Goal: Task Accomplishment & Management: Manage account settings

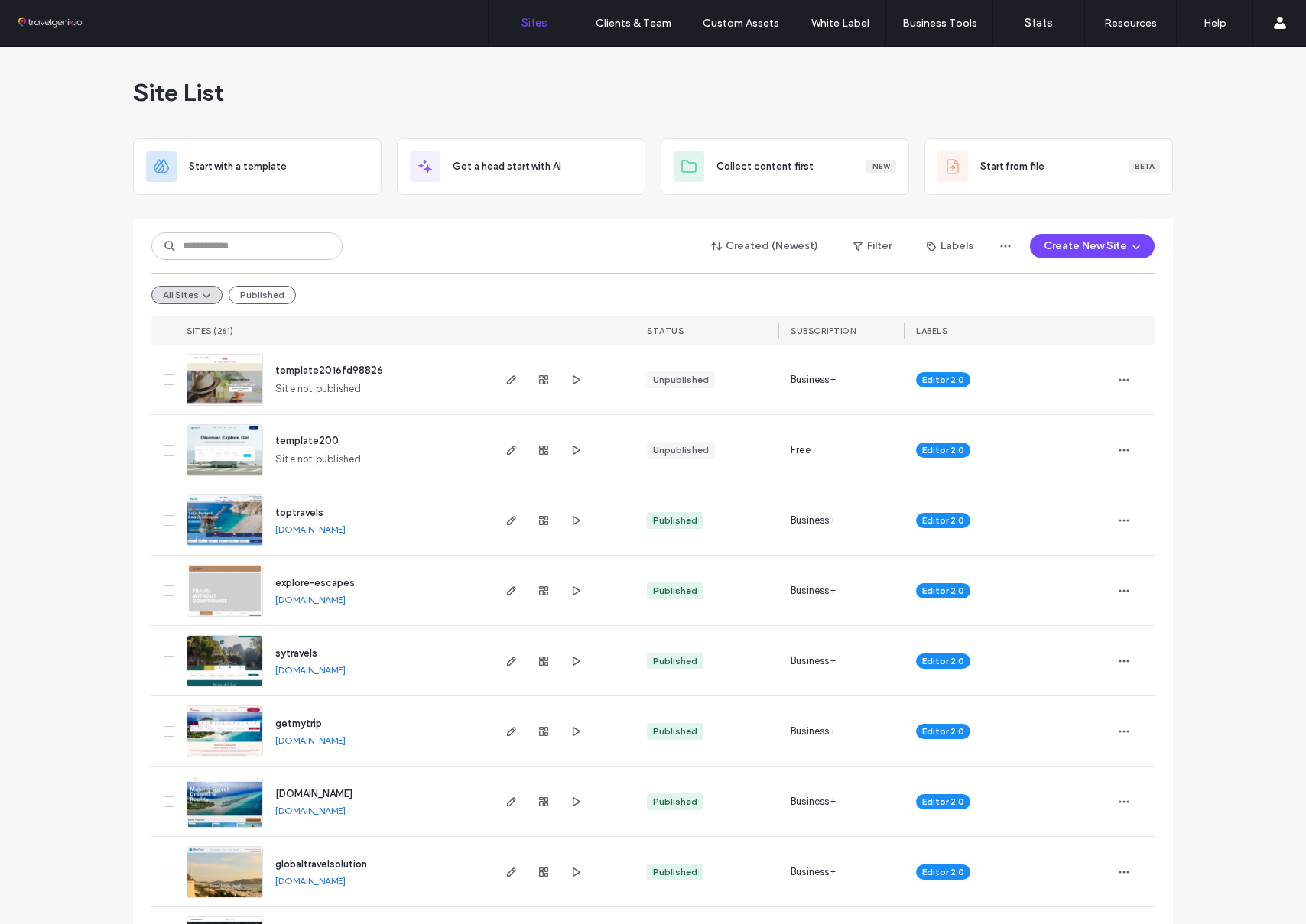
click at [341, 368] on span "template2016fd98826" at bounding box center [329, 370] width 108 height 11
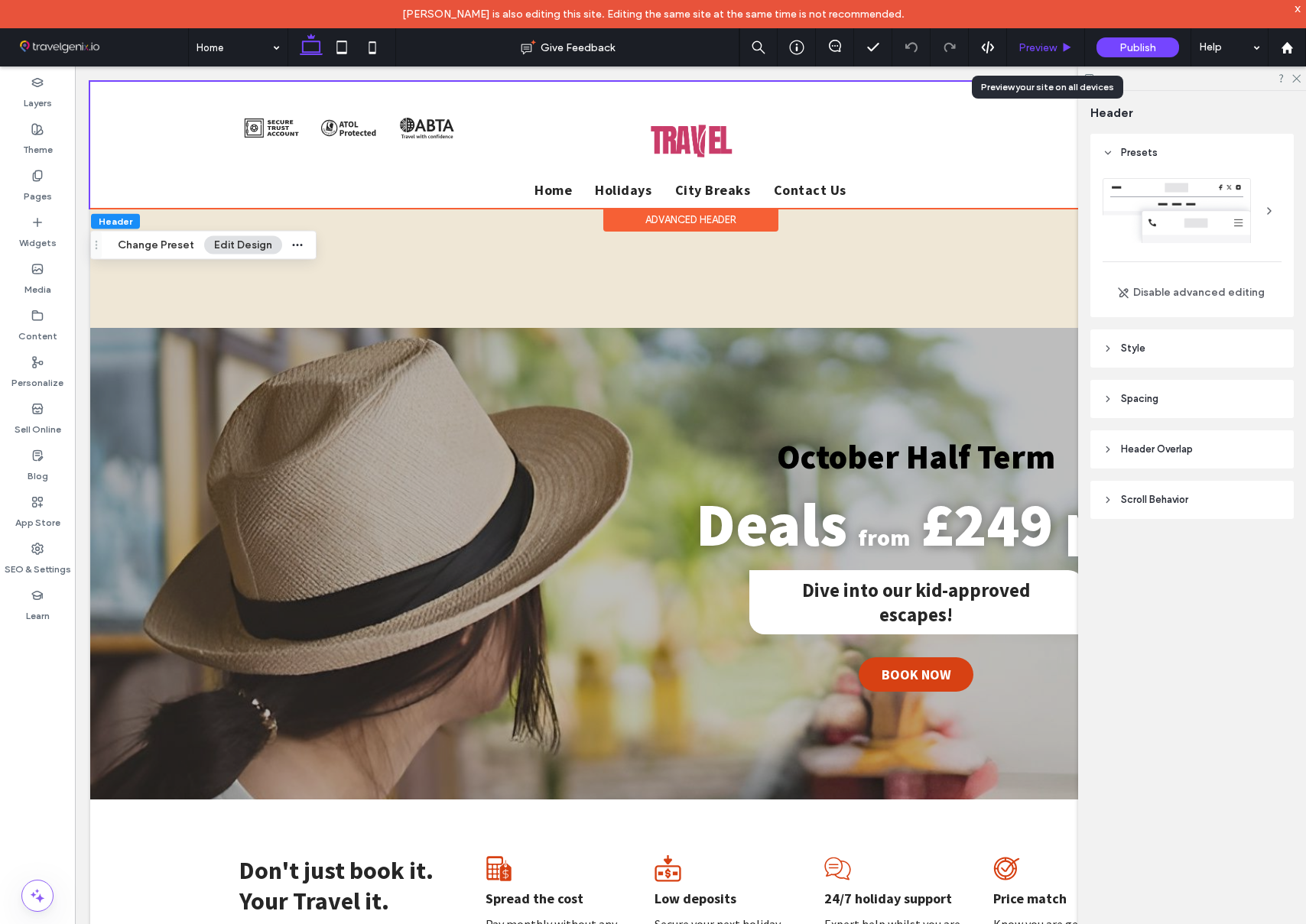
click at [1042, 42] on span "Preview" at bounding box center [1037, 48] width 38 height 13
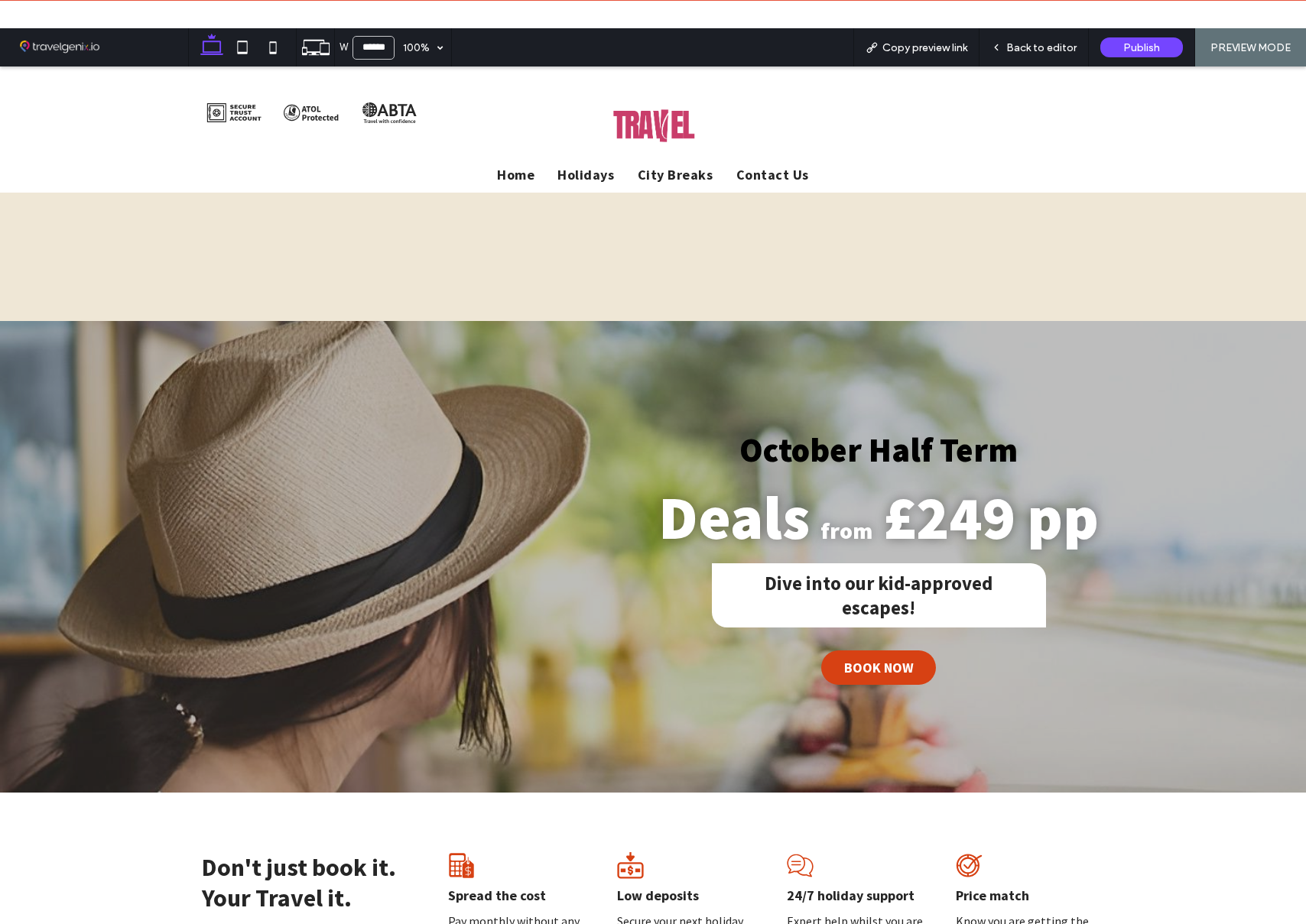
drag, startPoint x: 573, startPoint y: 238, endPoint x: 572, endPoint y: 172, distance: 66.0
click at [572, 172] on span "Holidays" at bounding box center [586, 175] width 57 height 18
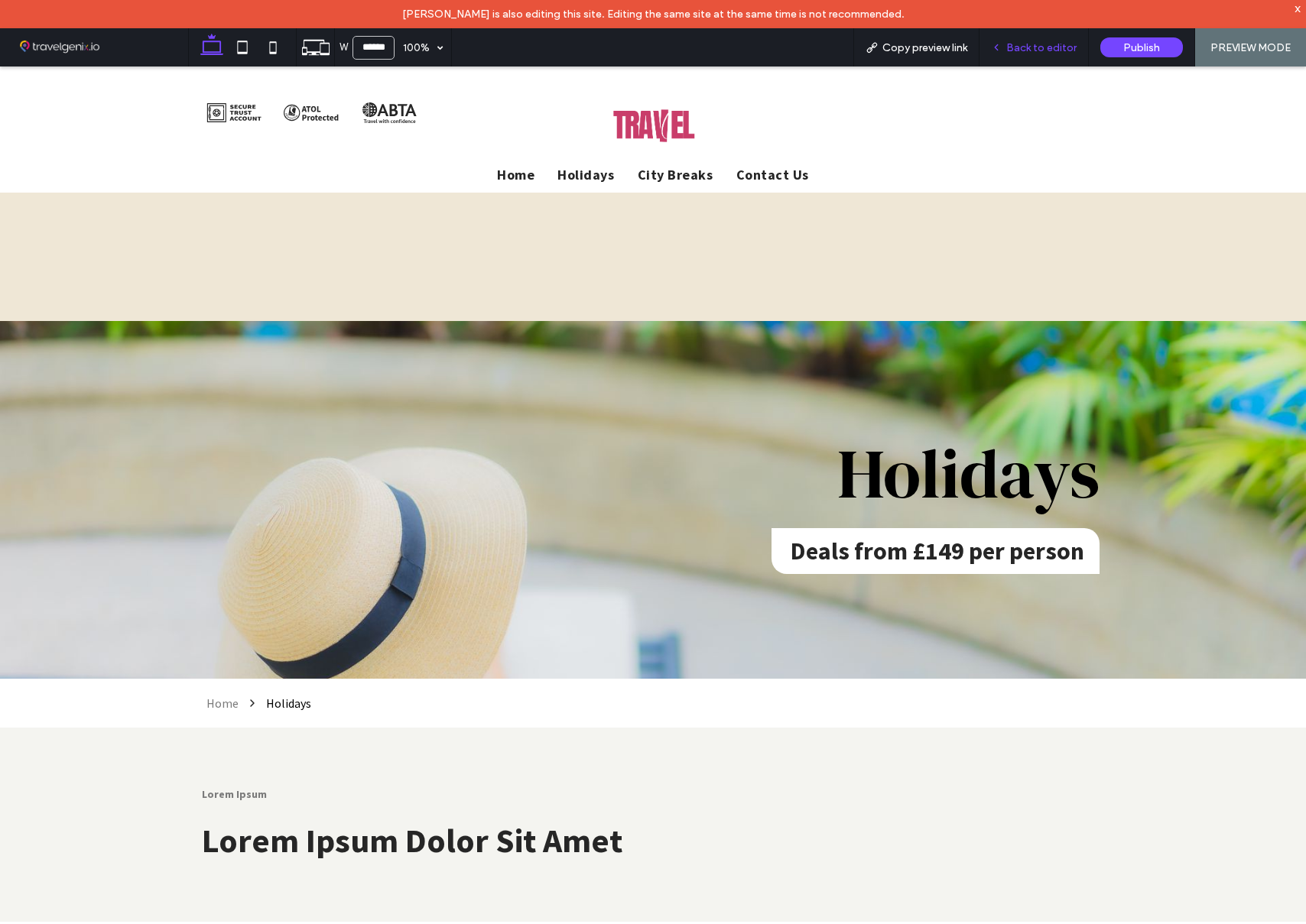
click at [1036, 47] on span "Back to editor" at bounding box center [1042, 48] width 70 height 13
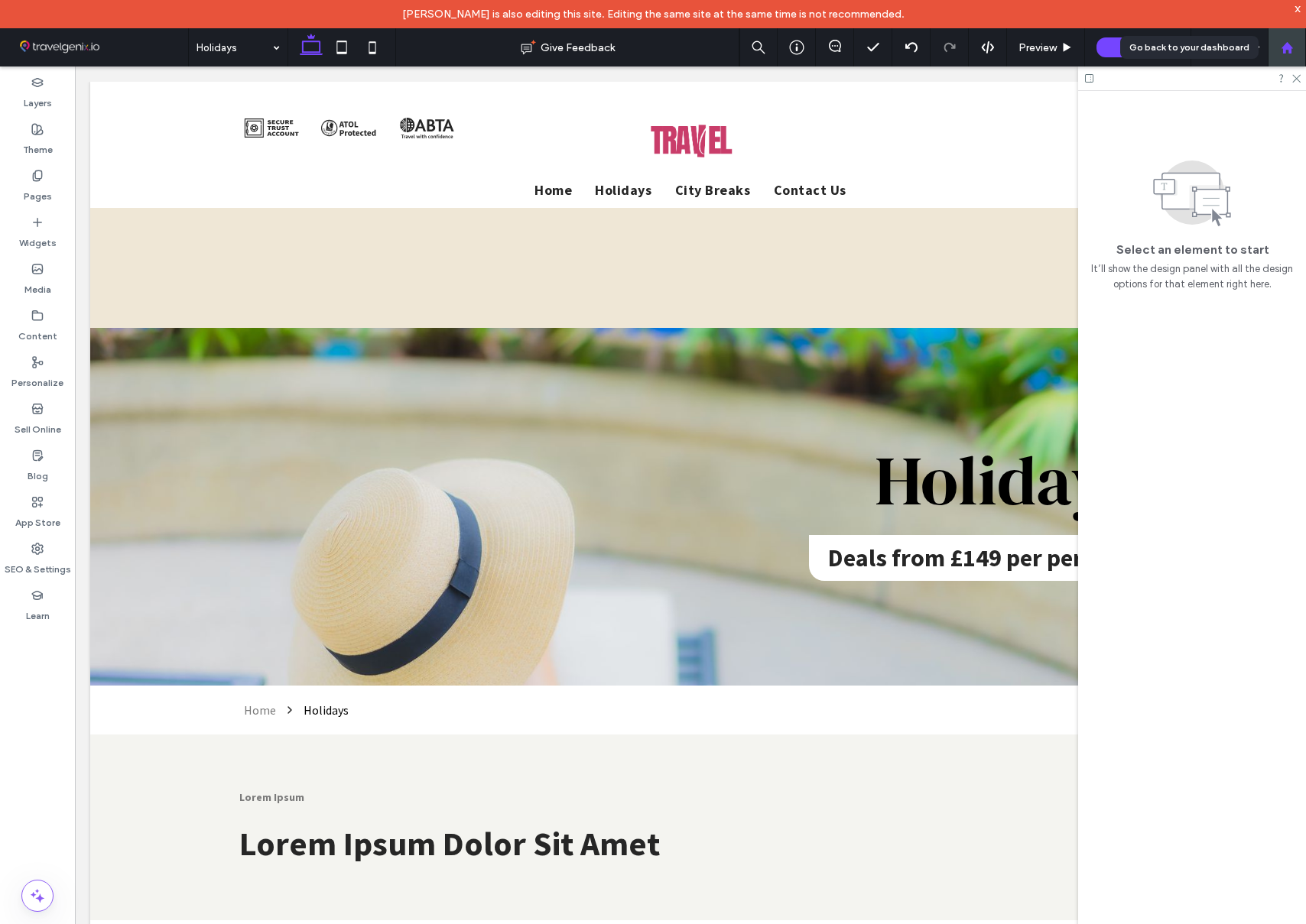
click at [1289, 48] on use at bounding box center [1287, 47] width 11 height 11
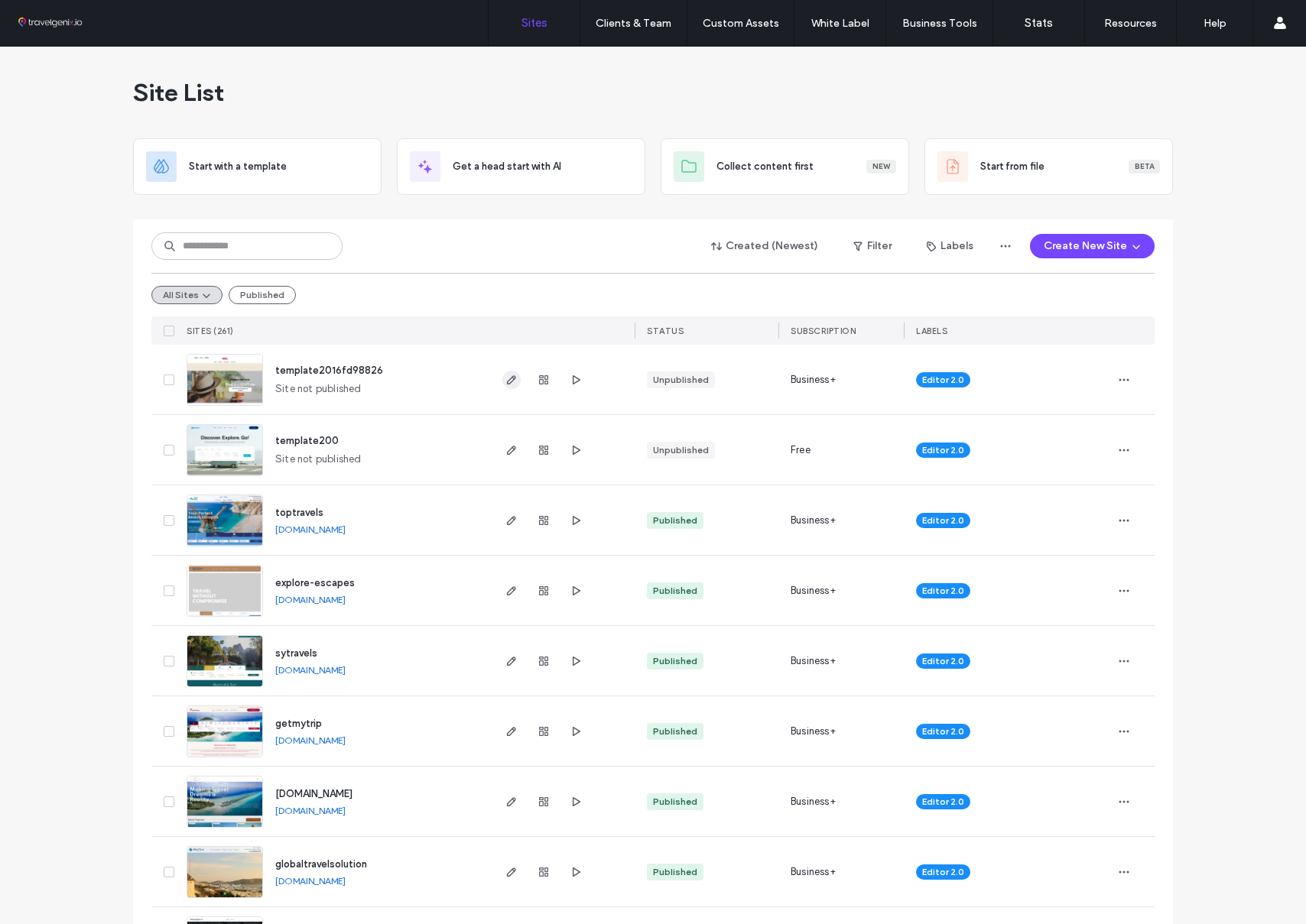
click at [507, 379] on use "button" at bounding box center [512, 380] width 9 height 9
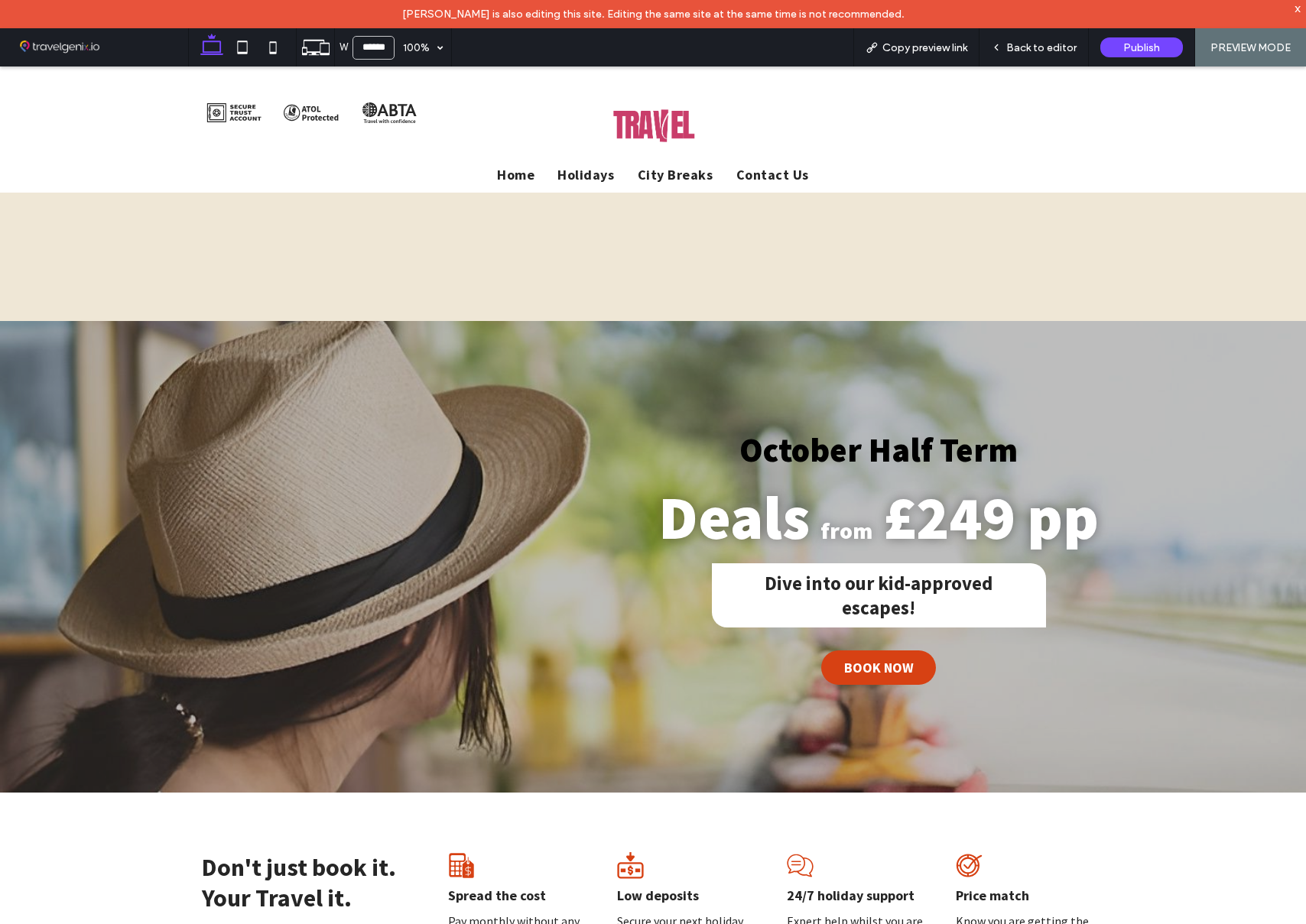
drag, startPoint x: 0, startPoint y: 66, endPoint x: 769, endPoint y: 174, distance: 776.5
click at [769, 174] on span "Contact Us" at bounding box center [773, 175] width 73 height 18
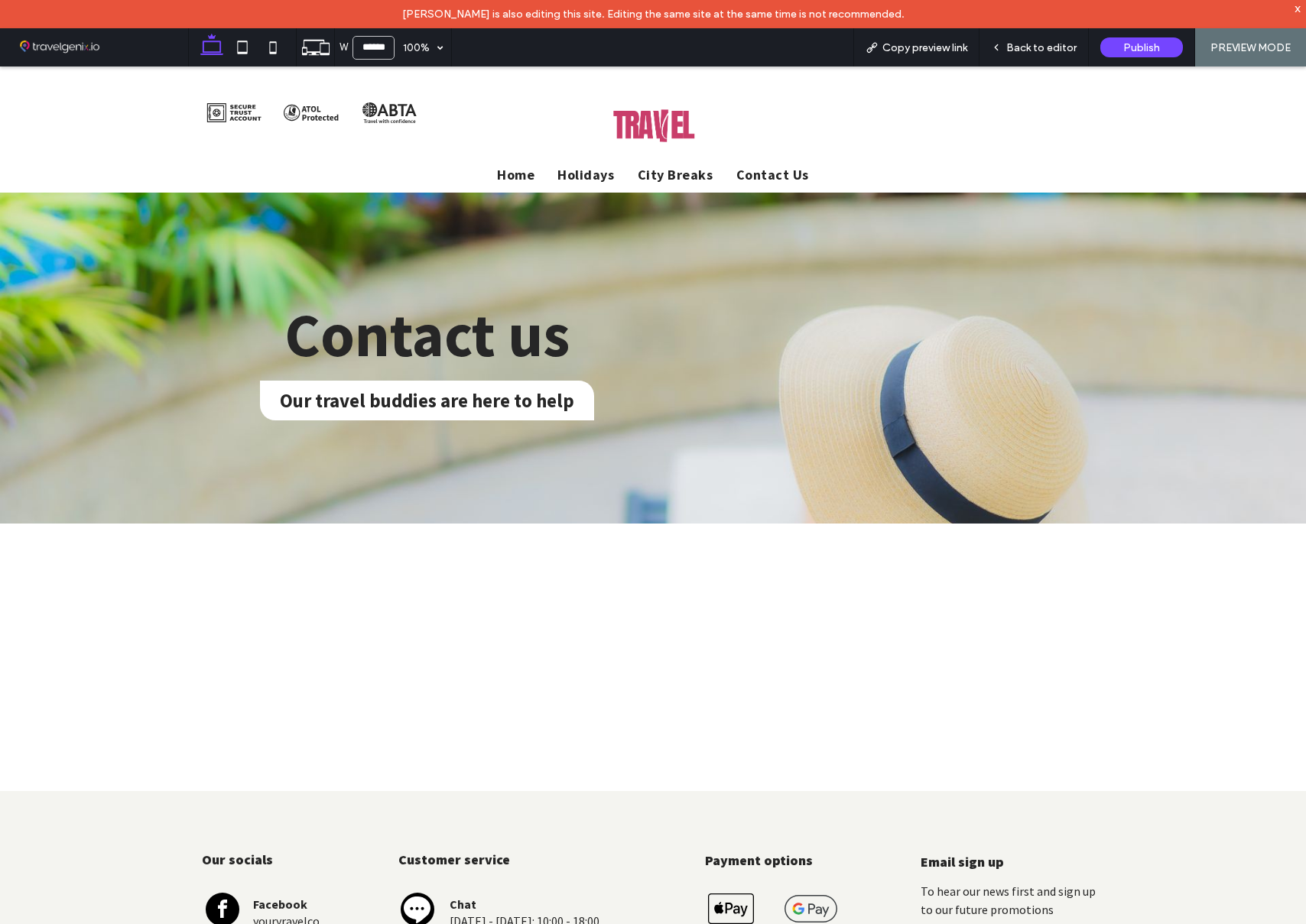
click at [663, 176] on span "City Breaks" at bounding box center [676, 175] width 76 height 18
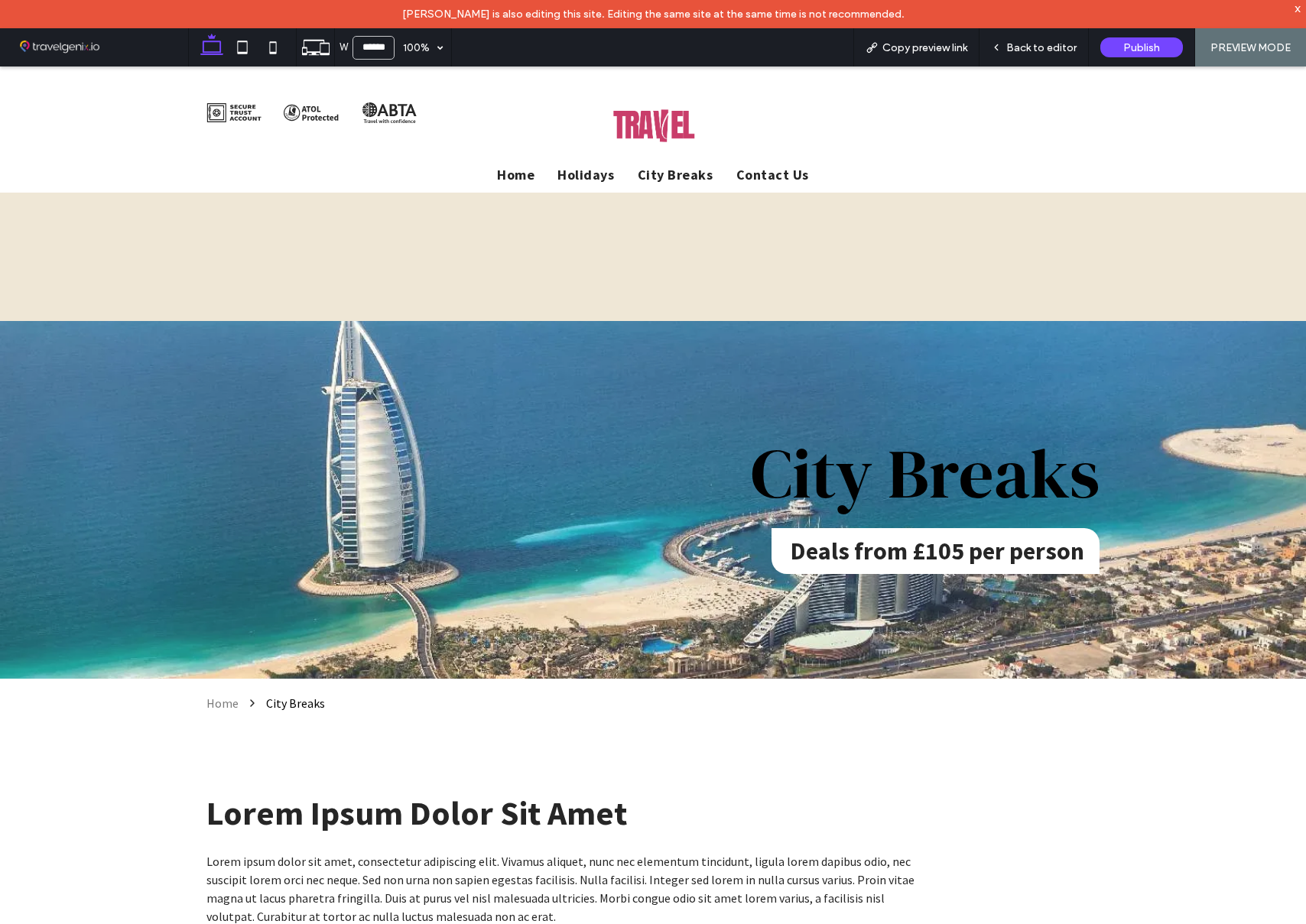
click at [593, 172] on span "Holidays" at bounding box center [586, 175] width 57 height 18
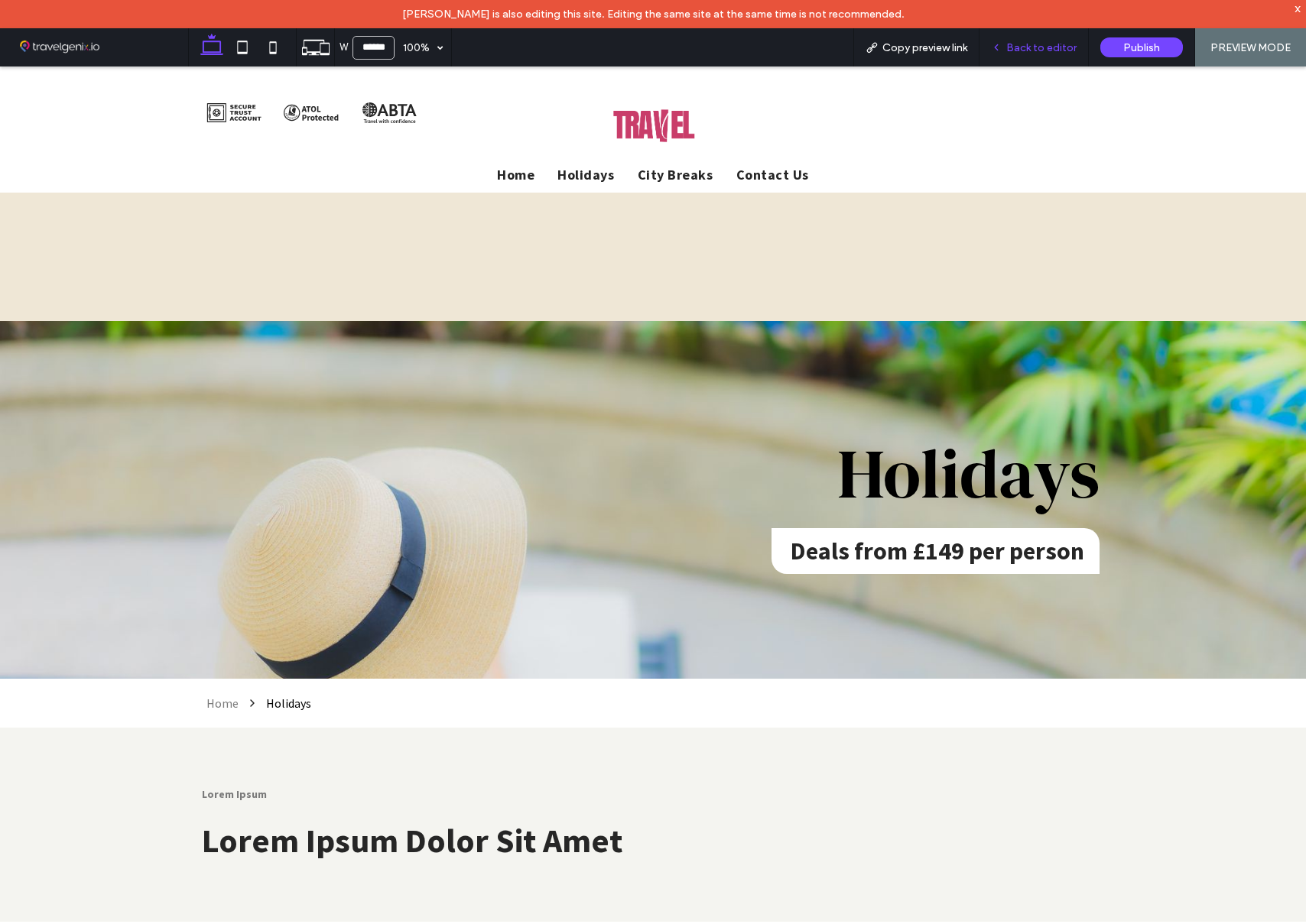
click at [1035, 50] on span "Back to editor" at bounding box center [1042, 48] width 70 height 13
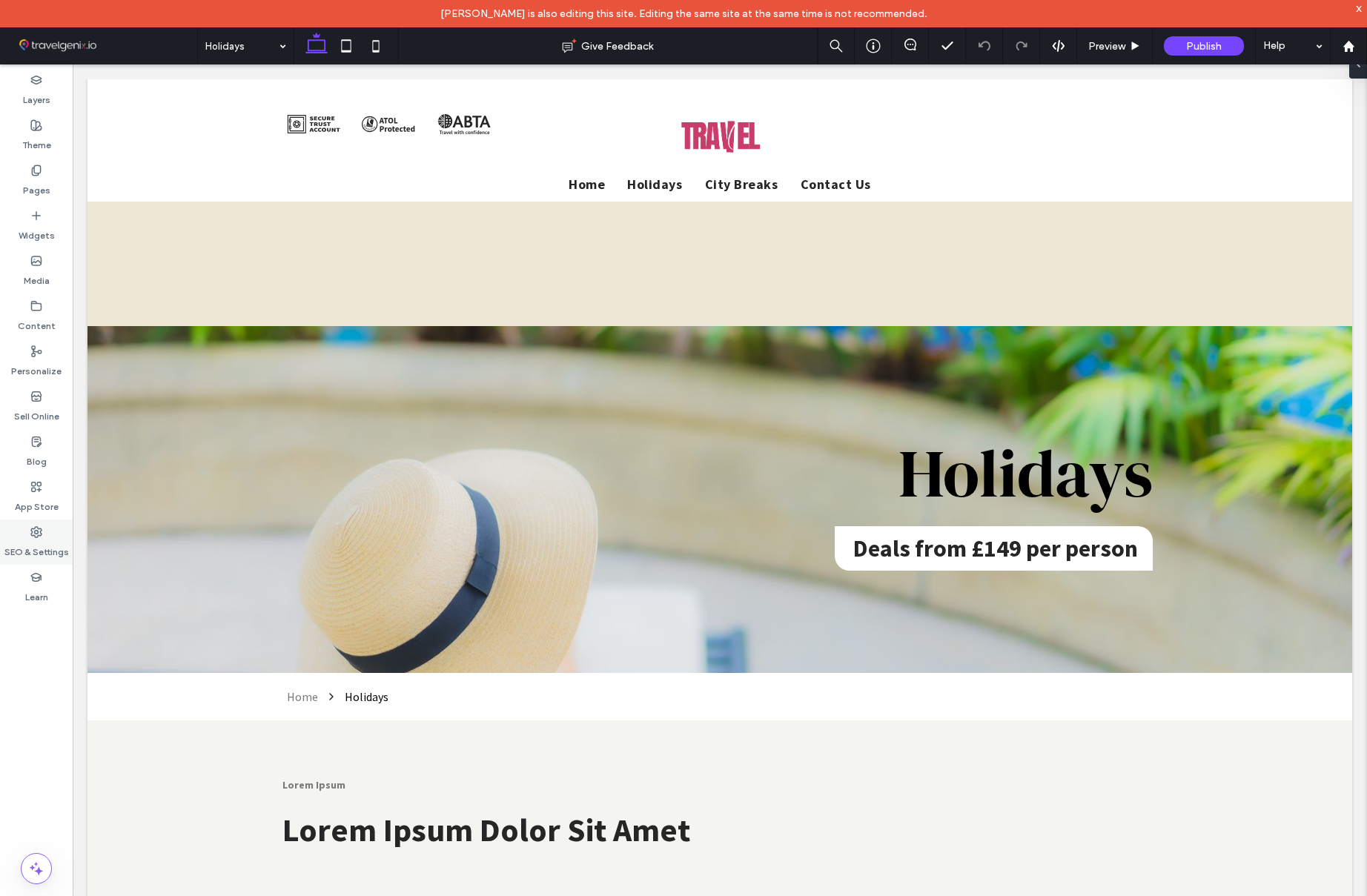
click at [38, 531] on use at bounding box center [36, 532] width 10 height 10
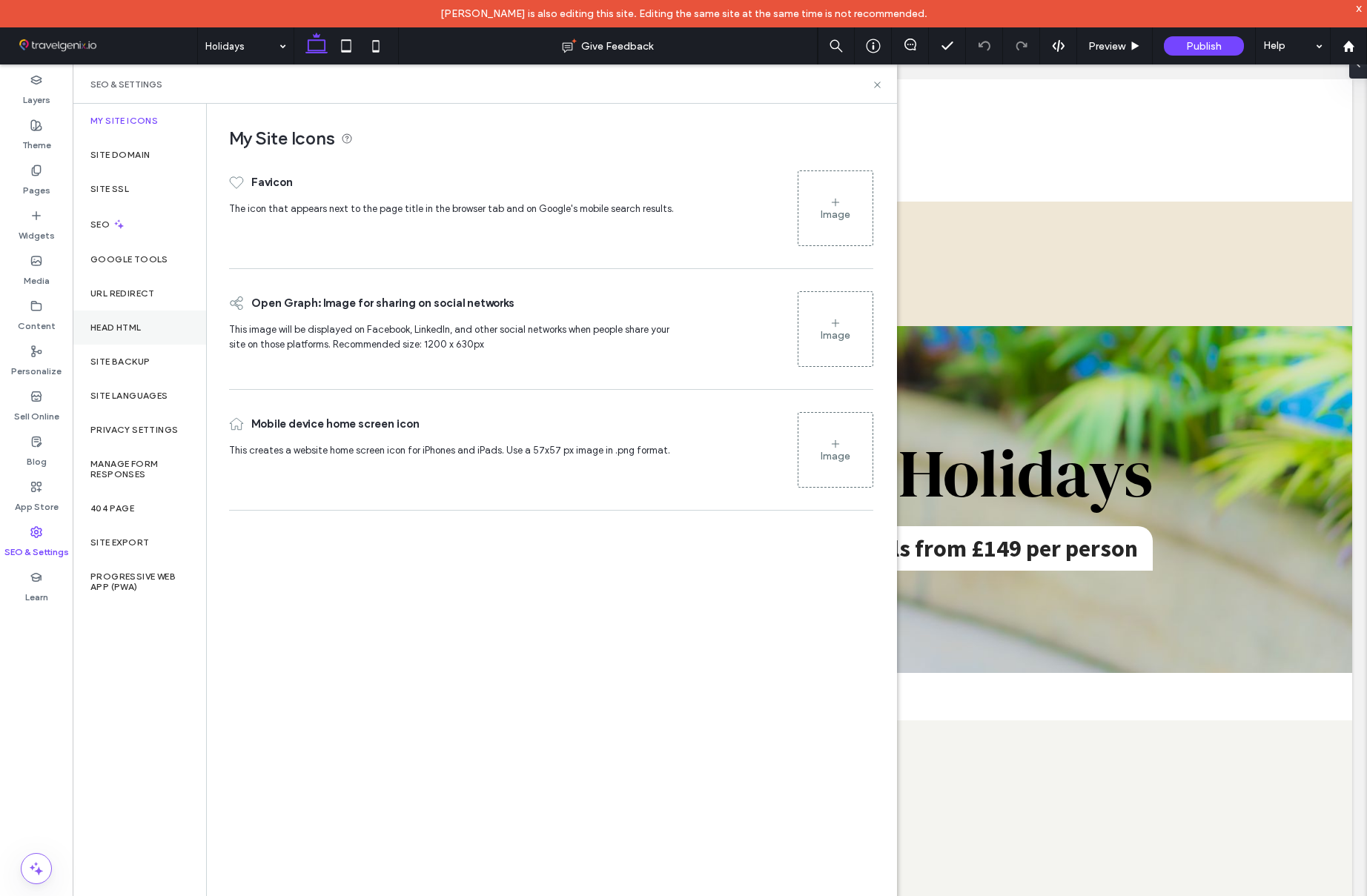
click at [135, 324] on label "Head HTML" at bounding box center [116, 327] width 52 height 10
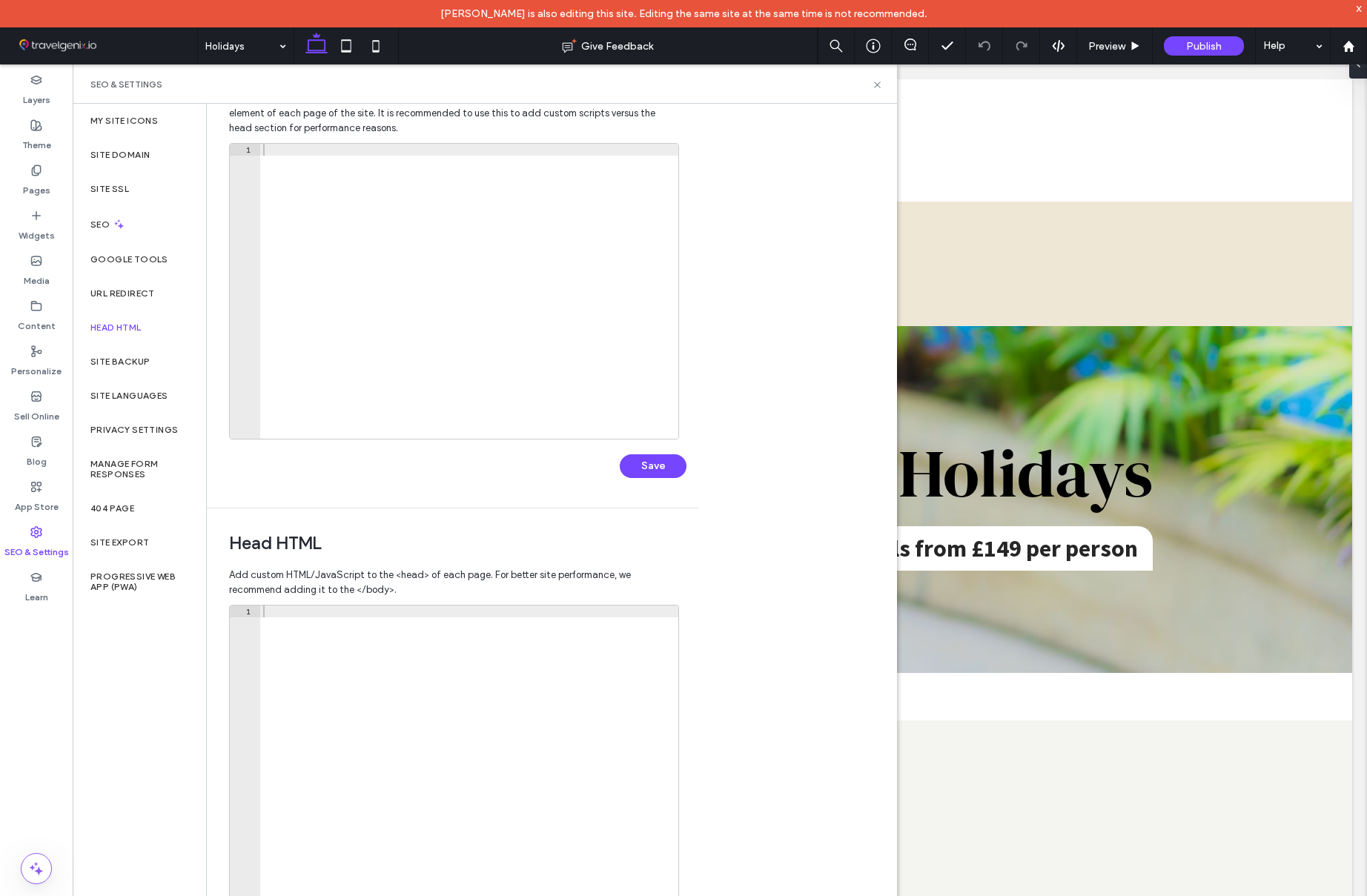
scroll to position [87, 0]
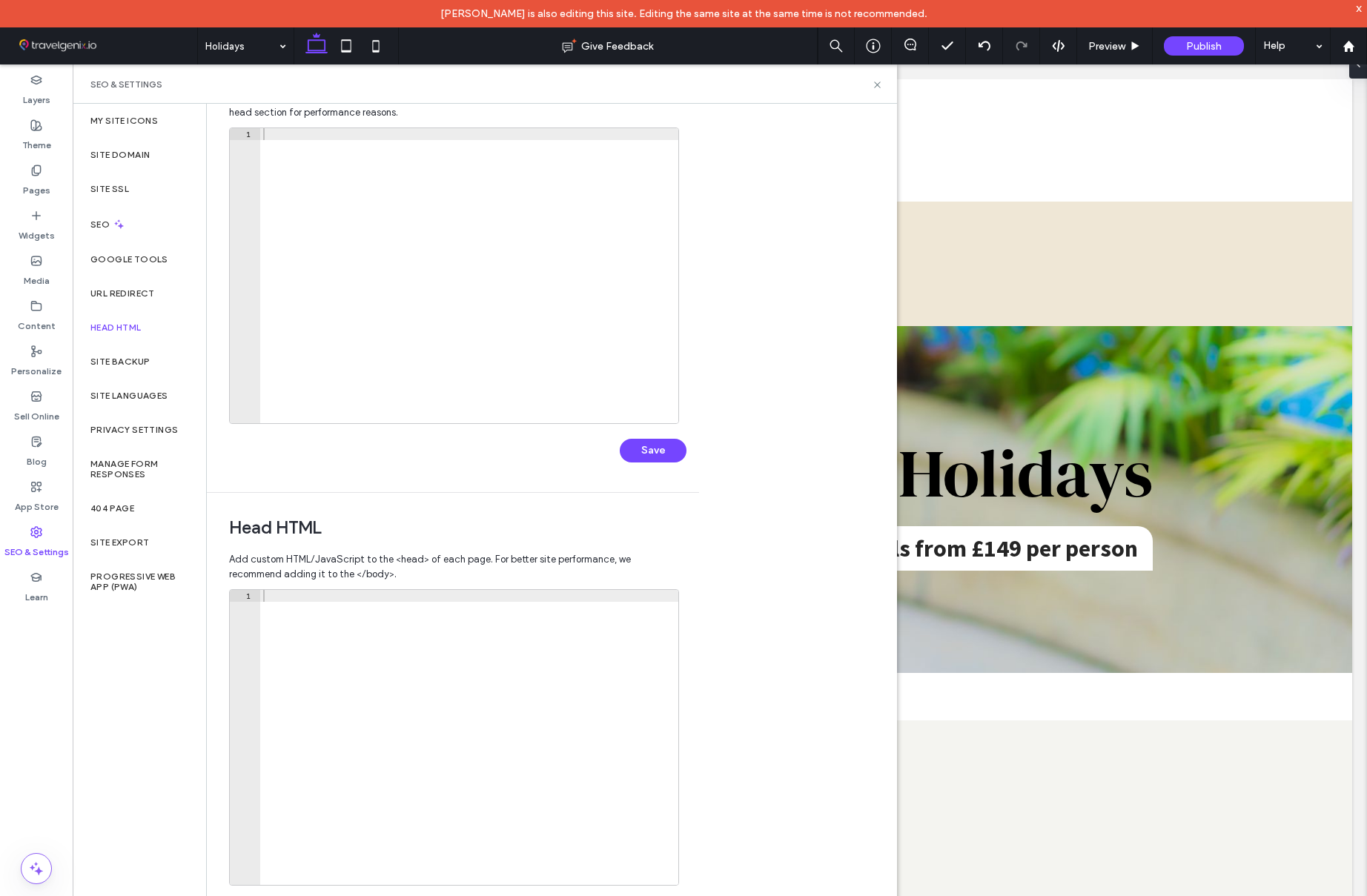
click at [428, 622] on div at bounding box center [469, 749] width 419 height 319
paste textarea "**********"
type textarea "**********"
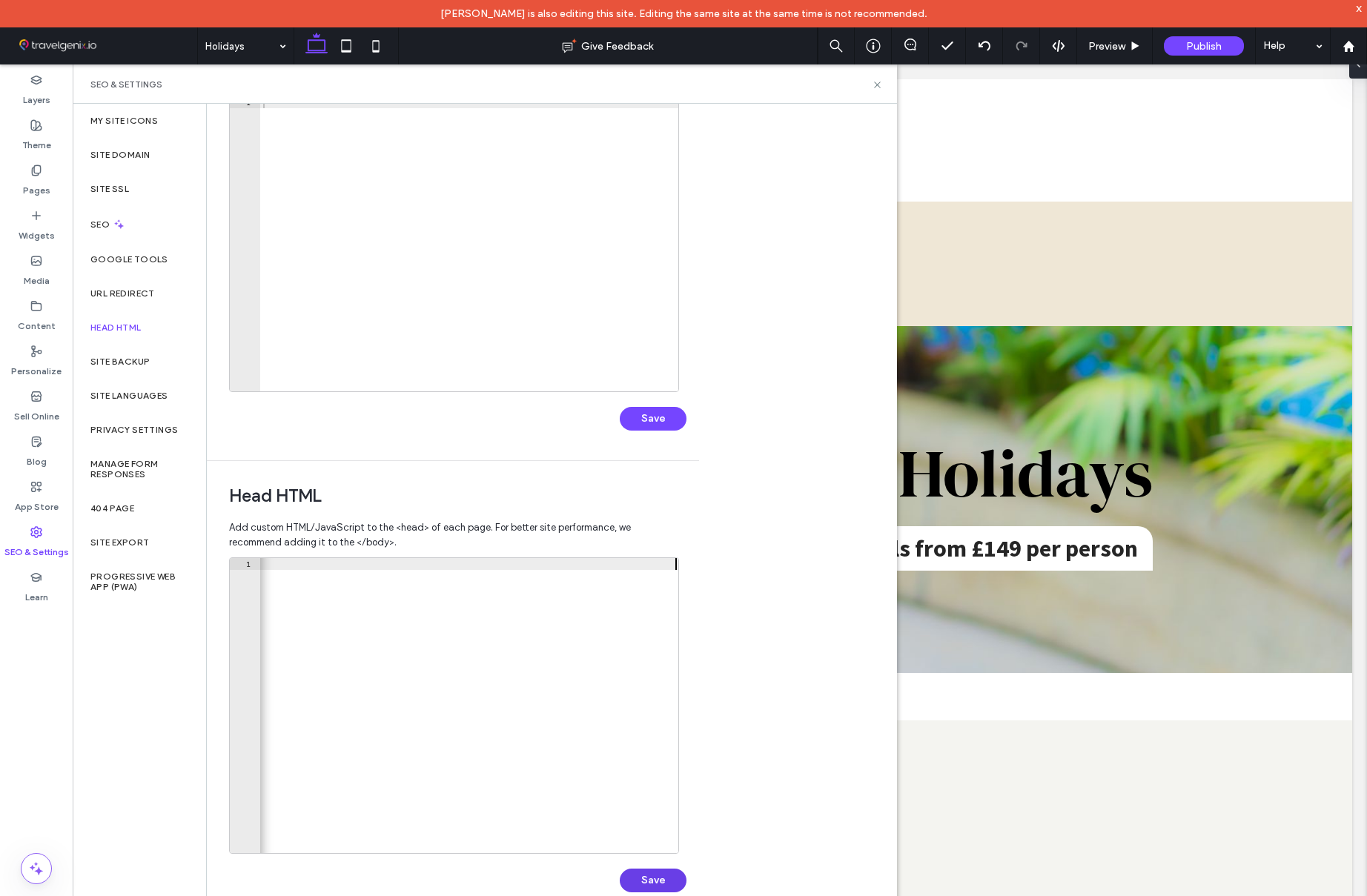
click at [660, 879] on button "Save" at bounding box center [653, 881] width 67 height 24
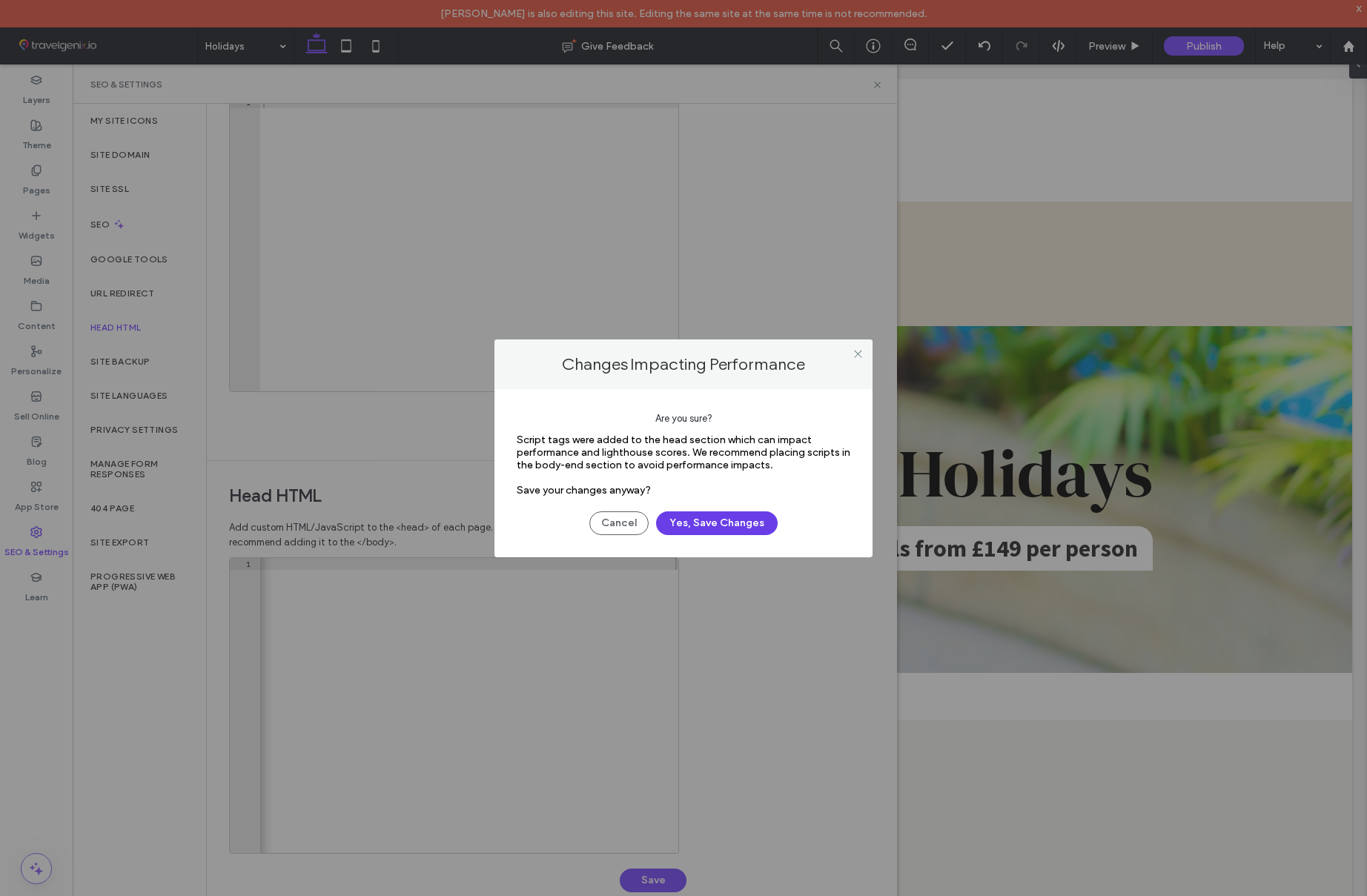
click at [718, 520] on button "Yes, Save Changes" at bounding box center [717, 523] width 121 height 24
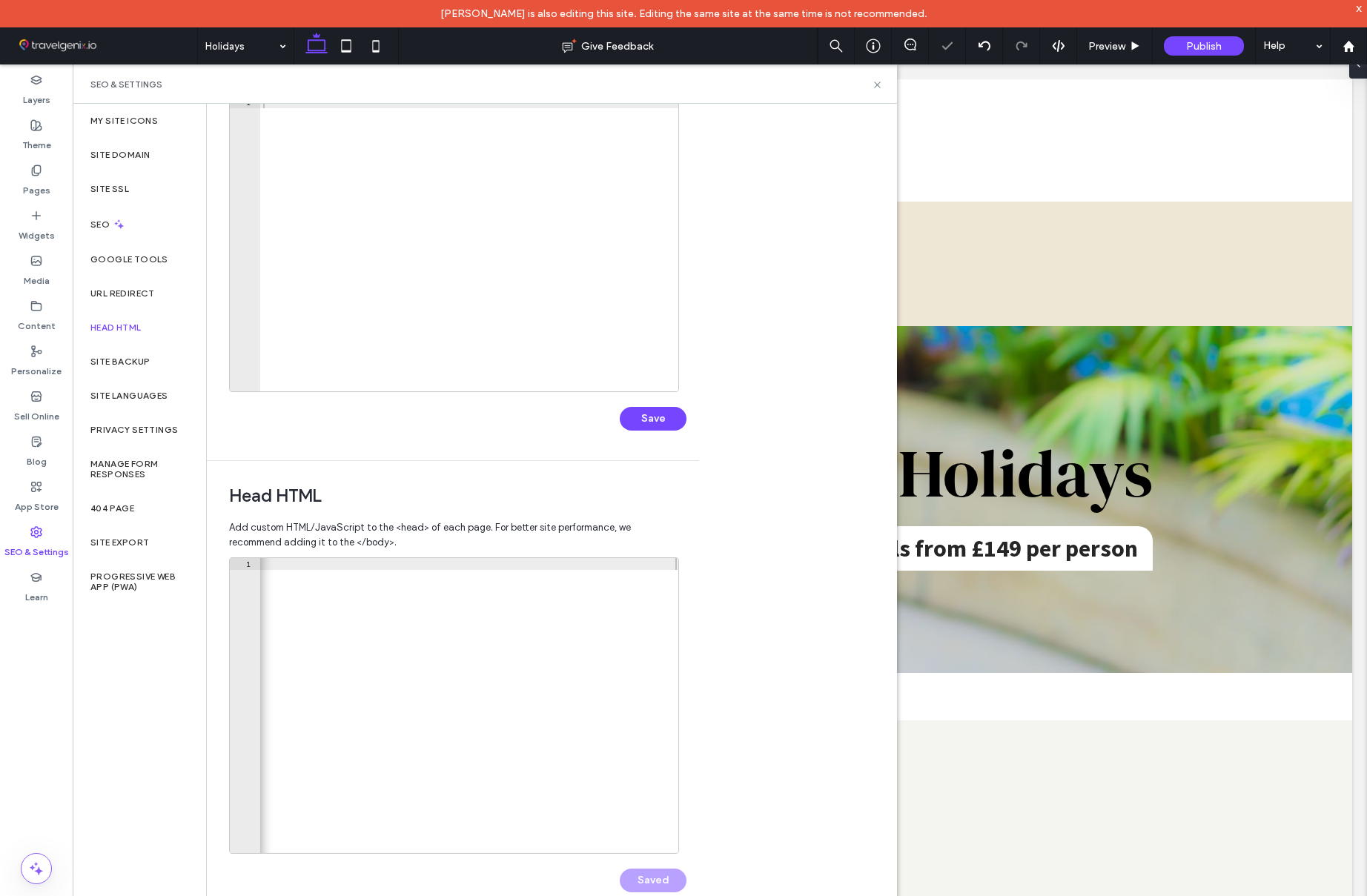
scroll to position [0, 0]
click at [877, 84] on use at bounding box center [877, 85] width 6 height 6
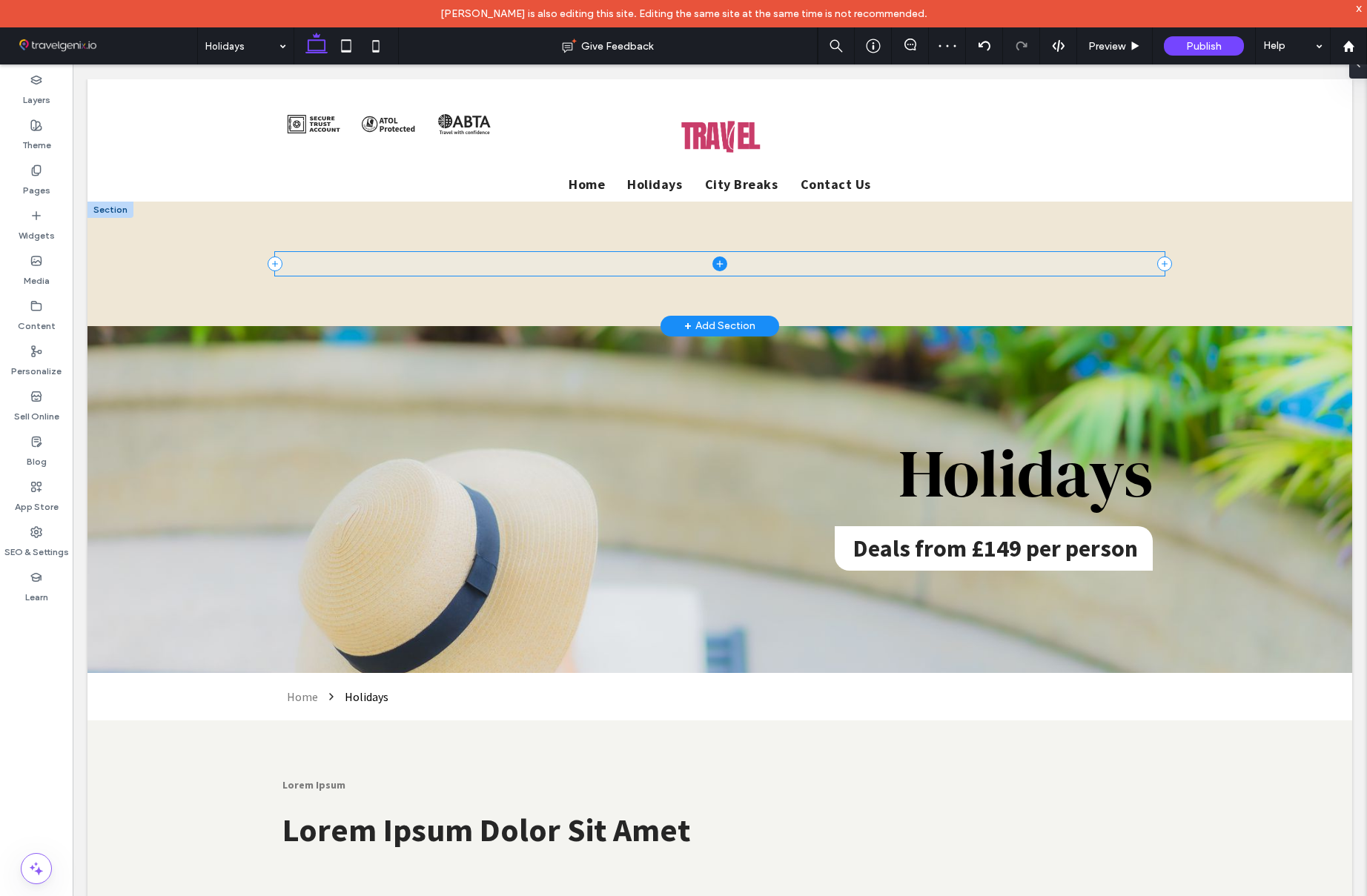
click at [721, 264] on icon at bounding box center [719, 264] width 15 height 15
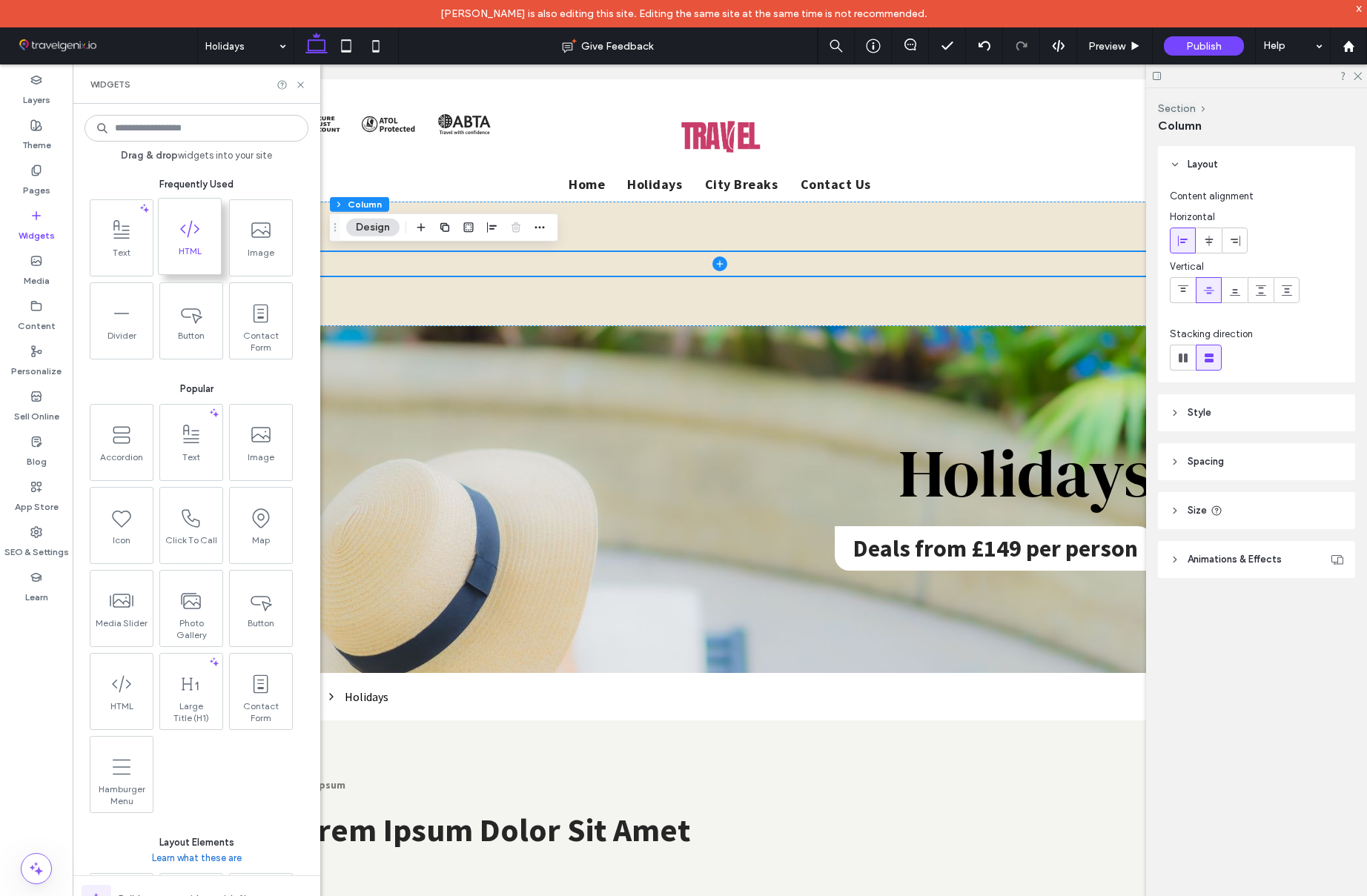
click at [190, 234] on icon at bounding box center [190, 229] width 24 height 24
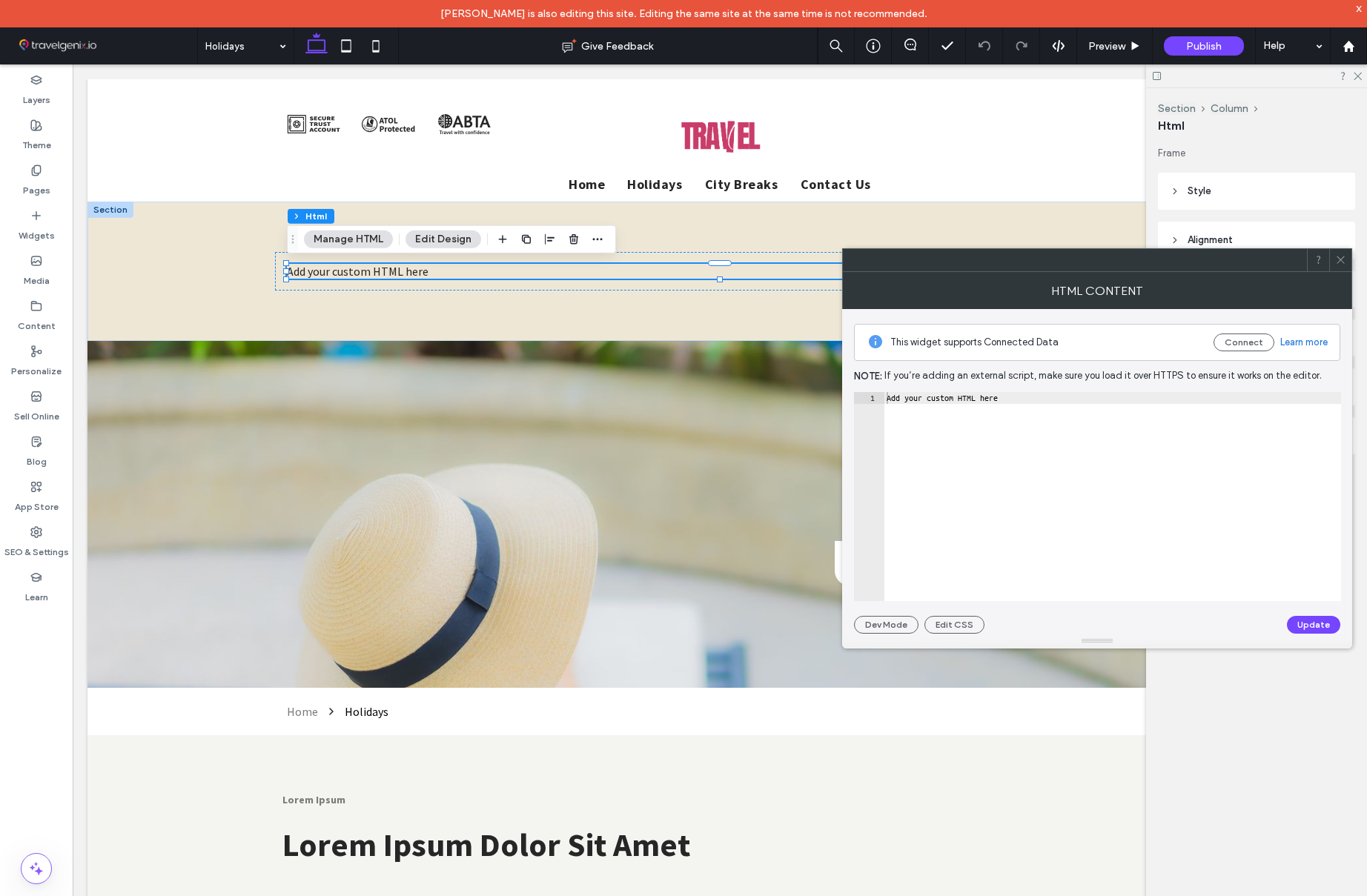
click at [1003, 403] on div "Add your custom HTML here" at bounding box center [1112, 508] width 457 height 233
paste textarea "**********"
type textarea "**********"
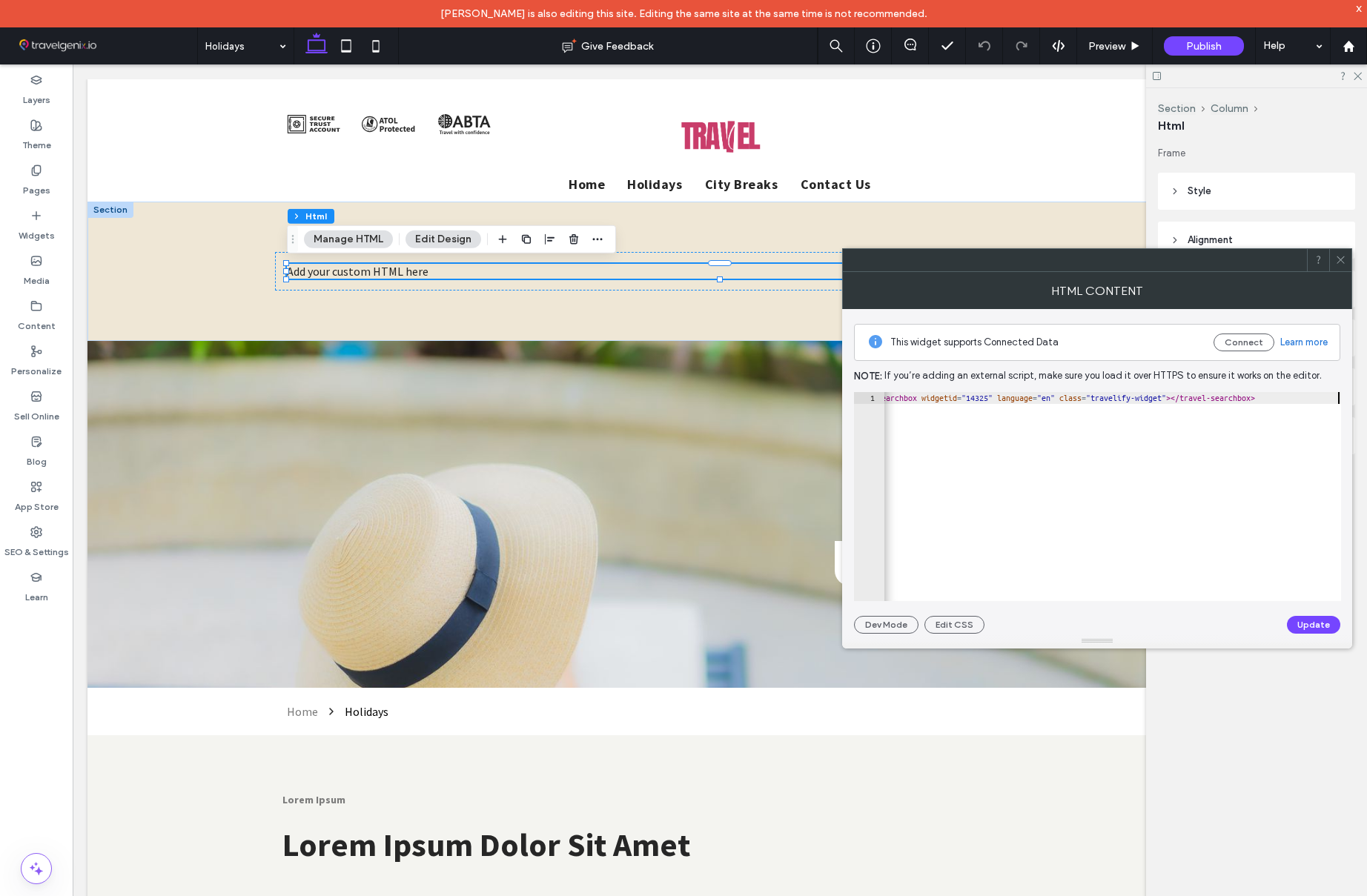
scroll to position [0, 45]
click at [1266, 621] on button "Update" at bounding box center [1314, 625] width 53 height 17
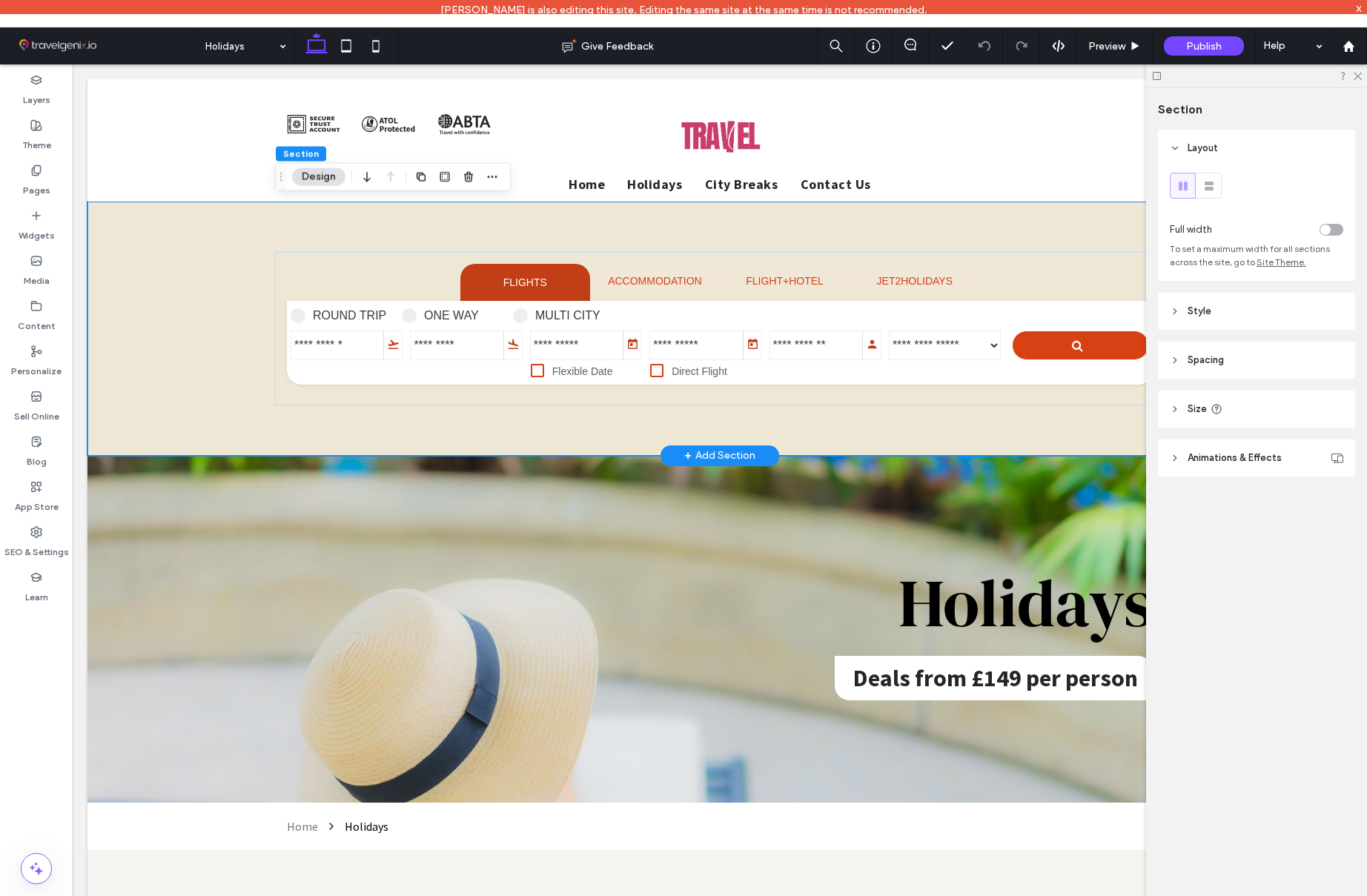
click at [951, 215] on div at bounding box center [719, 328] width 890 height 254
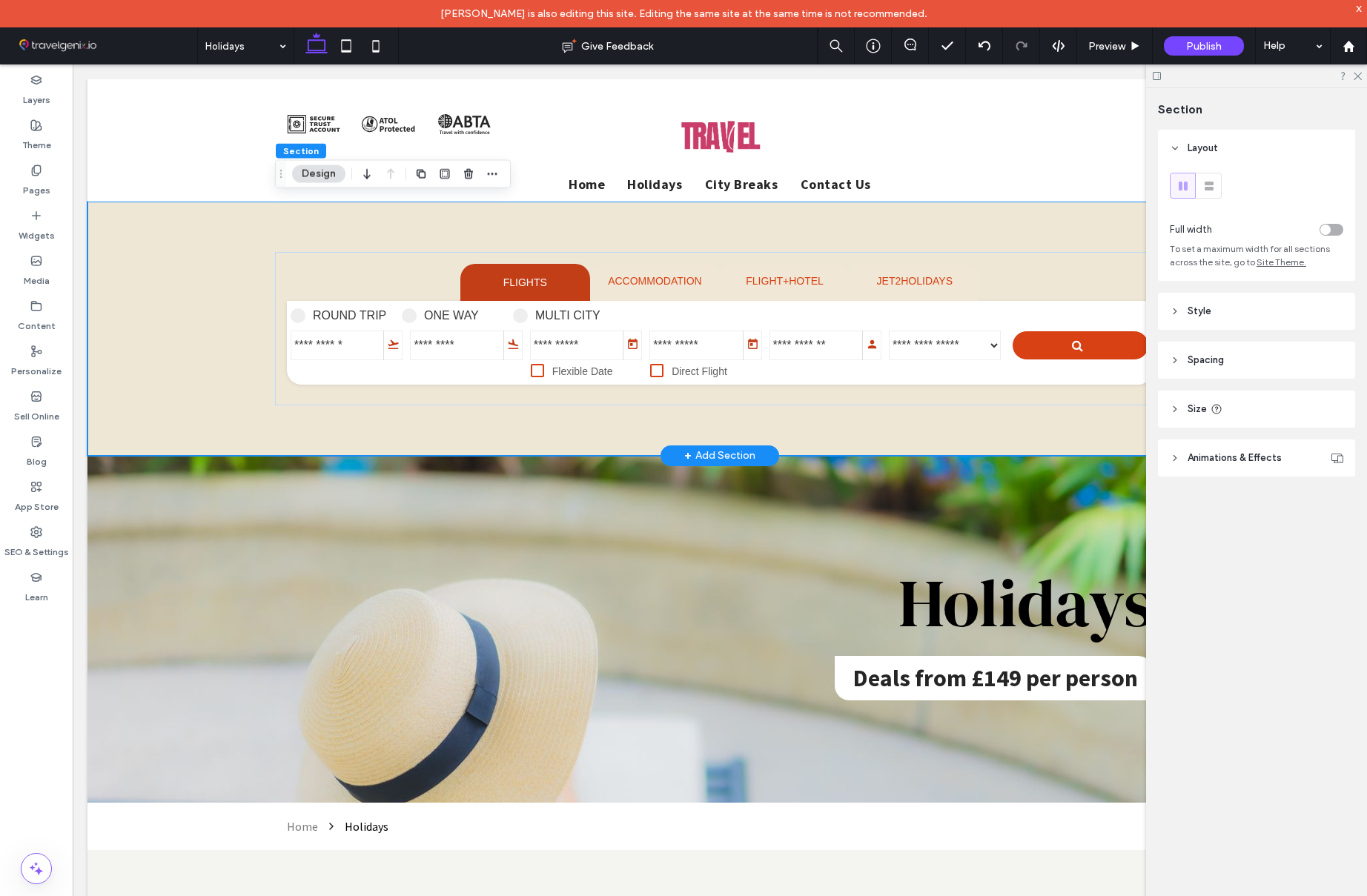
scroll to position [3, 0]
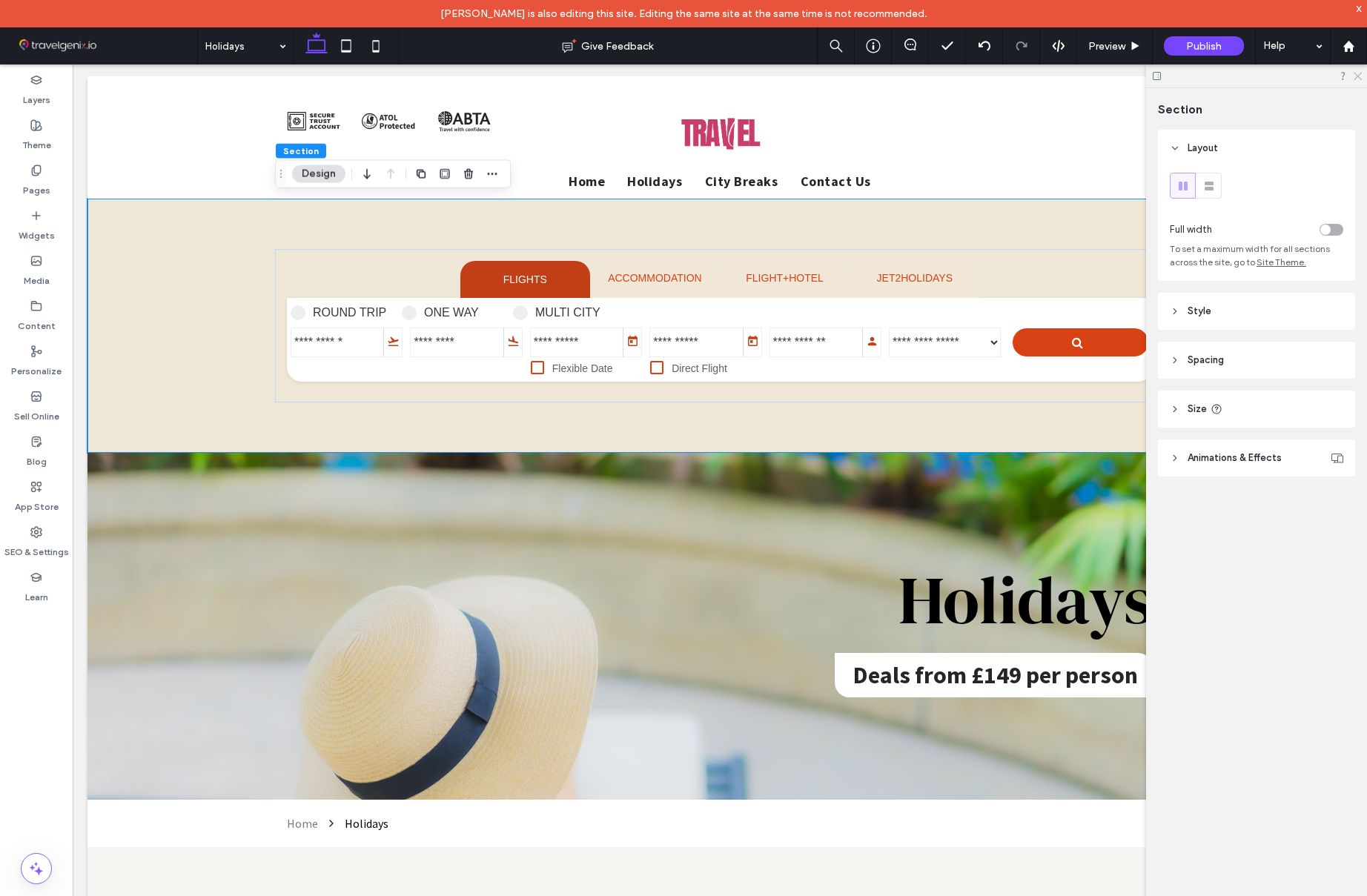
click at [1358, 75] on icon at bounding box center [1357, 75] width 9 height 9
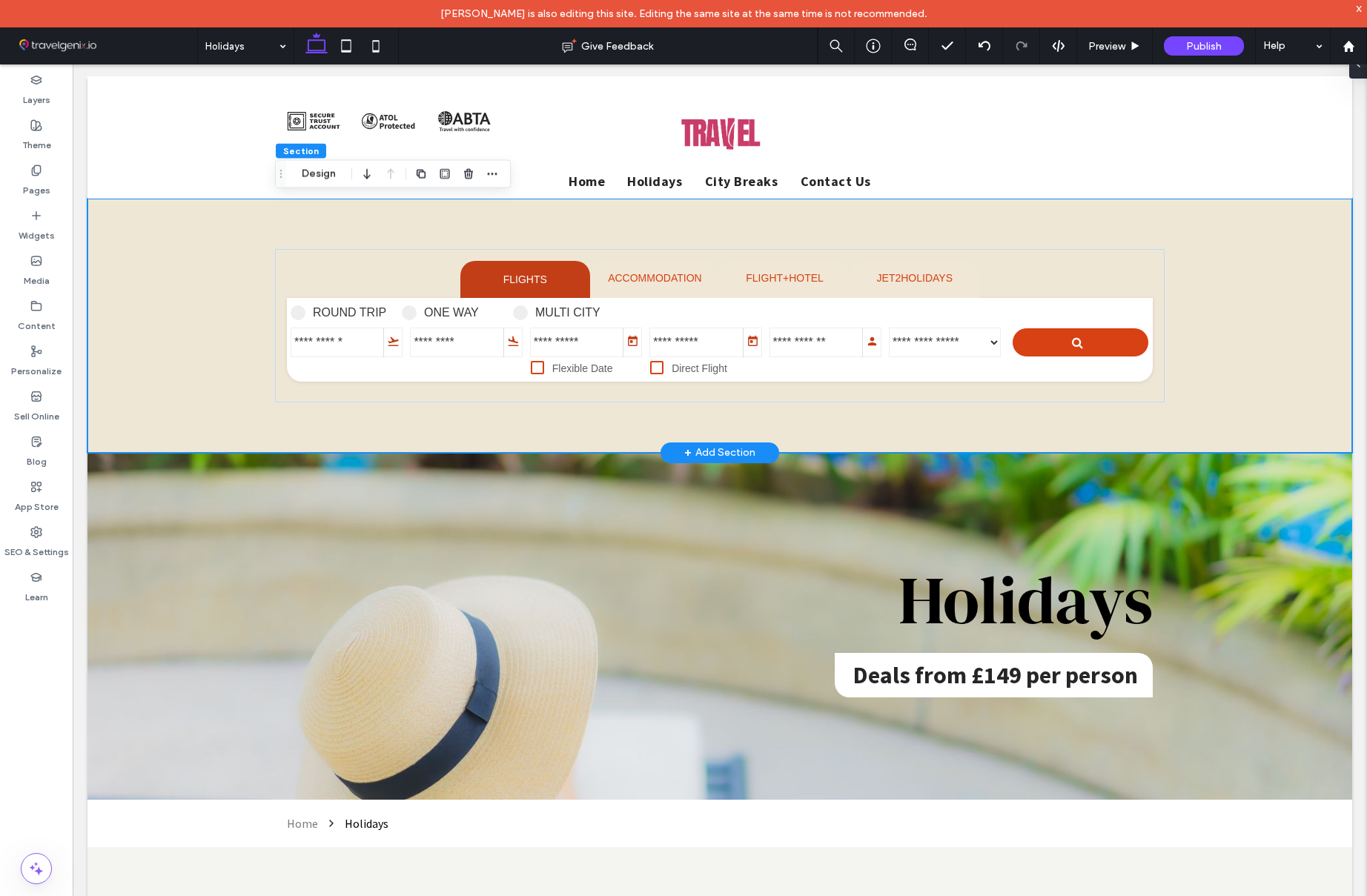
click at [1281, 256] on div at bounding box center [719, 326] width 1265 height 254
click at [1358, 71] on span at bounding box center [1351, 63] width 12 height 29
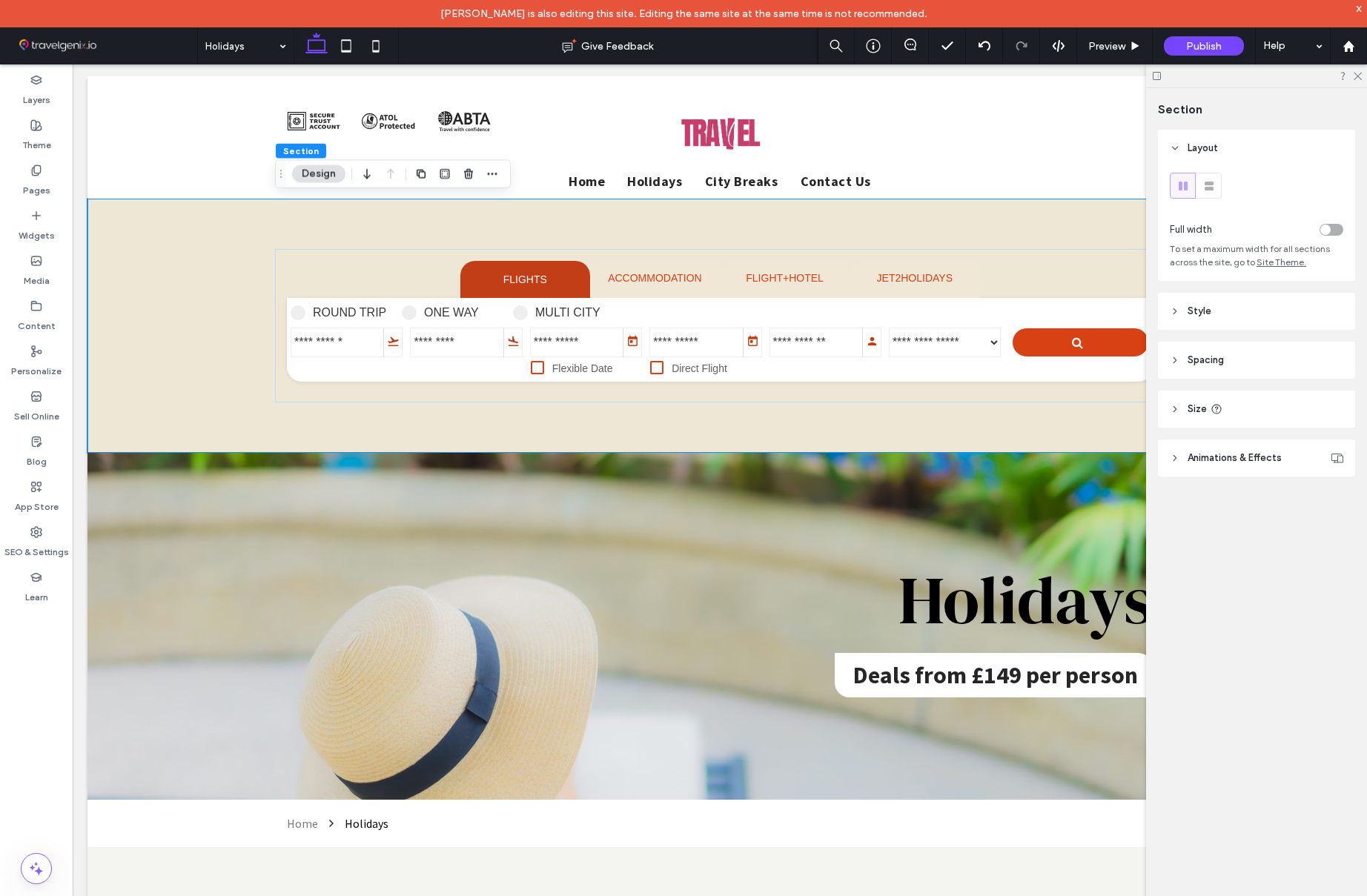
click at [1239, 350] on header "Spacing" at bounding box center [1257, 361] width 197 height 37
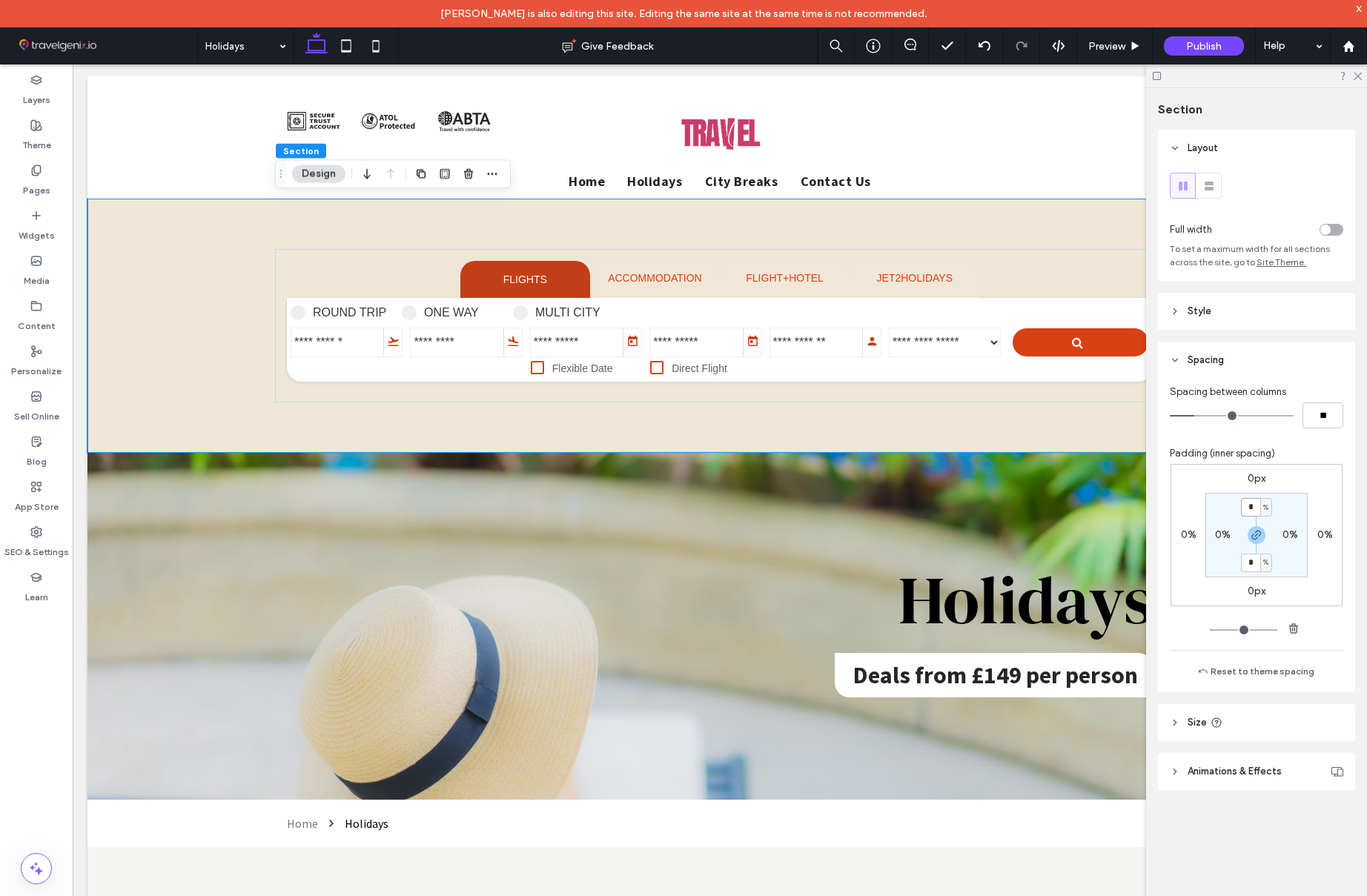
click at [1252, 508] on input "*" at bounding box center [1250, 508] width 19 height 18
type input "*"
click at [1285, 486] on div "0px 0% 0px 0% * % 0% * % 0%" at bounding box center [1257, 534] width 172 height 143
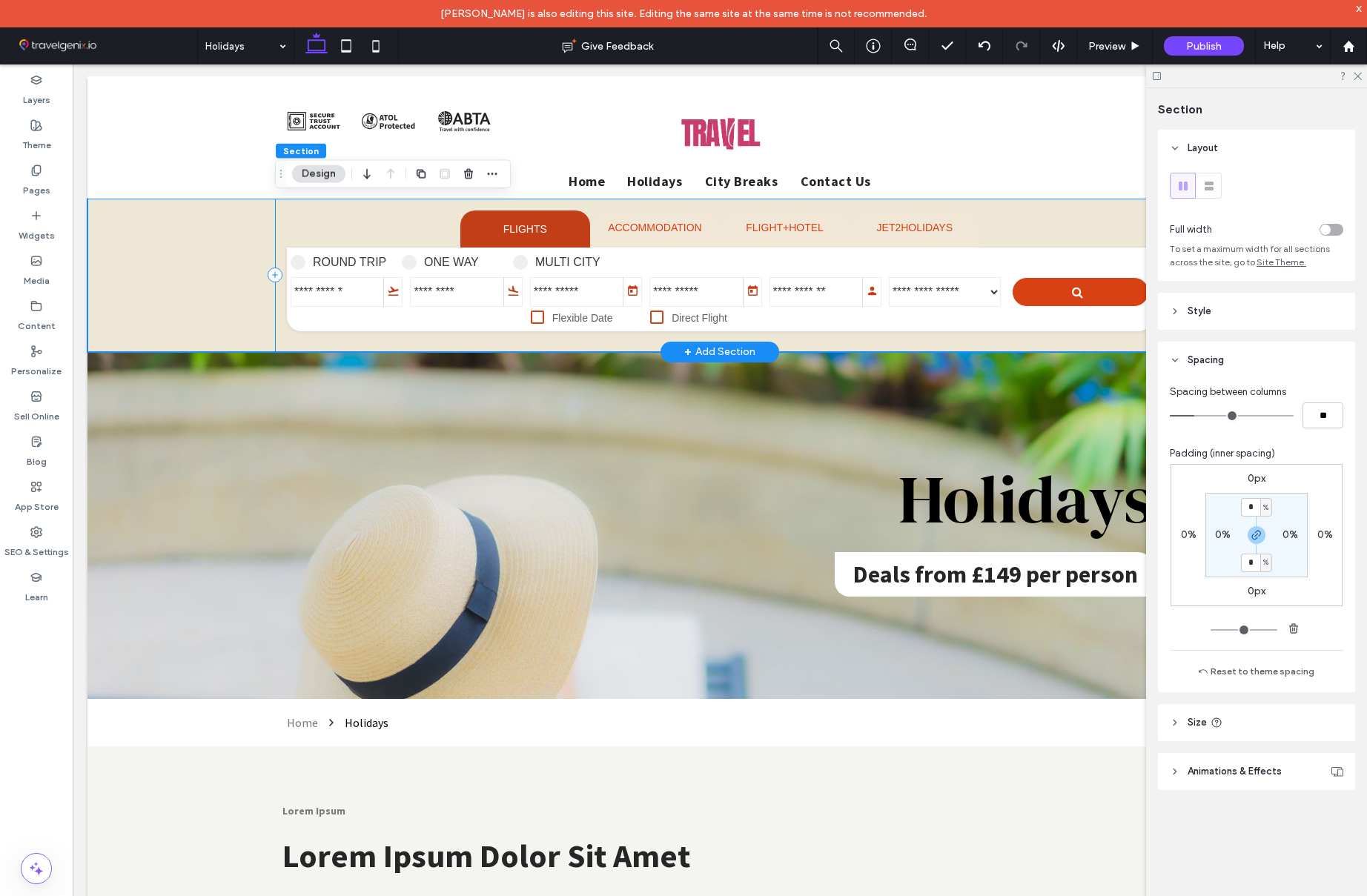
click at [280, 230] on div at bounding box center [719, 275] width 890 height 154
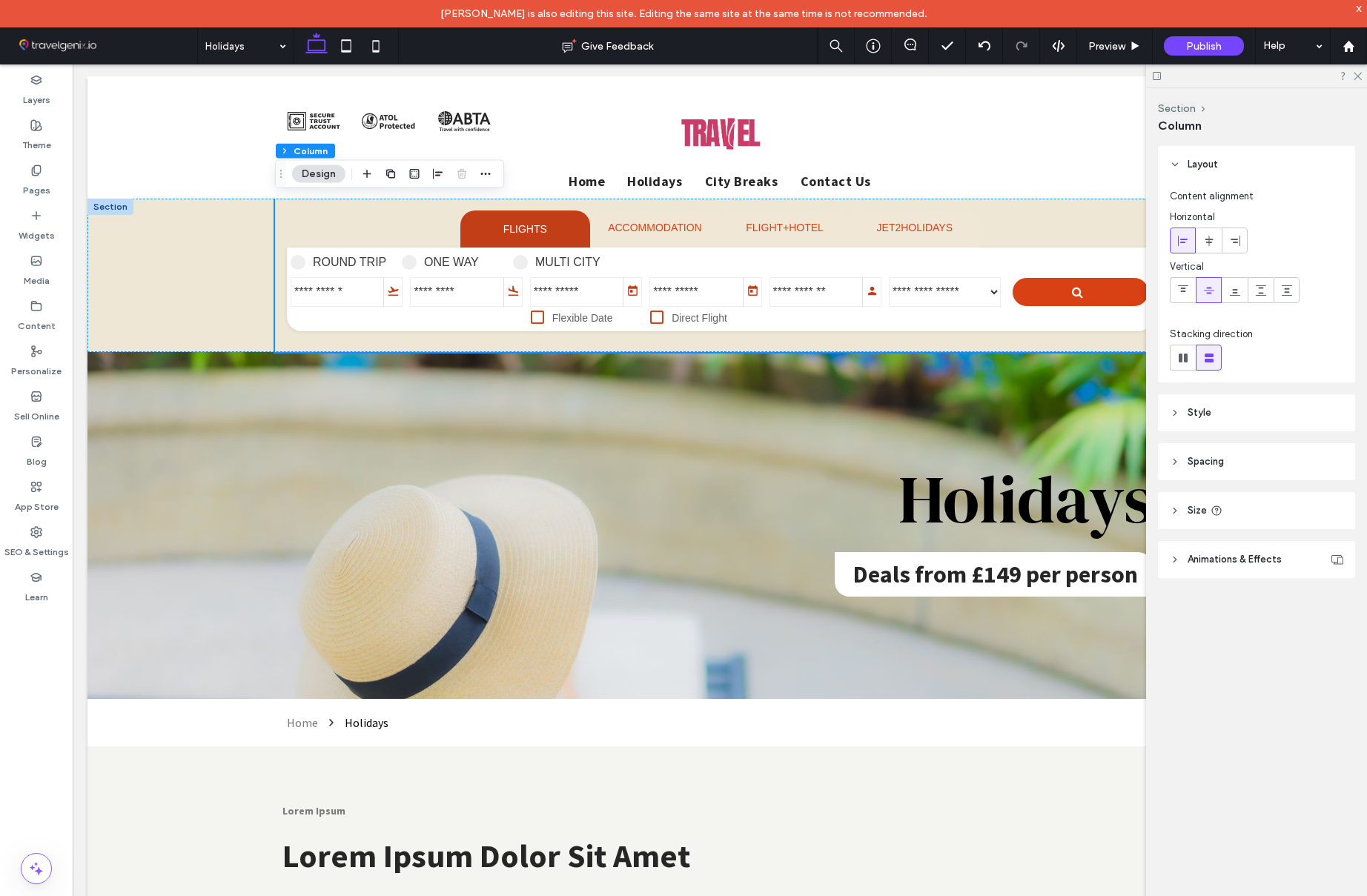
click at [1239, 458] on header "Spacing" at bounding box center [1257, 462] width 197 height 37
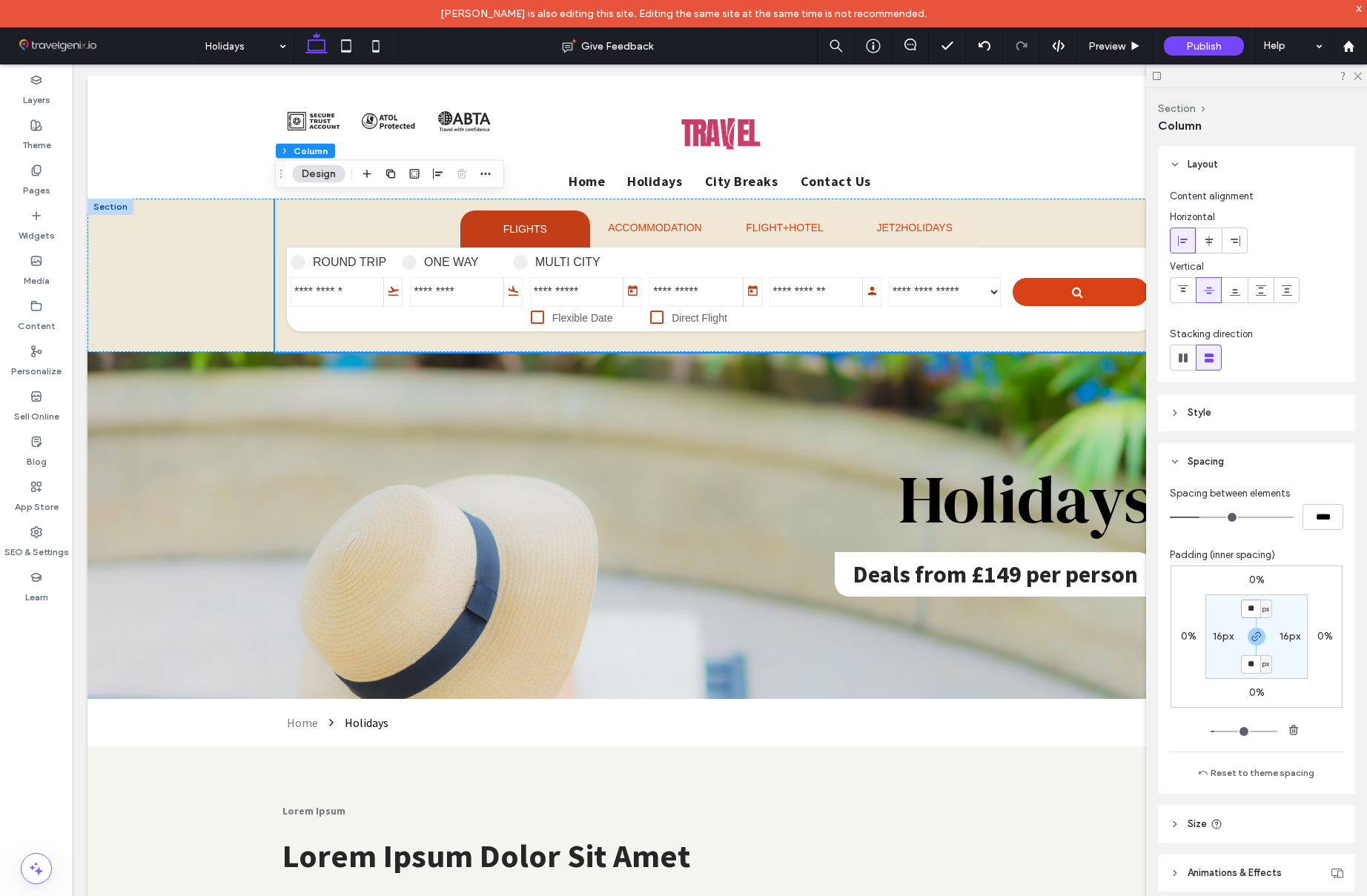
click at [1255, 612] on input "**" at bounding box center [1250, 609] width 19 height 18
type input "*"
drag, startPoint x: 1225, startPoint y: 636, endPoint x: 1216, endPoint y: 666, distance: 31.3
click at [1224, 636] on label "16px" at bounding box center [1223, 637] width 21 height 13
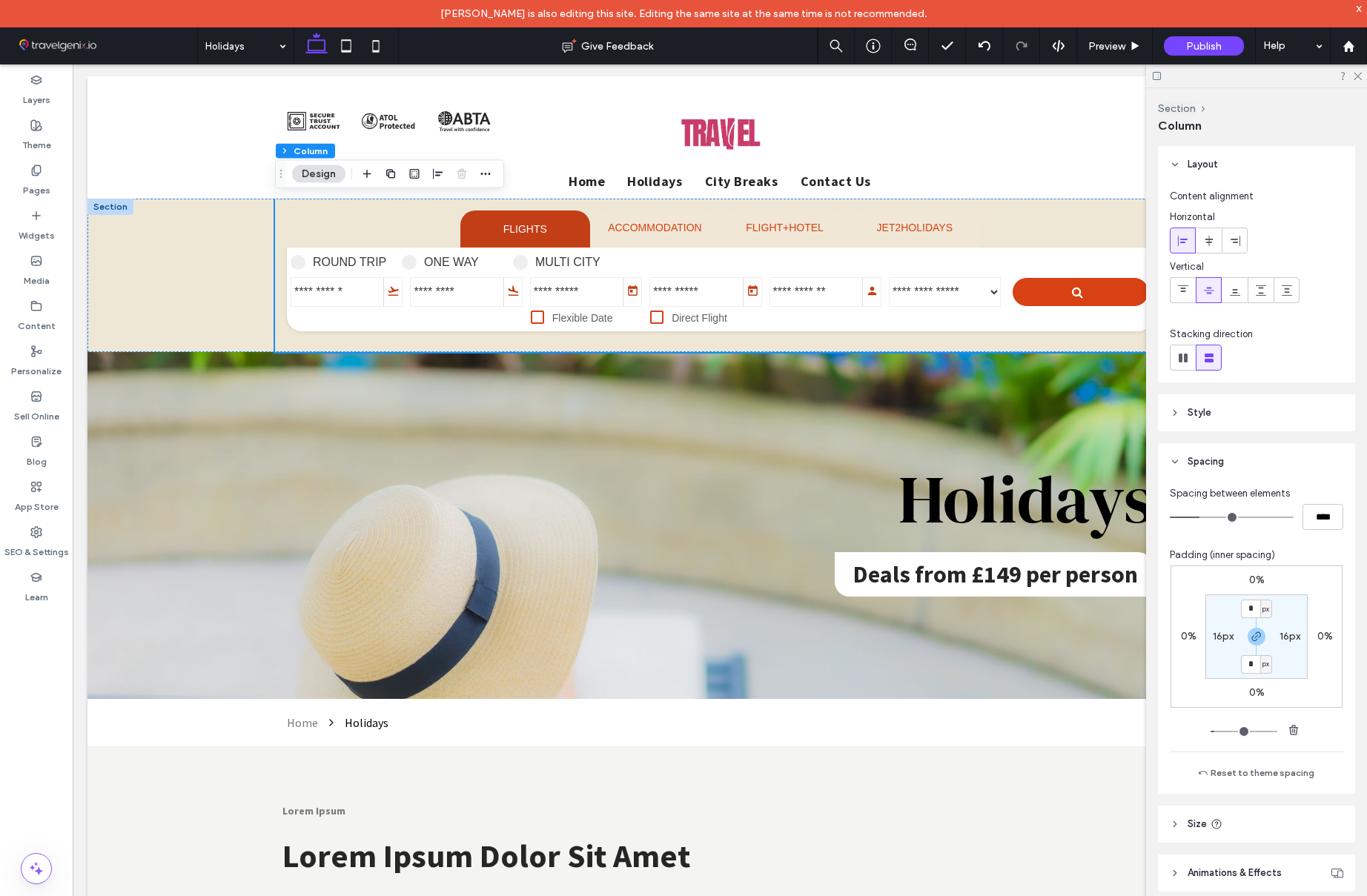
type input "**"
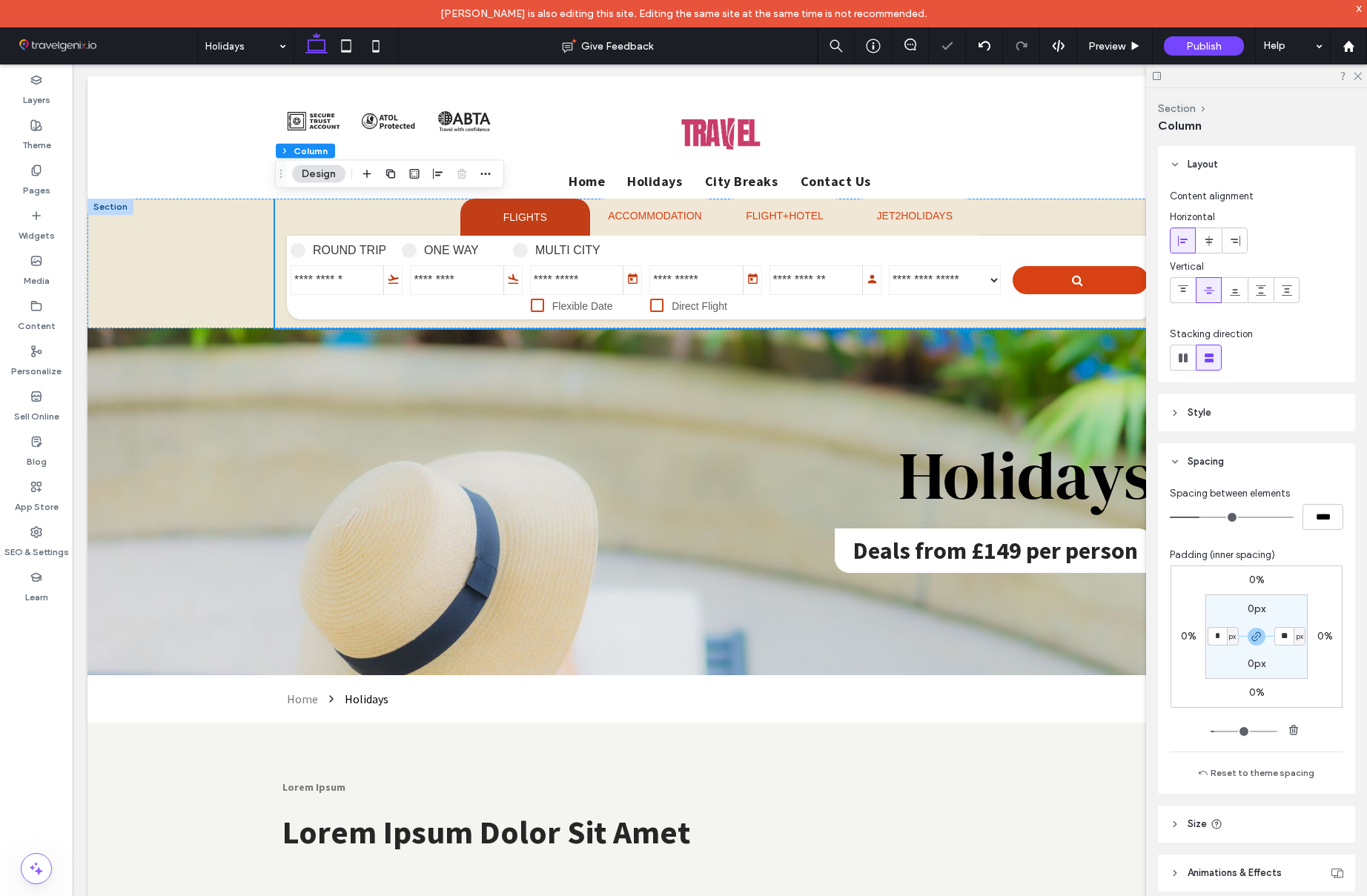
type input "*"
click at [1216, 664] on section "0px * px 0px * px" at bounding box center [1256, 637] width 102 height 85
click at [248, 208] on div at bounding box center [719, 263] width 1265 height 130
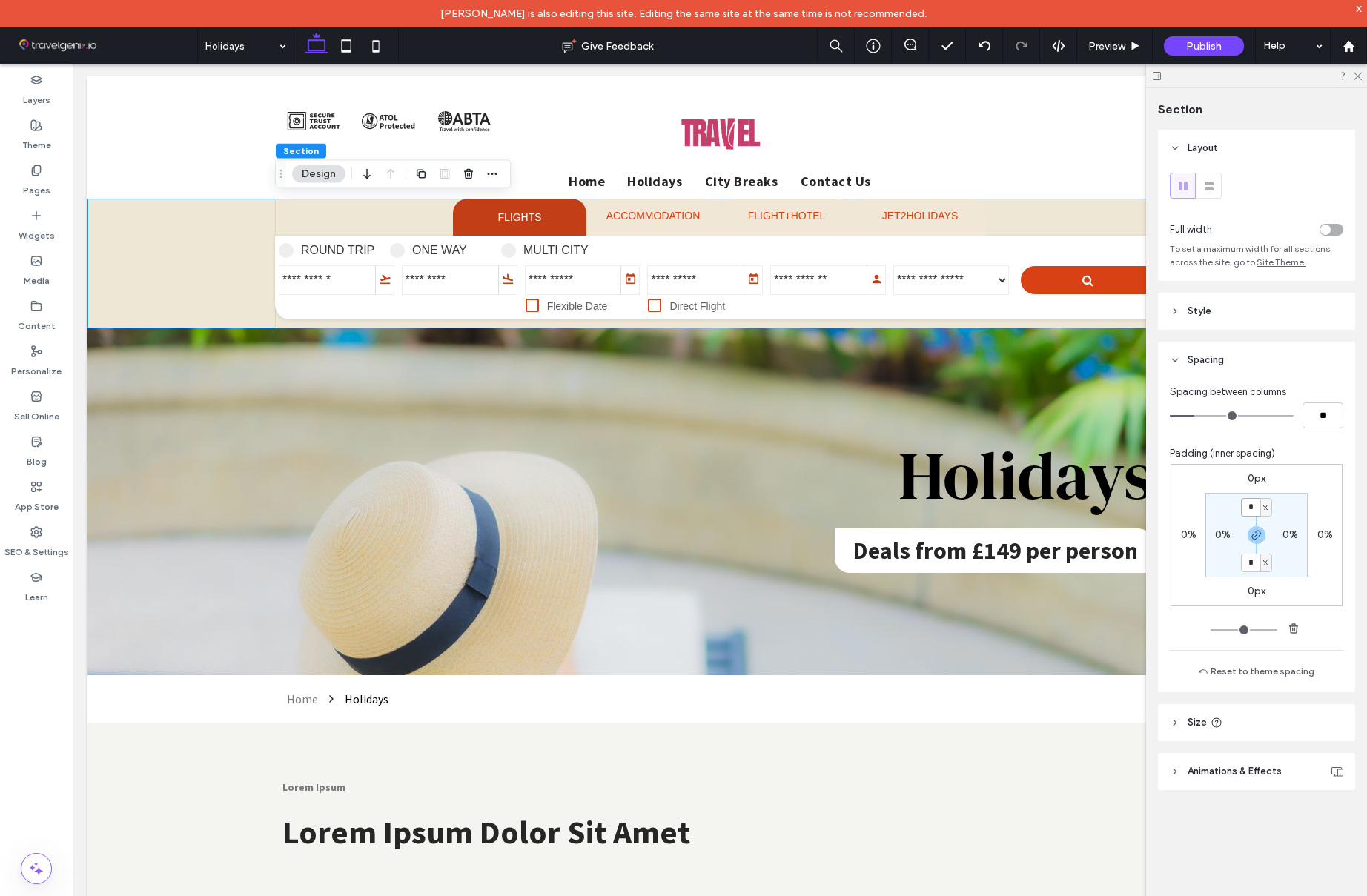
click at [1256, 504] on input "*" at bounding box center [1250, 508] width 19 height 18
type input "*"
click at [1235, 436] on div "Spacing between columns ** Padding (inner spacing) 0px 0% 0px 0% * % 0% * % 0% …" at bounding box center [1257, 535] width 197 height 314
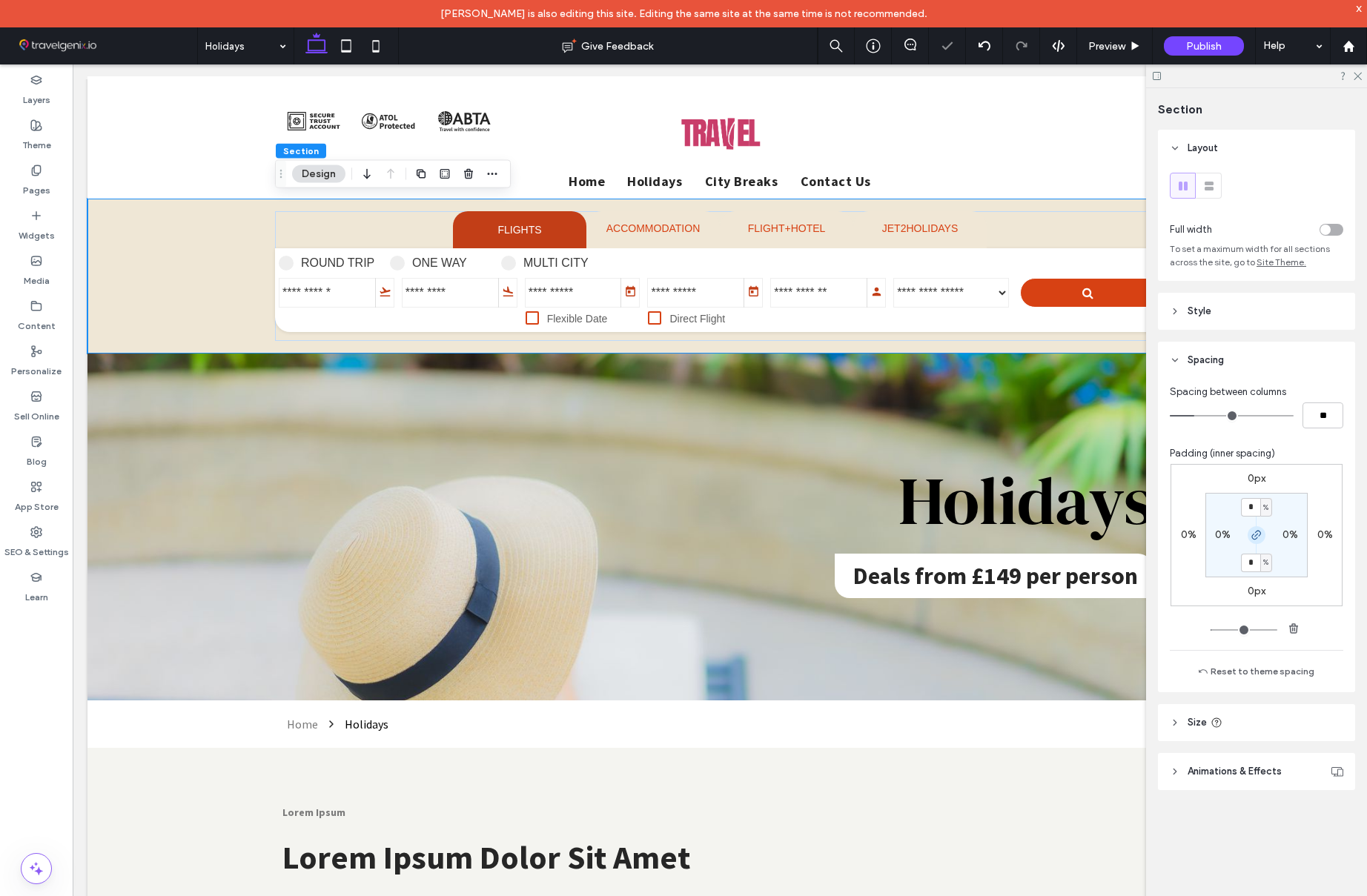
click at [1256, 538] on use "button" at bounding box center [1257, 535] width 9 height 9
click at [1255, 560] on label "1%" at bounding box center [1257, 562] width 13 height 13
type input "*"
click at [1219, 594] on div "0px 0% 0px 0% 1% 0% * % 0%" at bounding box center [1257, 534] width 172 height 143
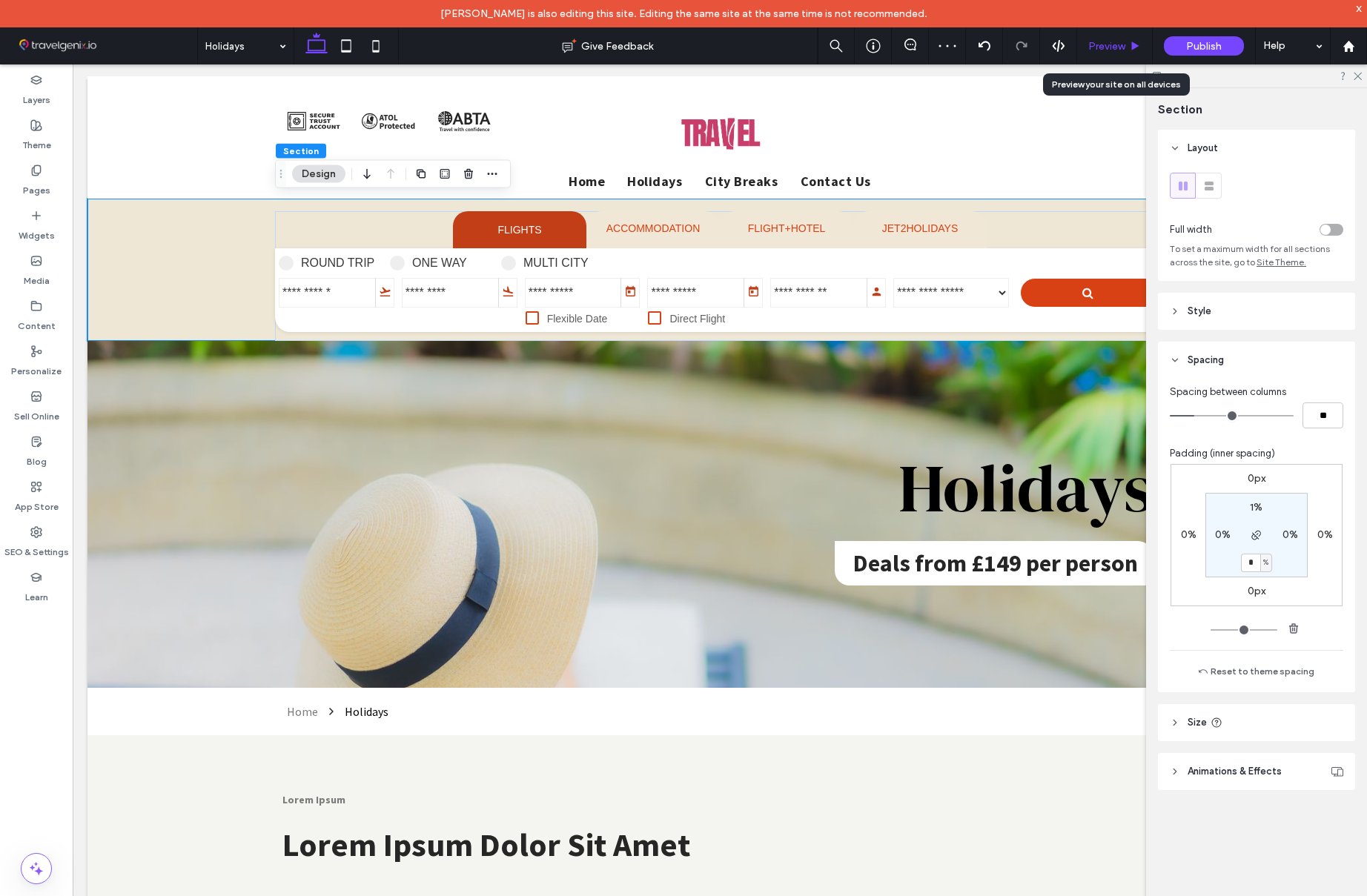
click at [1120, 44] on span "Preview" at bounding box center [1107, 47] width 37 height 13
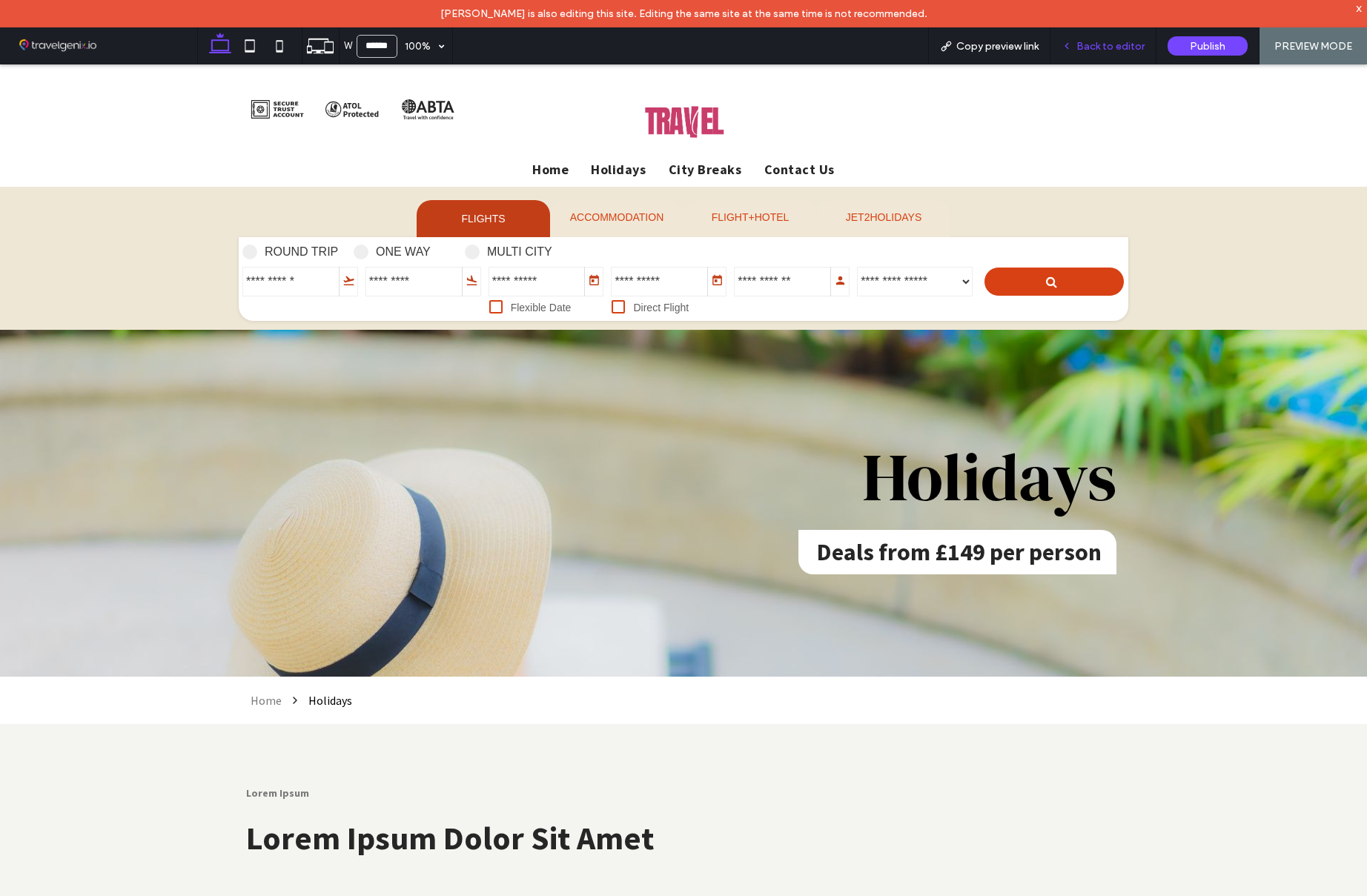
click at [1124, 48] on span "Back to editor" at bounding box center [1110, 47] width 68 height 13
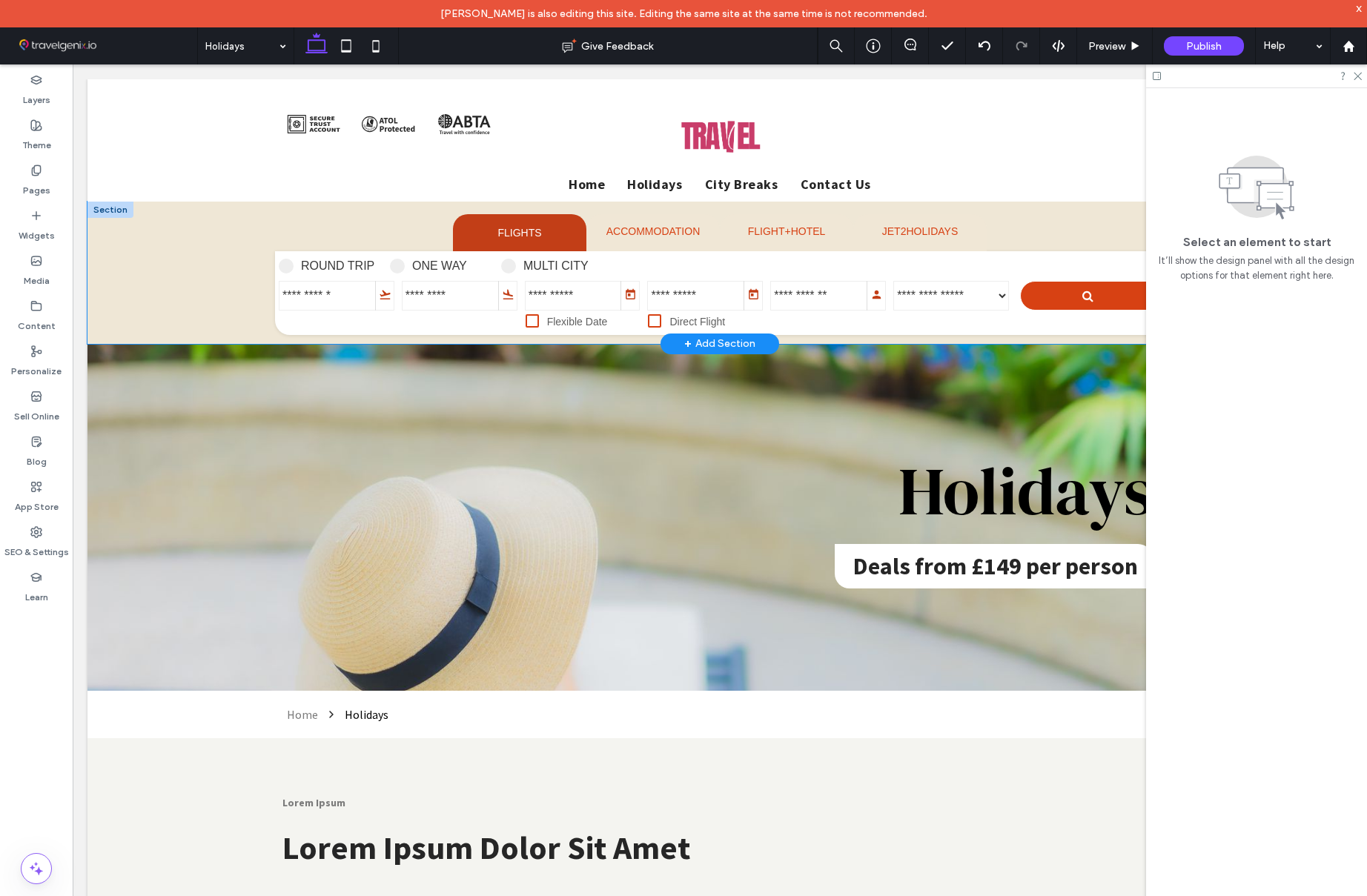
click at [156, 215] on div at bounding box center [719, 272] width 1265 height 143
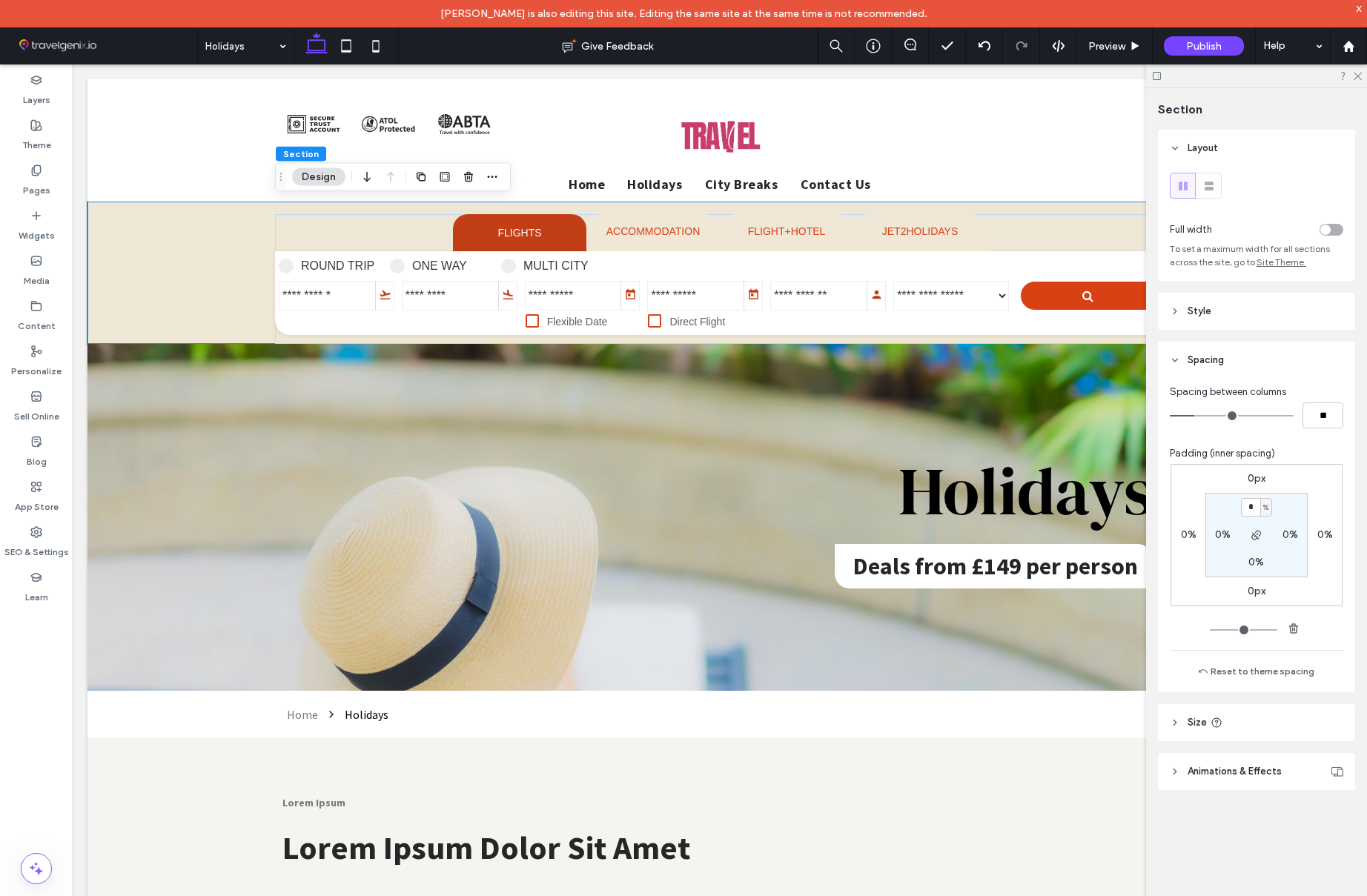
click at [1255, 563] on label "0%" at bounding box center [1256, 562] width 16 height 13
type input "*"
click at [1247, 430] on div "Spacing between columns ** Padding (inner spacing) 0px 0% 0px 0% 1% 0% * % 0% R…" at bounding box center [1257, 535] width 197 height 314
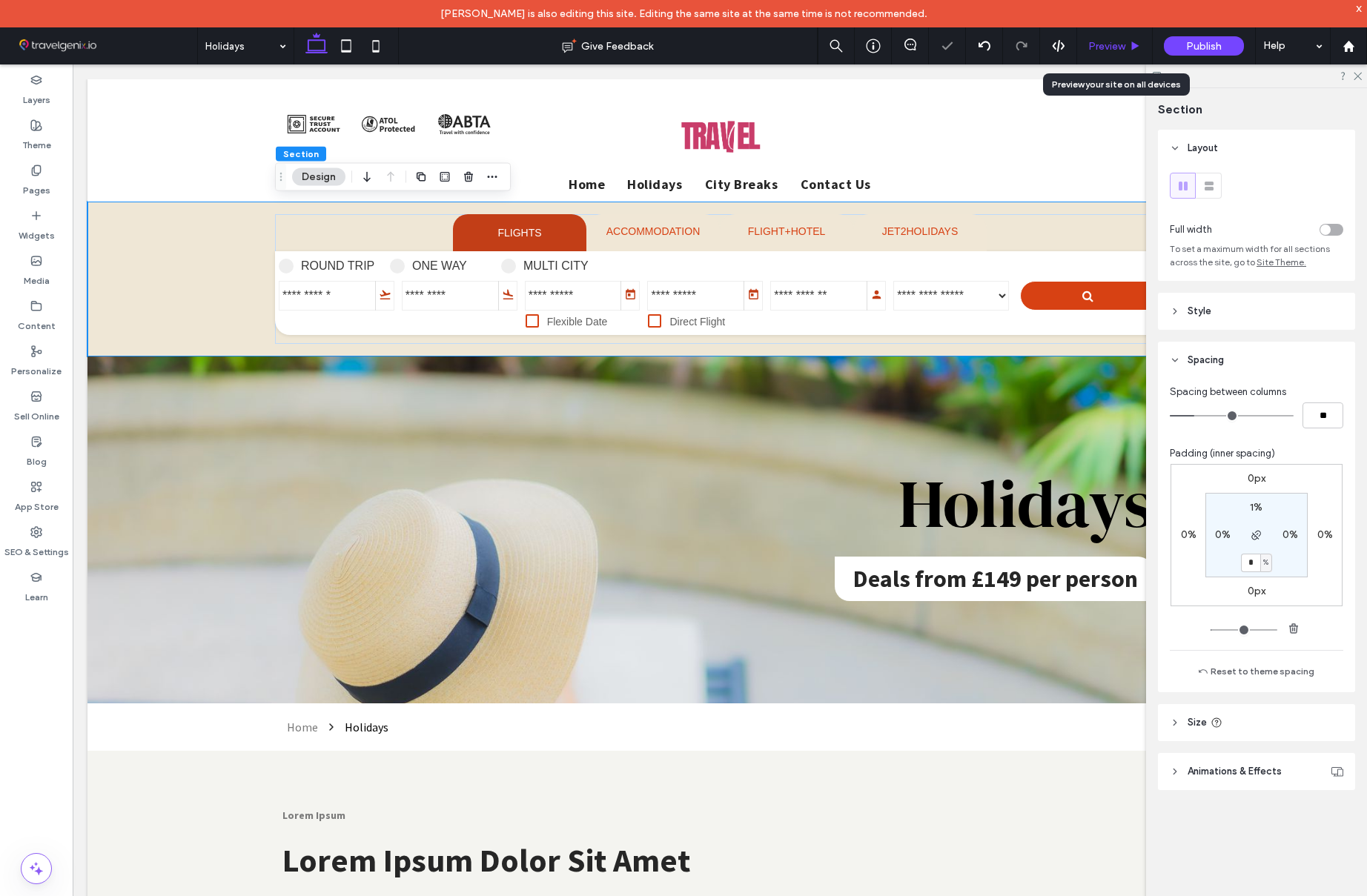
click at [1121, 47] on span "Preview" at bounding box center [1107, 47] width 37 height 13
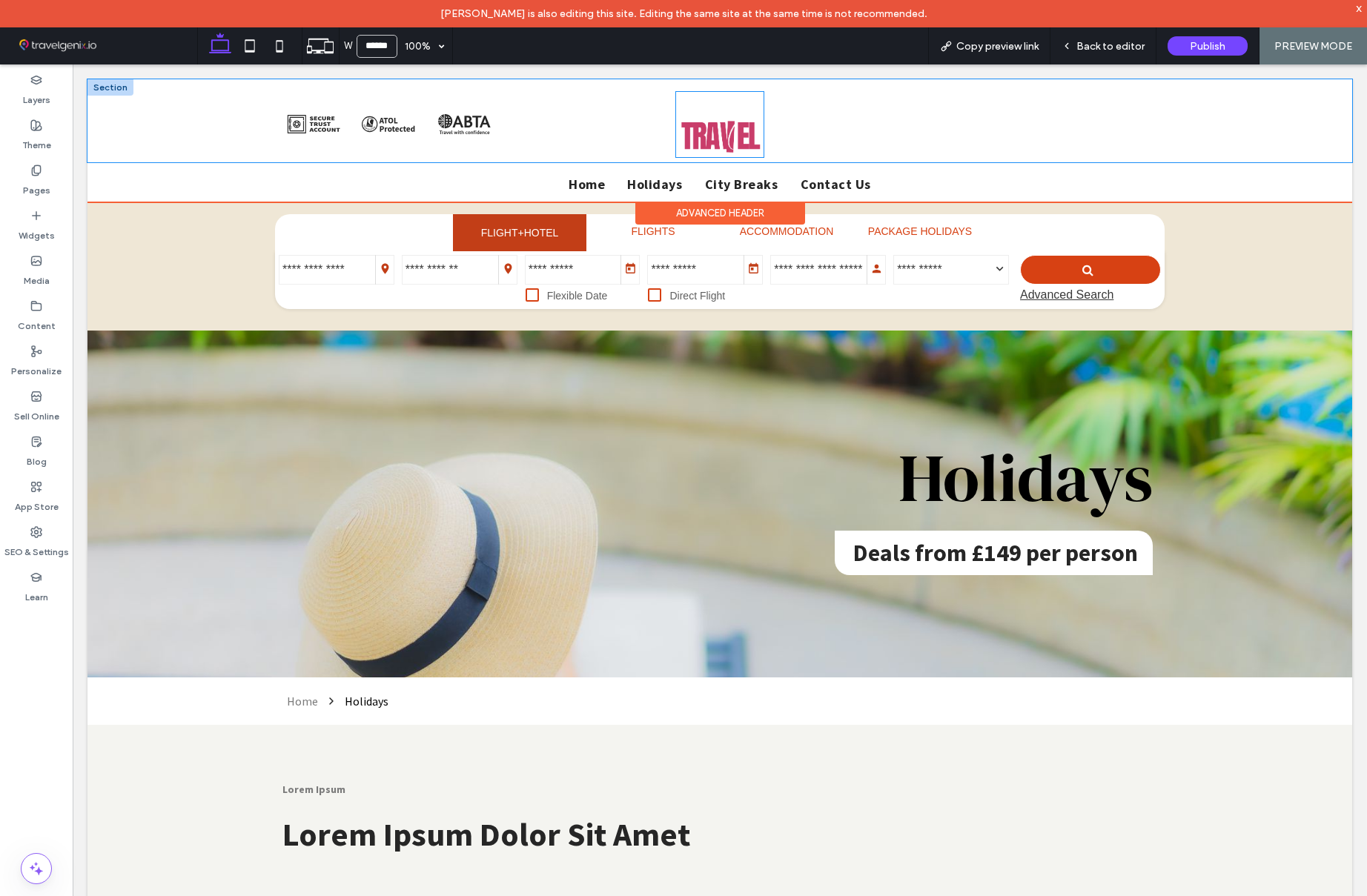
click at [734, 105] on img at bounding box center [719, 124] width 89 height 67
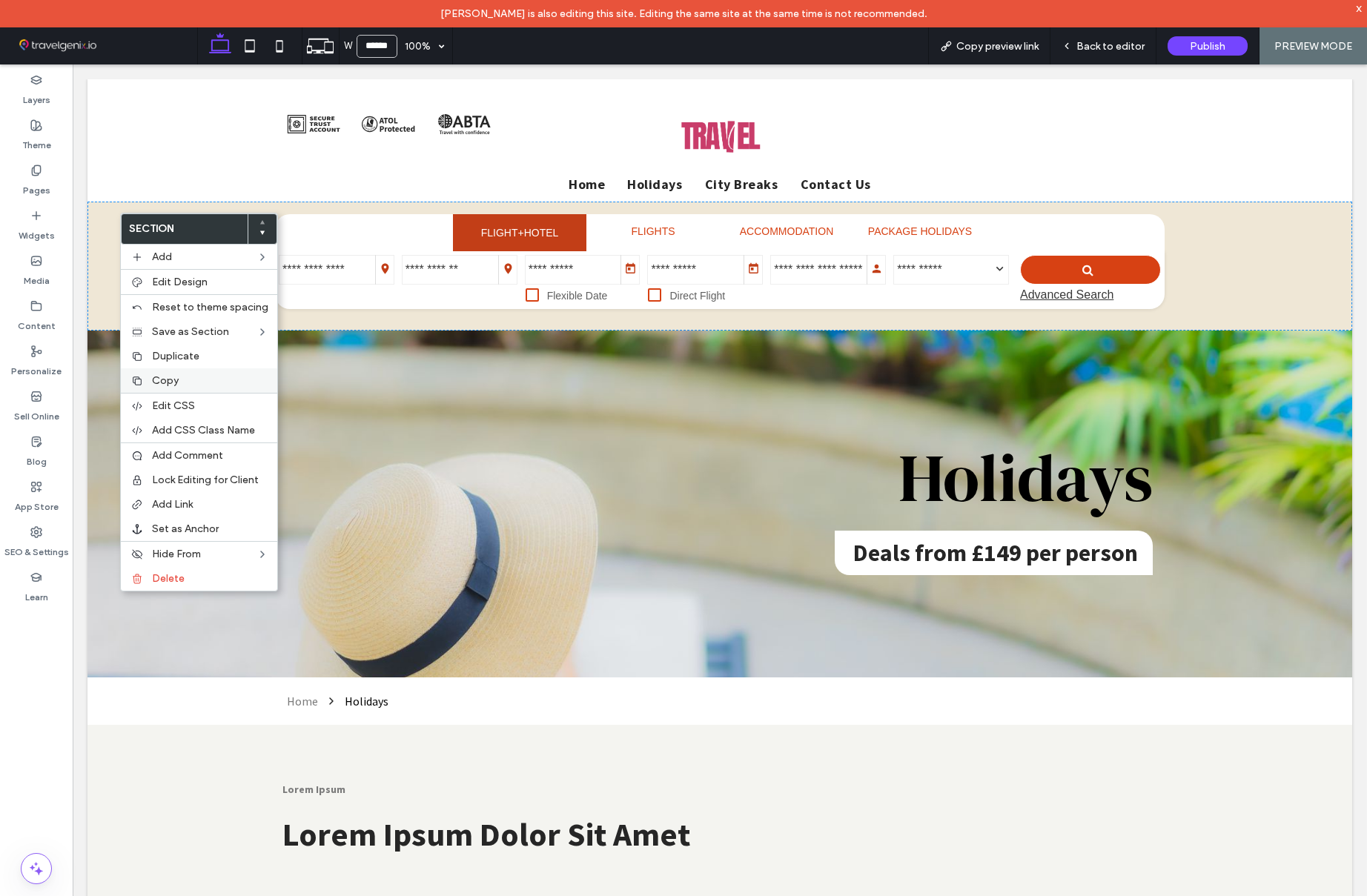
click at [212, 370] on div "Copy" at bounding box center [199, 381] width 156 height 25
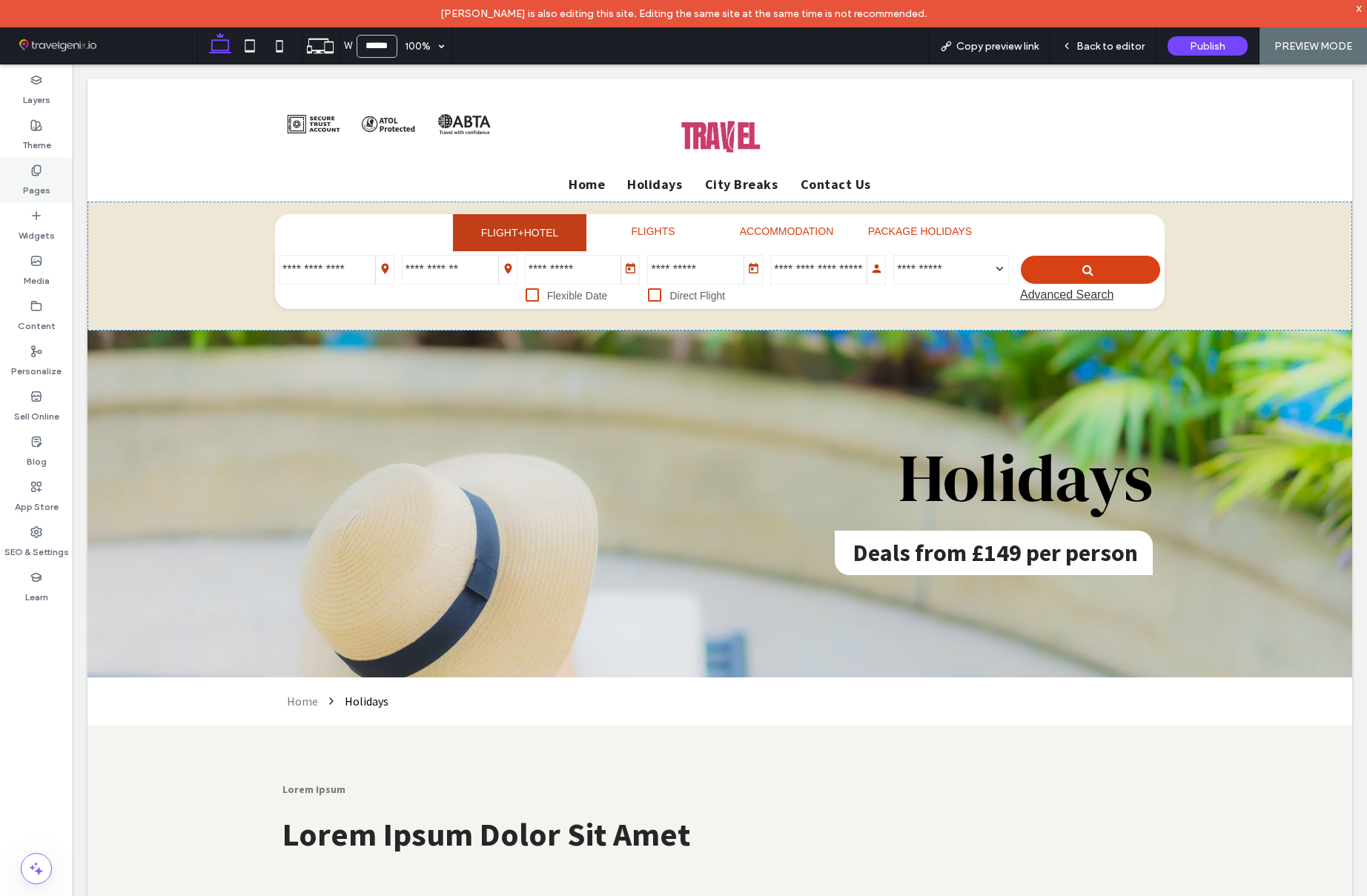
click at [34, 167] on use at bounding box center [36, 170] width 8 height 9
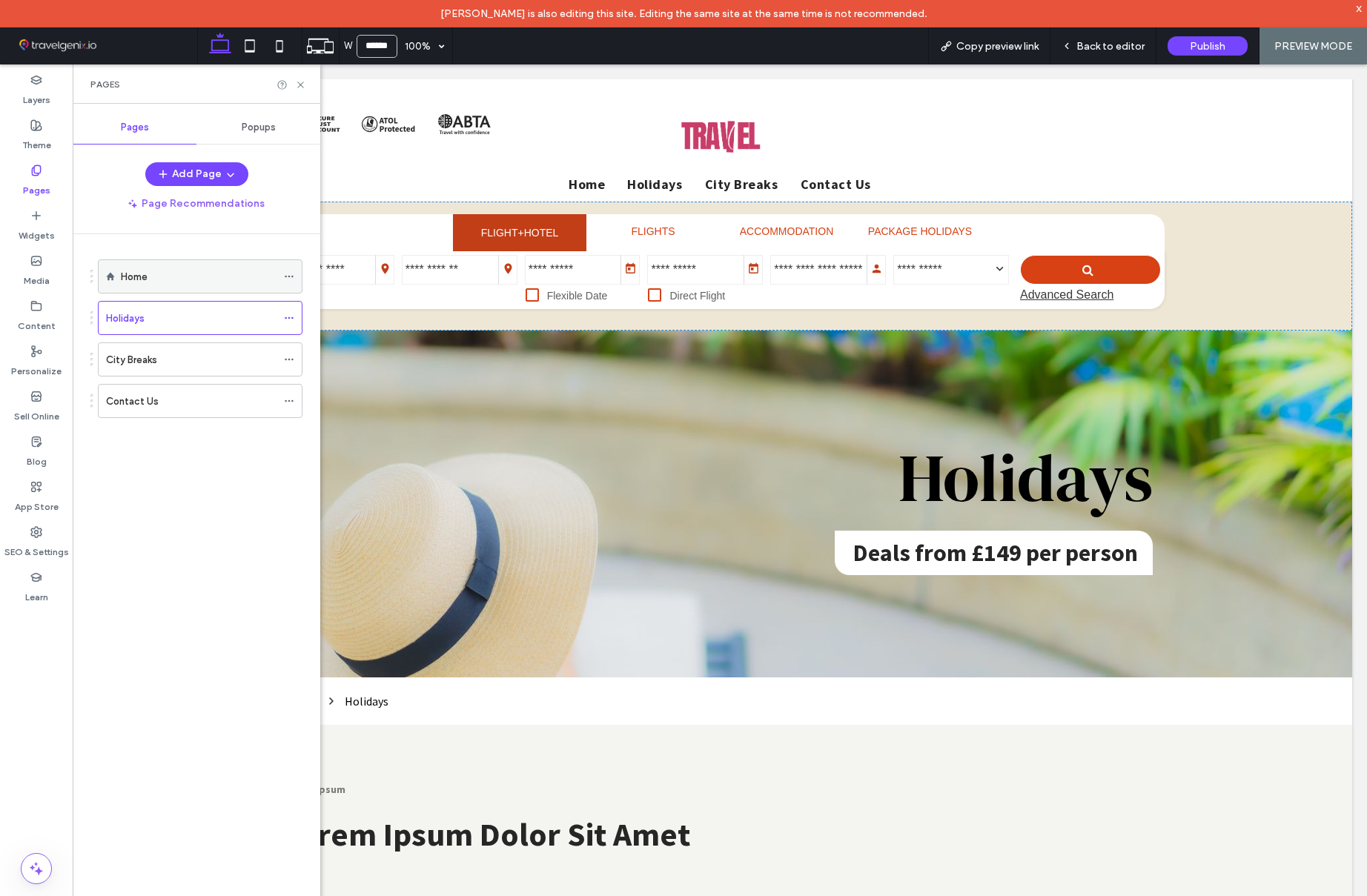
click at [143, 274] on label "Home" at bounding box center [133, 277] width 27 height 26
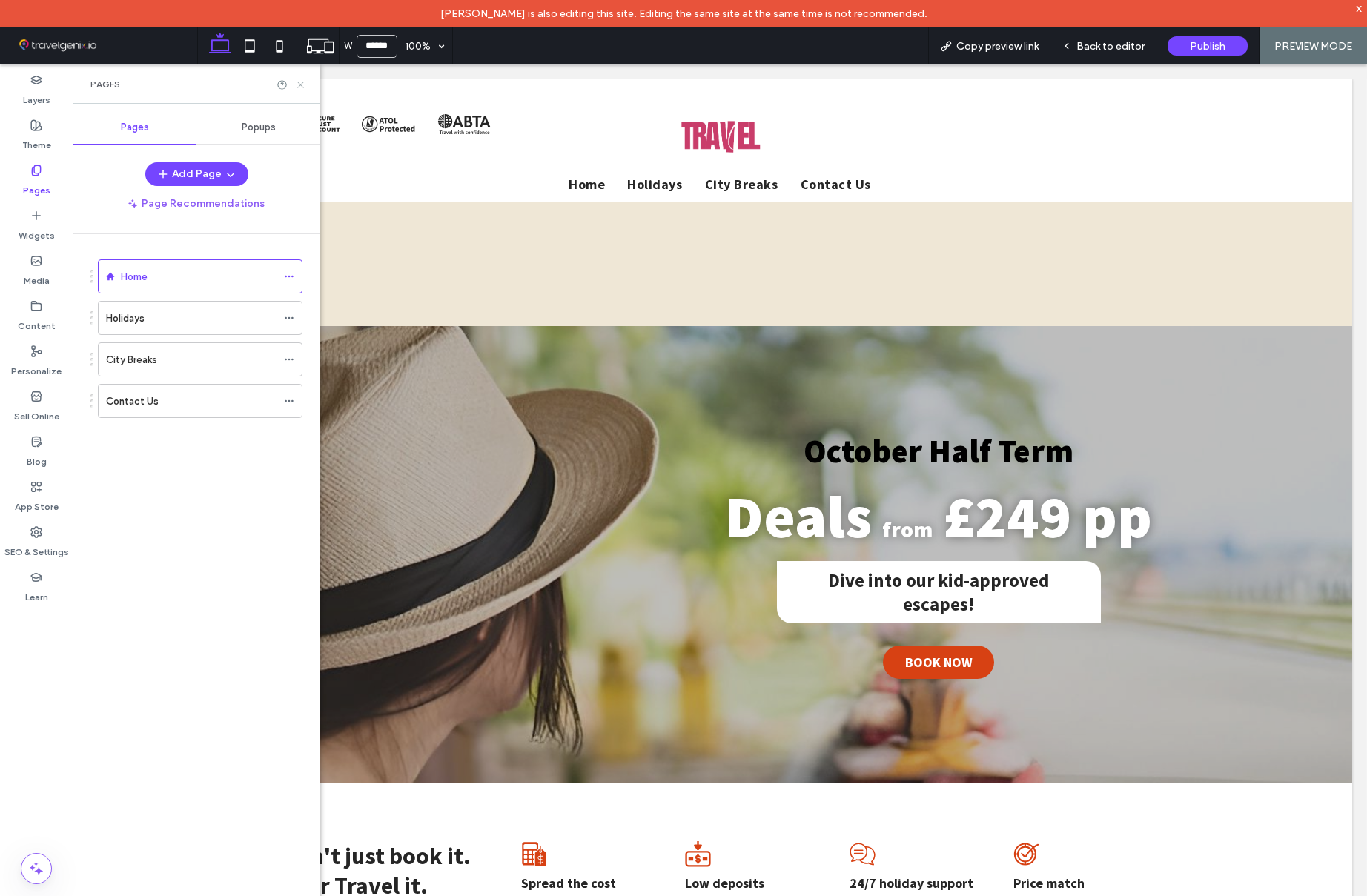
click at [300, 85] on icon at bounding box center [301, 85] width 11 height 11
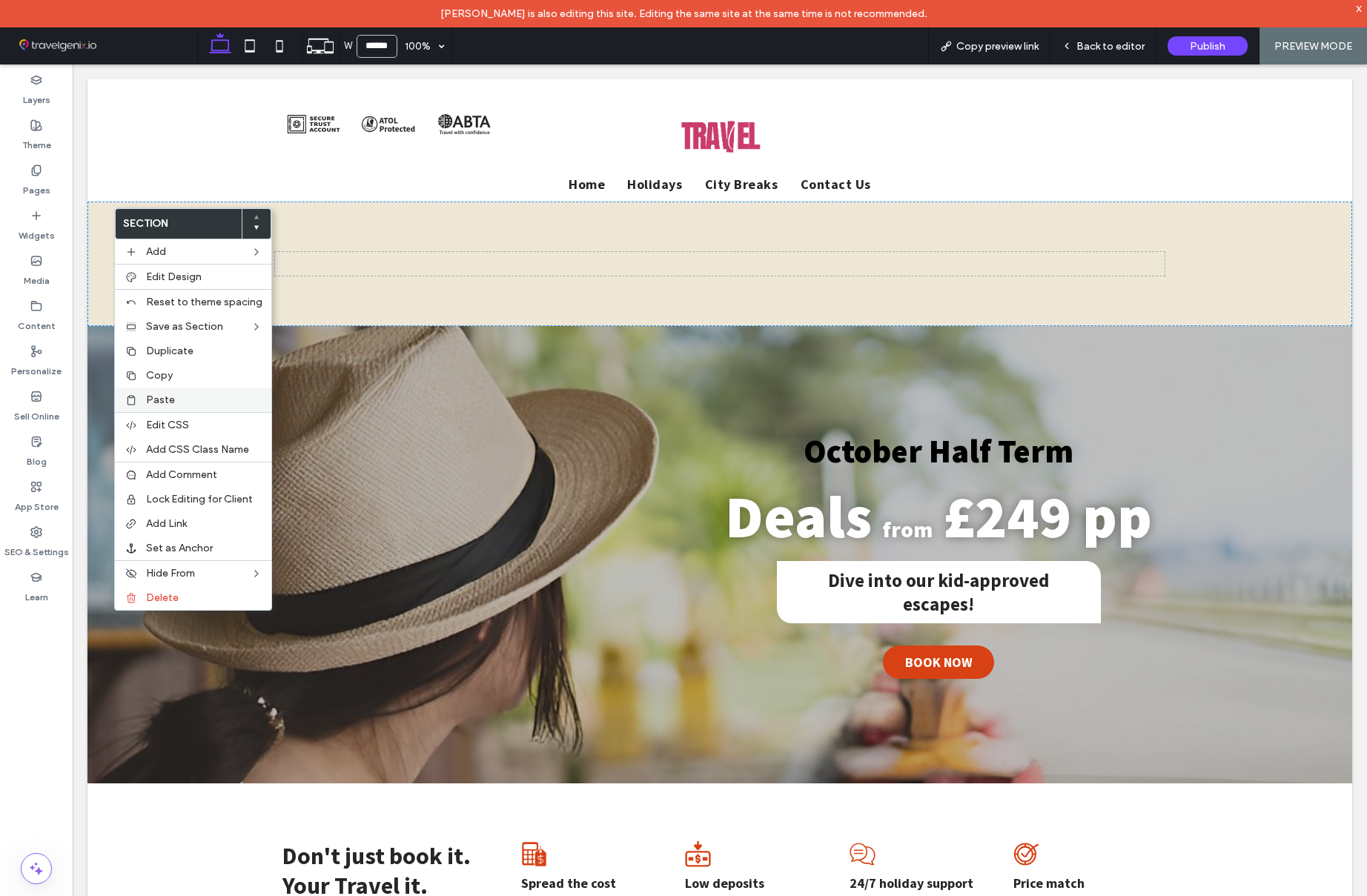
click at [195, 392] on div "Paste" at bounding box center [193, 399] width 156 height 25
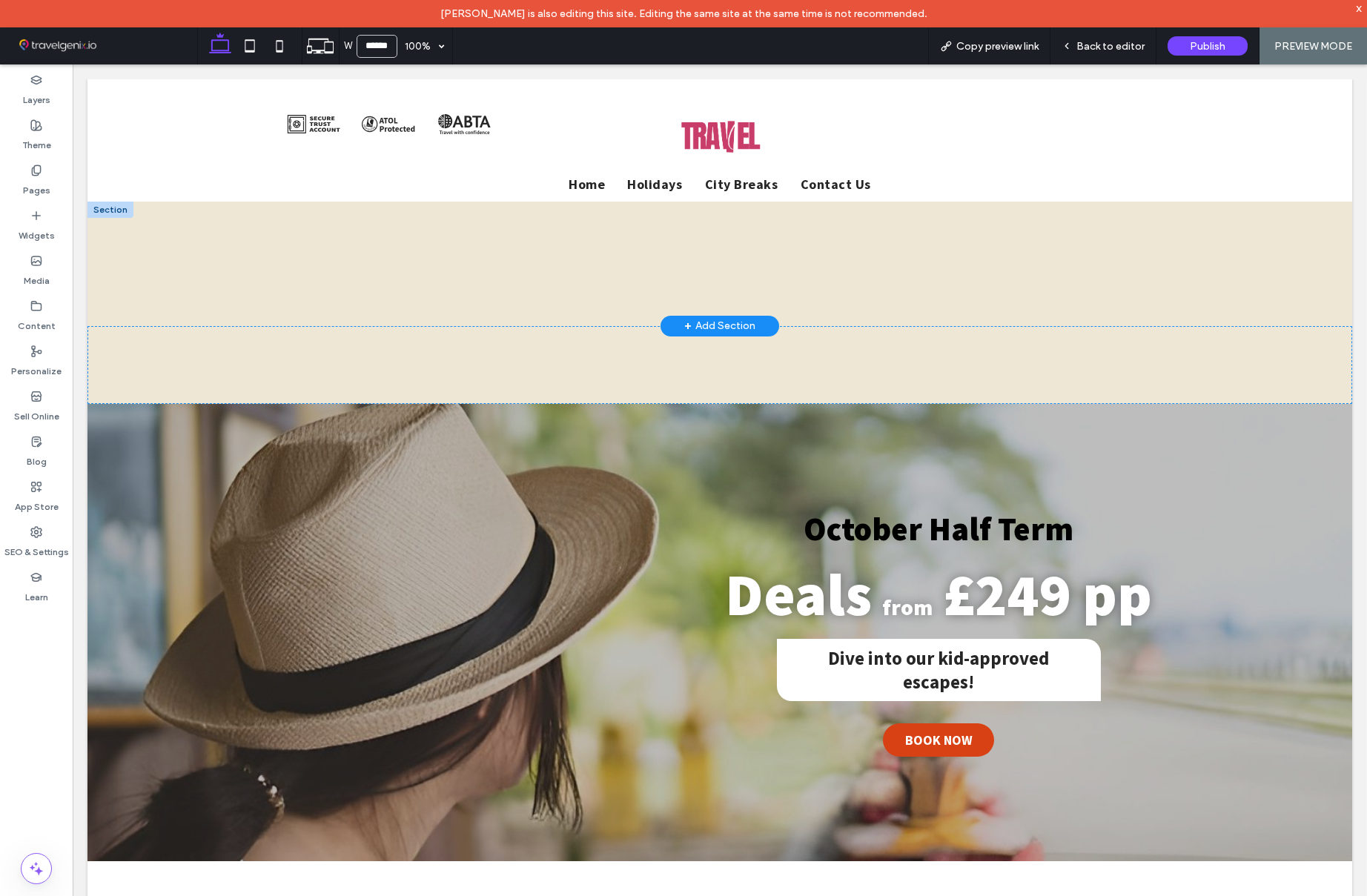
click at [563, 250] on div at bounding box center [719, 263] width 890 height 124
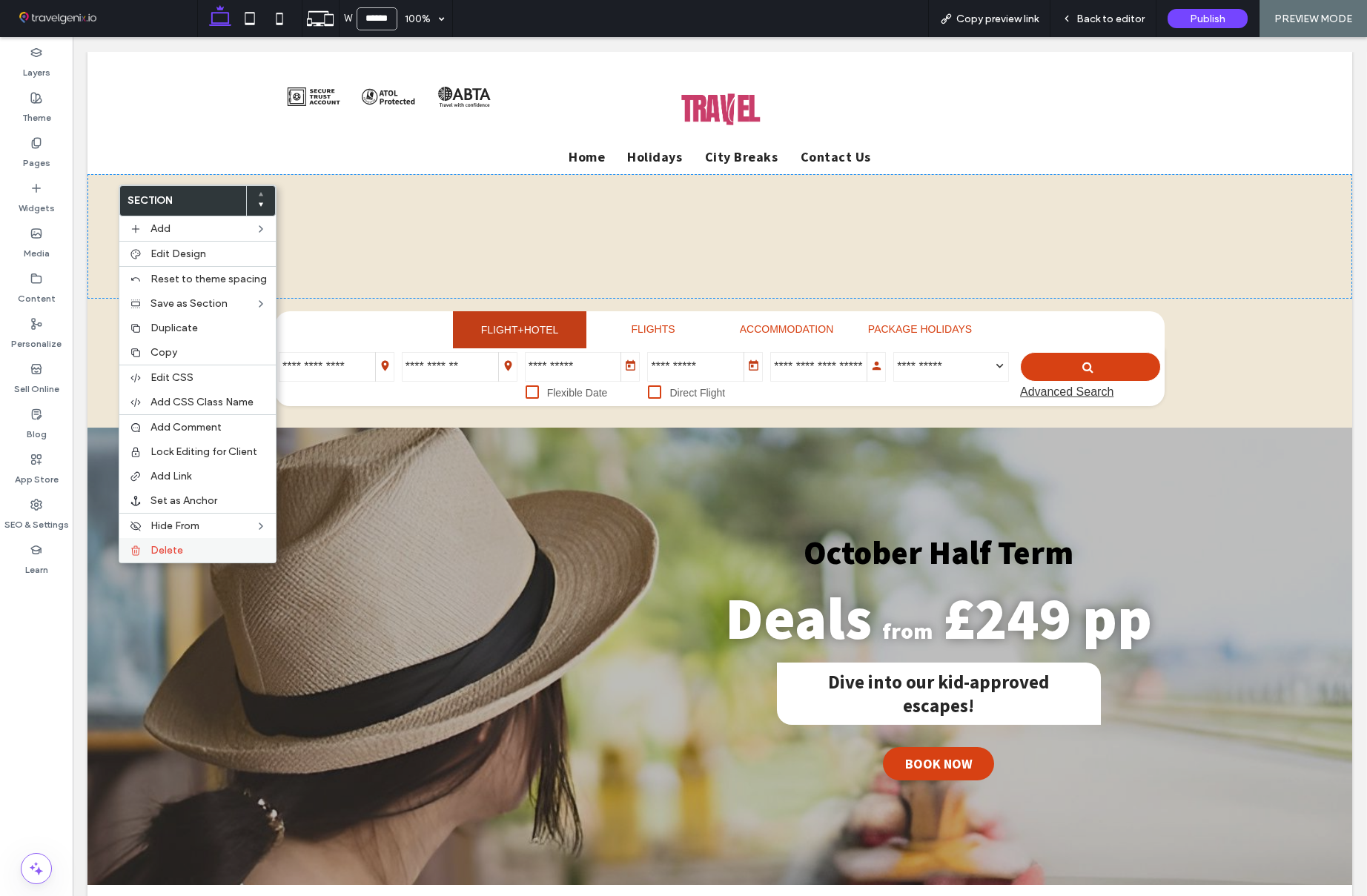
click at [220, 548] on label "Delete" at bounding box center [209, 551] width 117 height 13
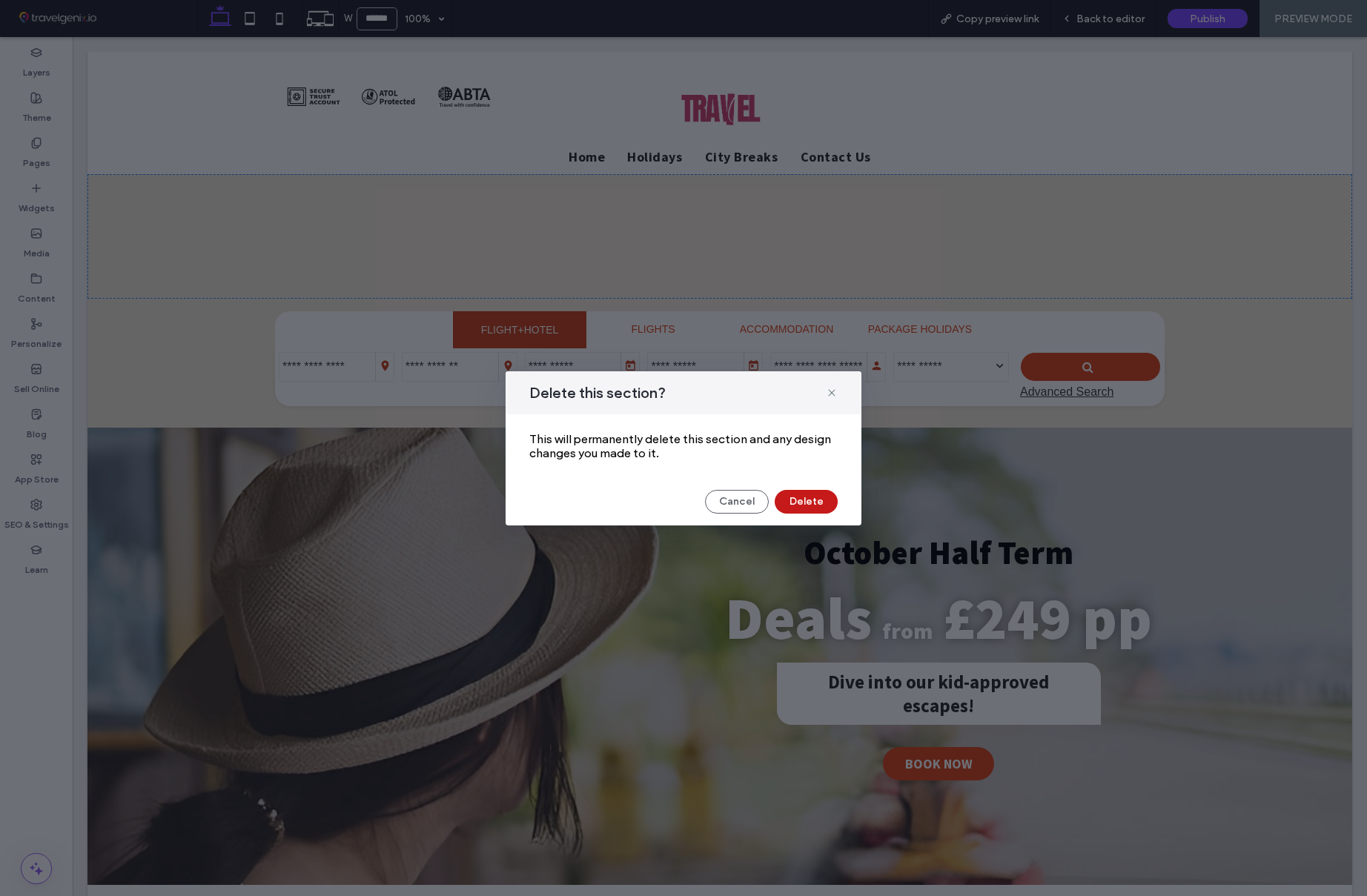
click at [803, 505] on button "Delete" at bounding box center [806, 502] width 63 height 24
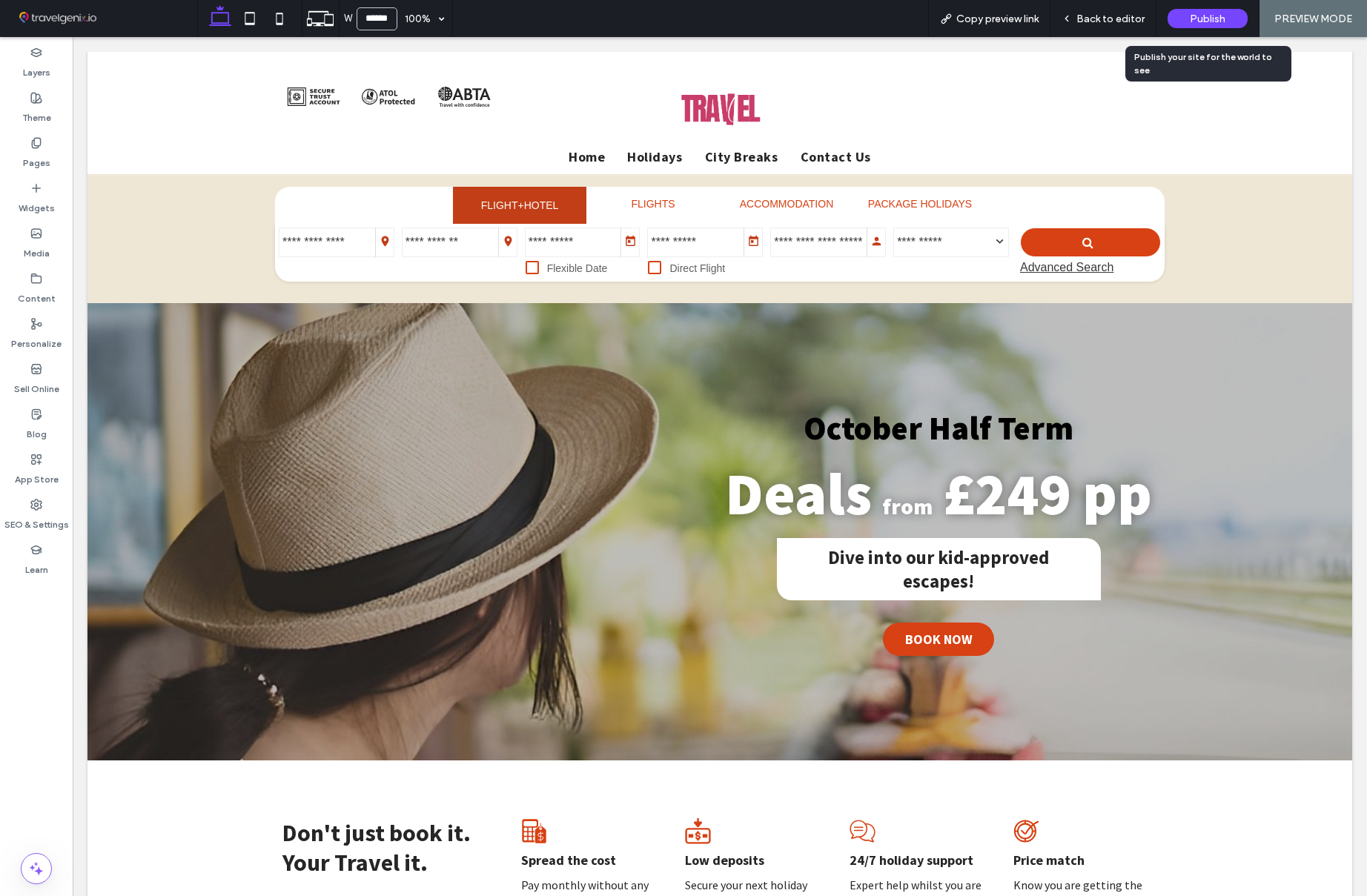
click at [1194, 14] on span "Publish" at bounding box center [1207, 19] width 36 height 13
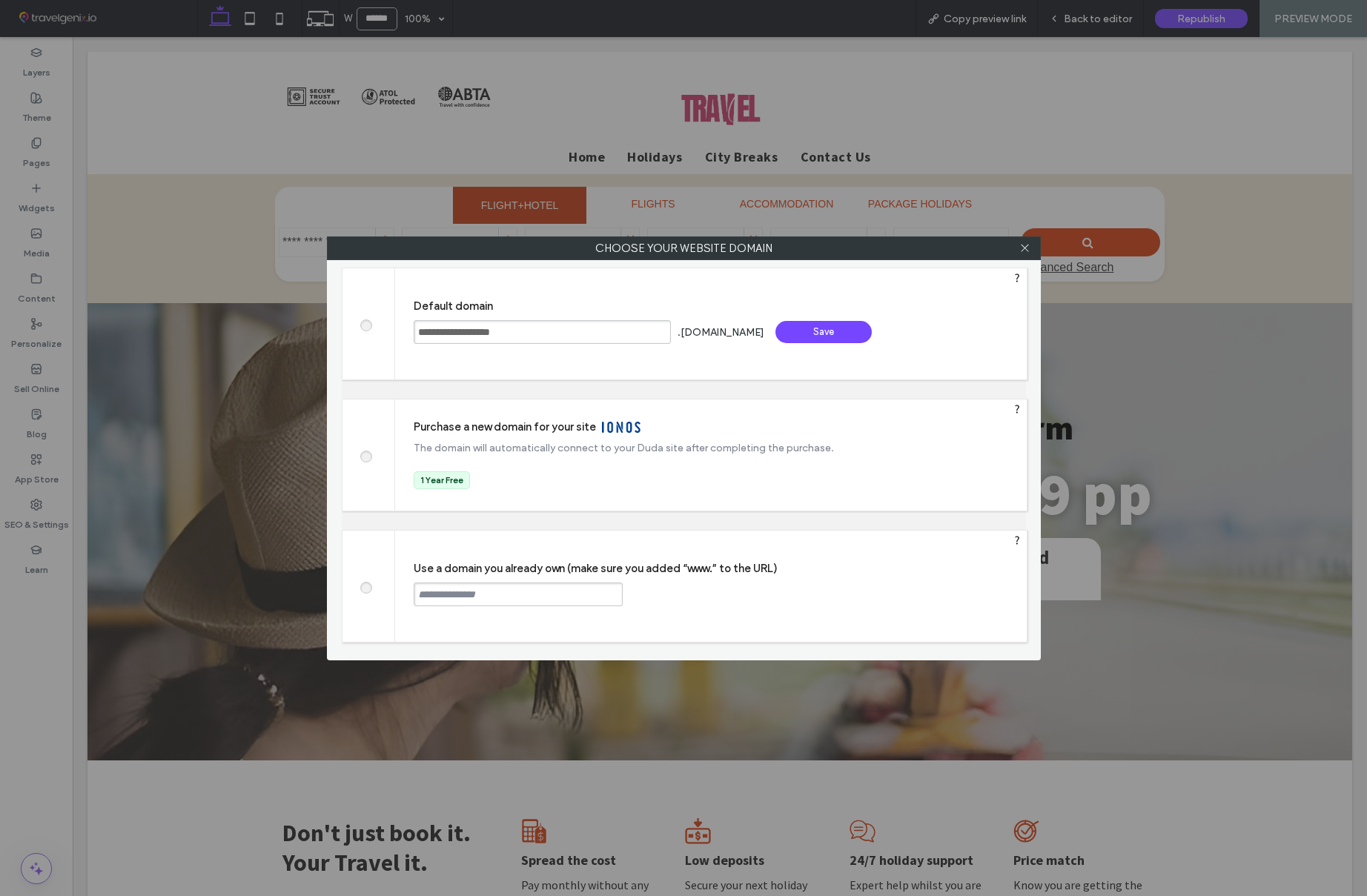
drag, startPoint x: 477, startPoint y: 330, endPoint x: 536, endPoint y: 334, distance: 59.1
click at [536, 334] on input "**********" at bounding box center [543, 332] width 258 height 24
click at [837, 335] on div "Save" at bounding box center [823, 332] width 97 height 22
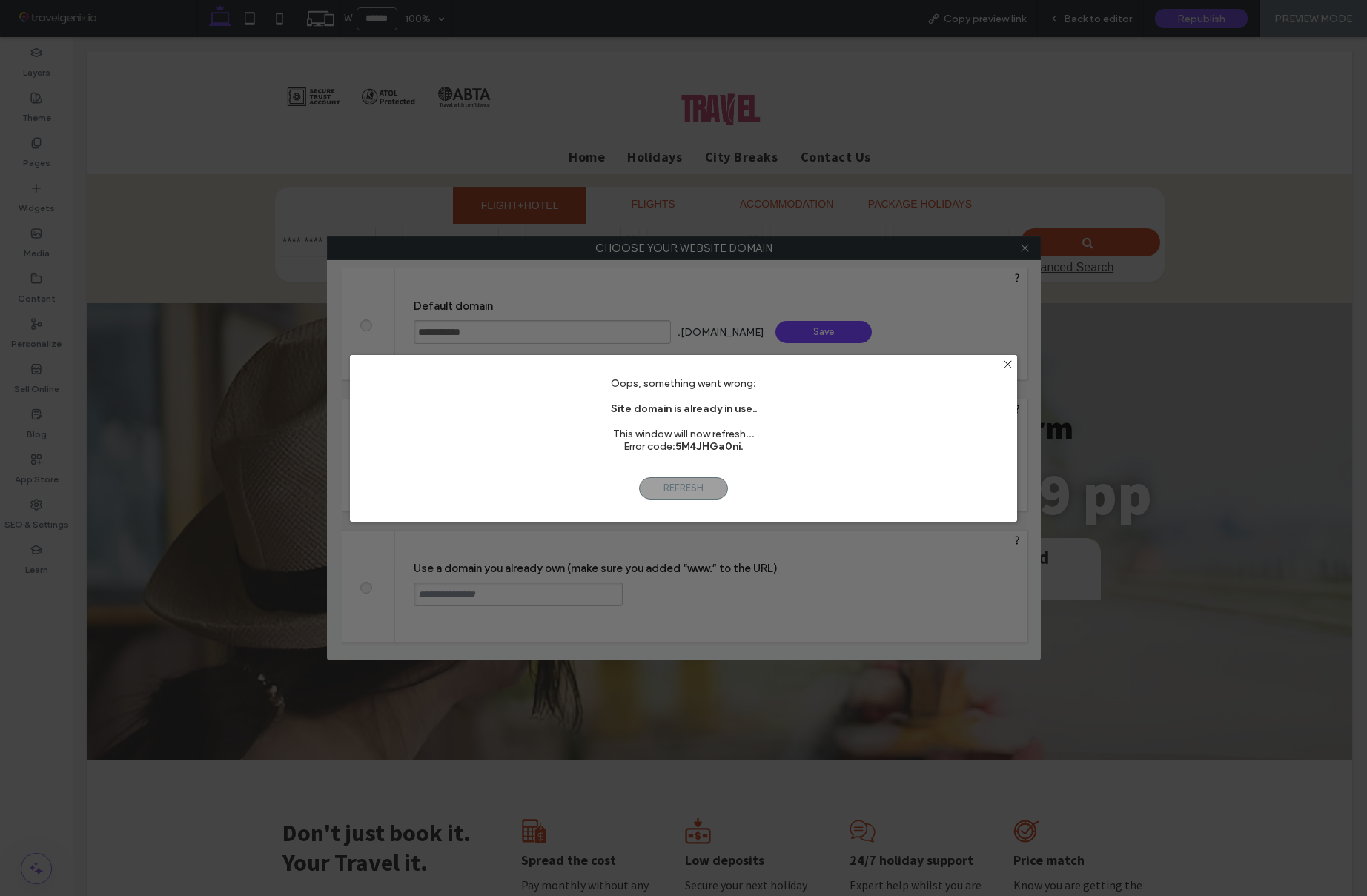
drag, startPoint x: 706, startPoint y: 482, endPoint x: 698, endPoint y: 475, distance: 10.6
click at [705, 482] on span "Refresh" at bounding box center [684, 488] width 89 height 22
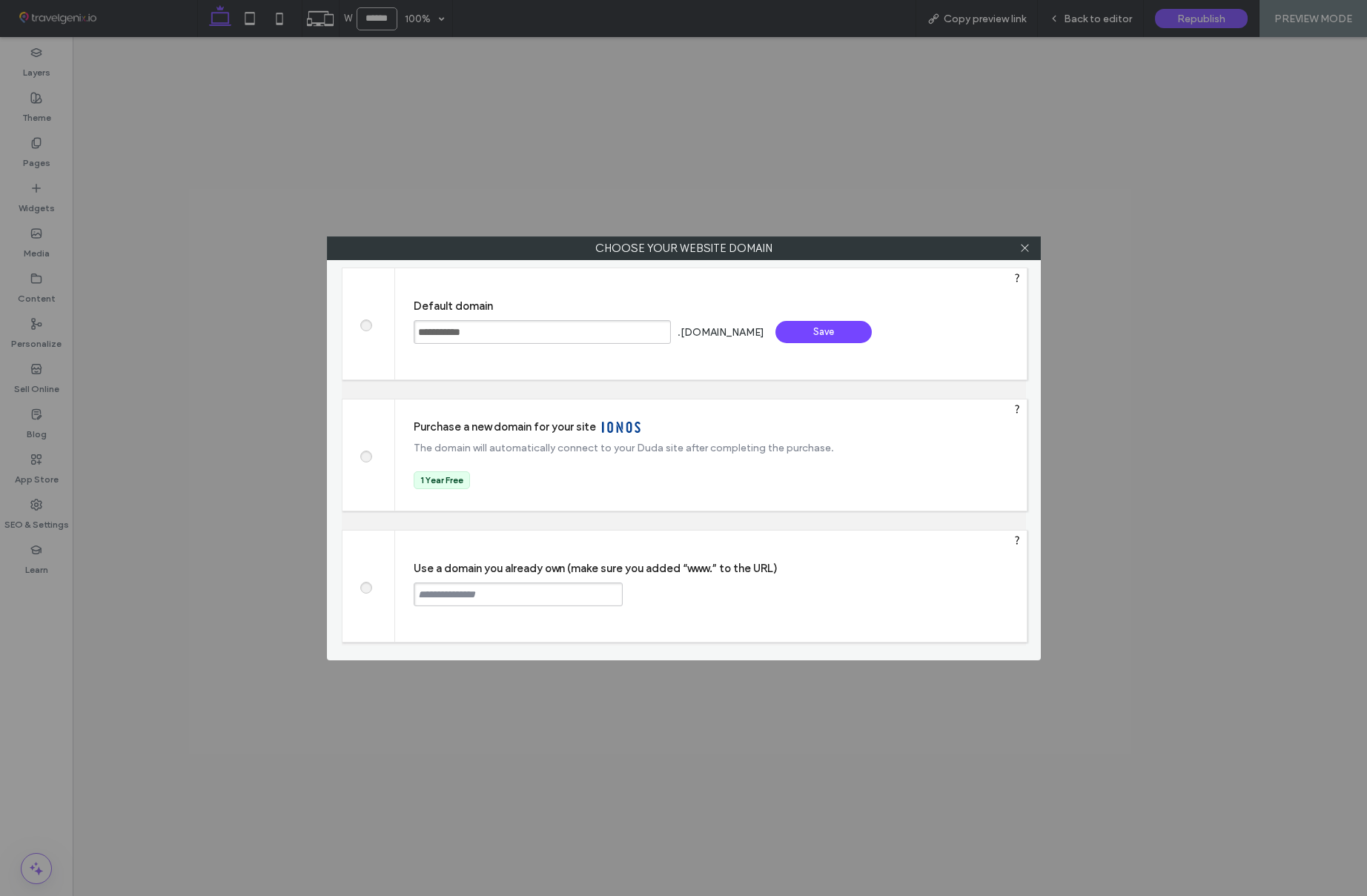
click at [539, 330] on input "**********" at bounding box center [543, 332] width 258 height 24
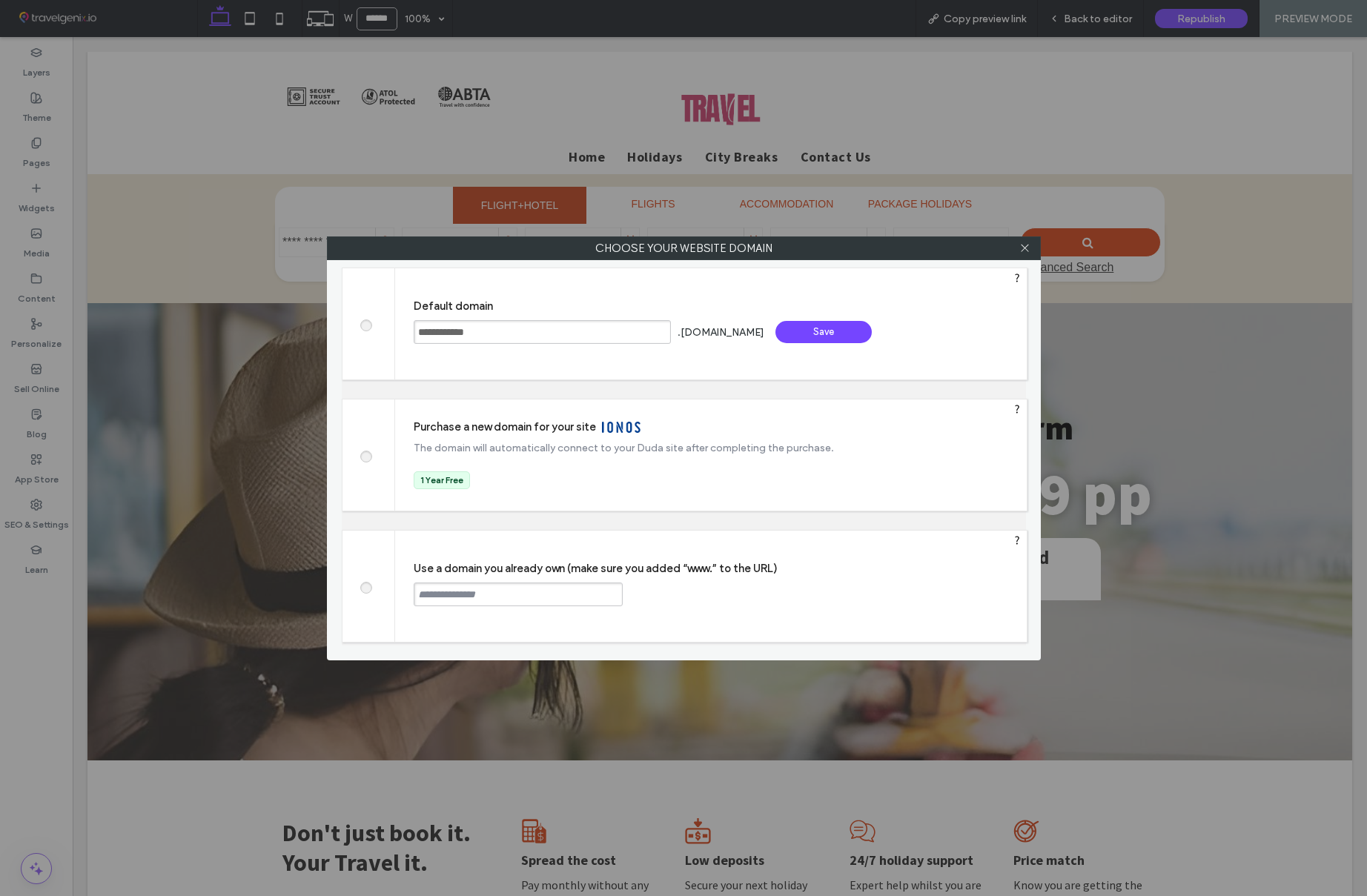
type input "**********"
click at [856, 330] on div "Save" at bounding box center [823, 332] width 97 height 22
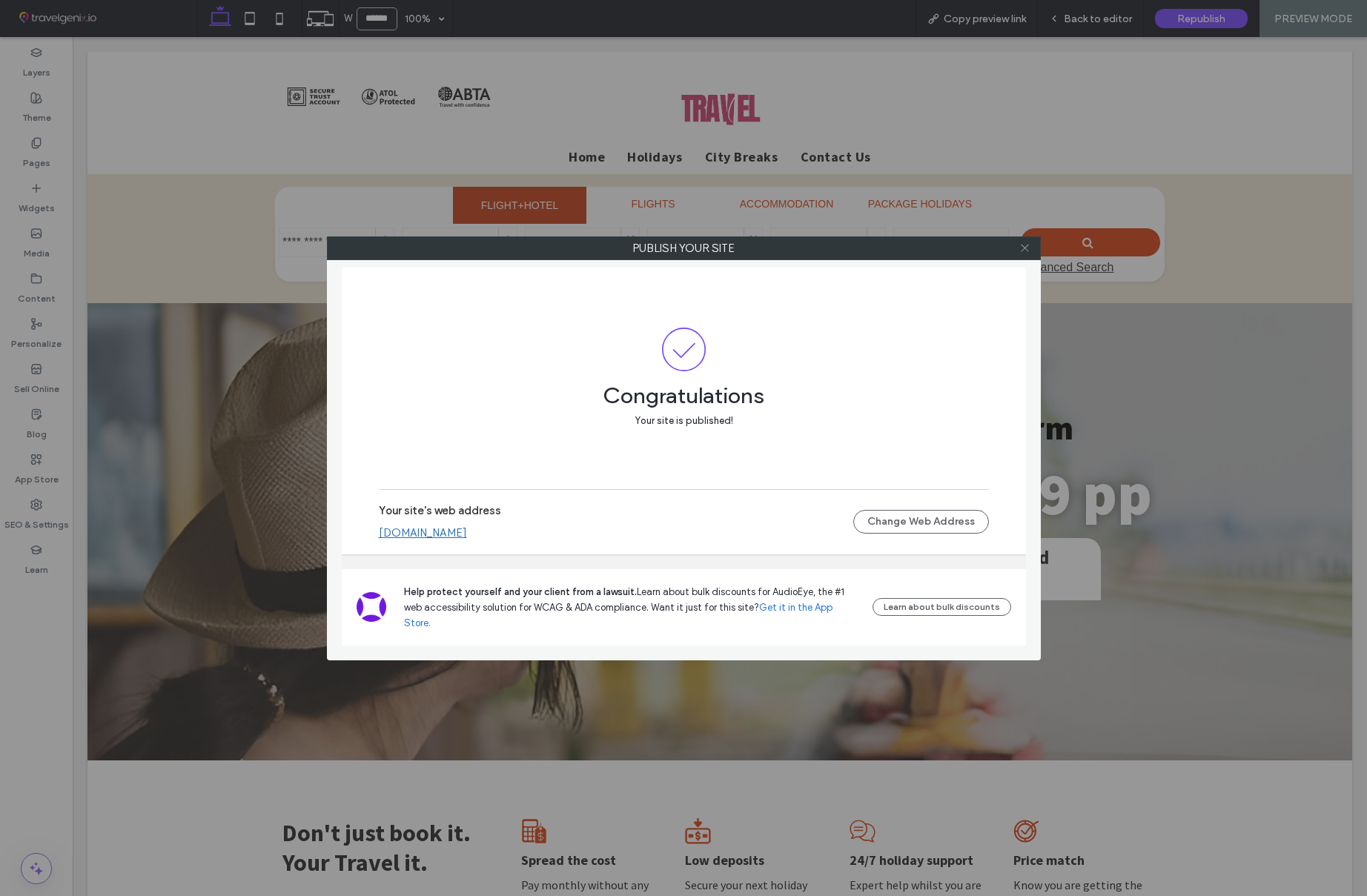
click at [1020, 247] on icon at bounding box center [1025, 248] width 11 height 11
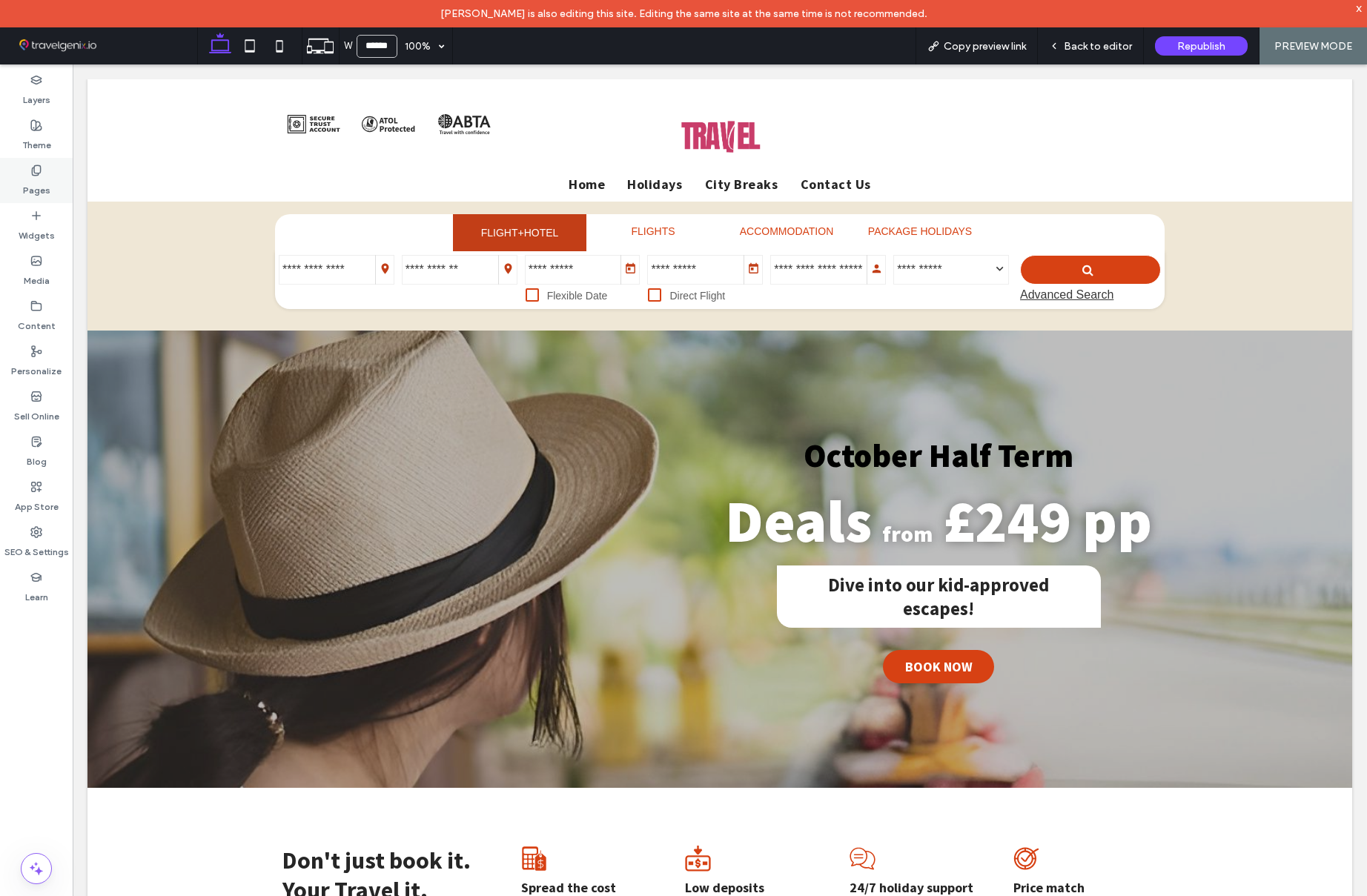
click at [35, 178] on label "Pages" at bounding box center [37, 187] width 28 height 21
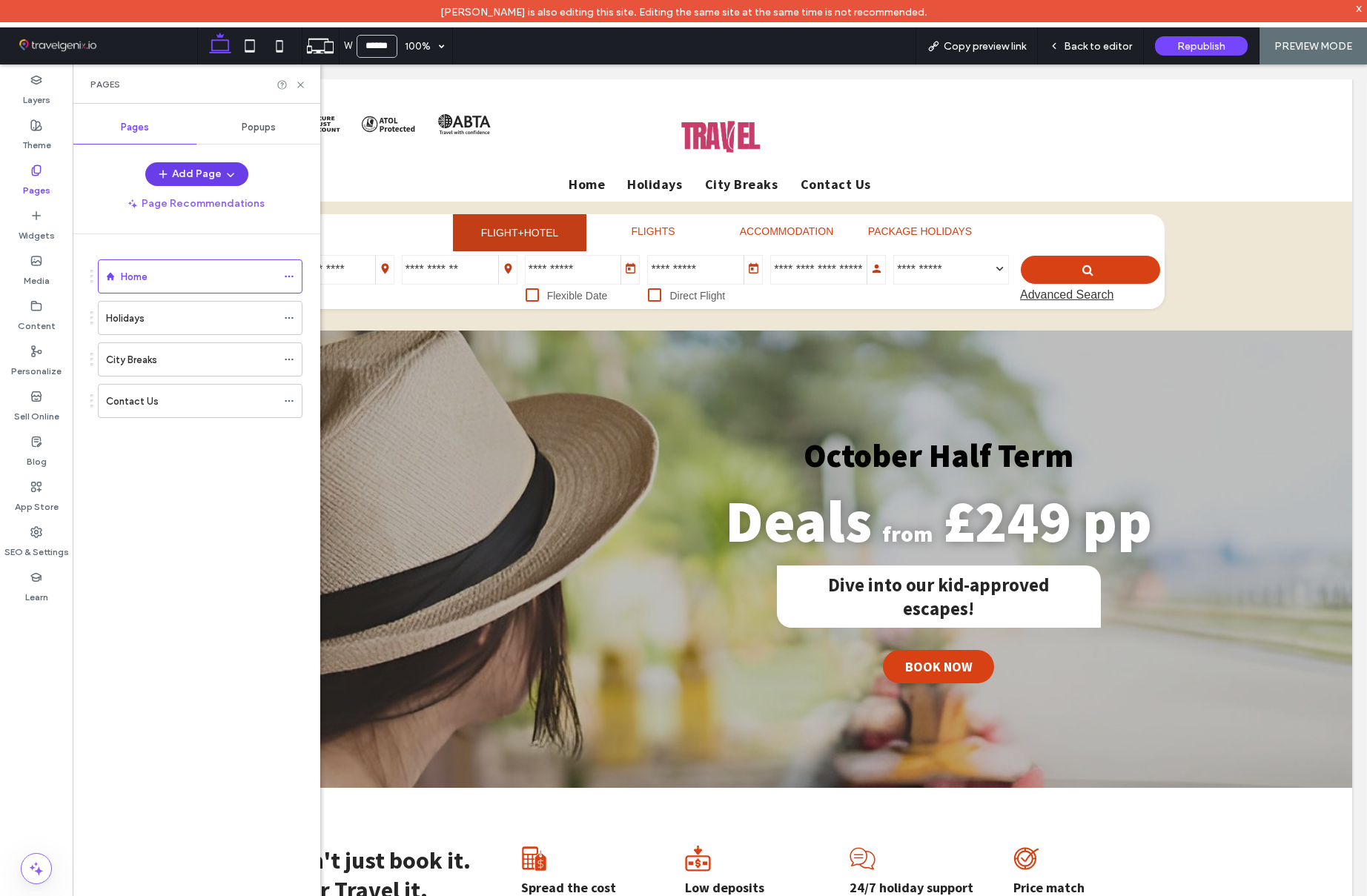
click at [227, 169] on icon "button" at bounding box center [230, 174] width 12 height 12
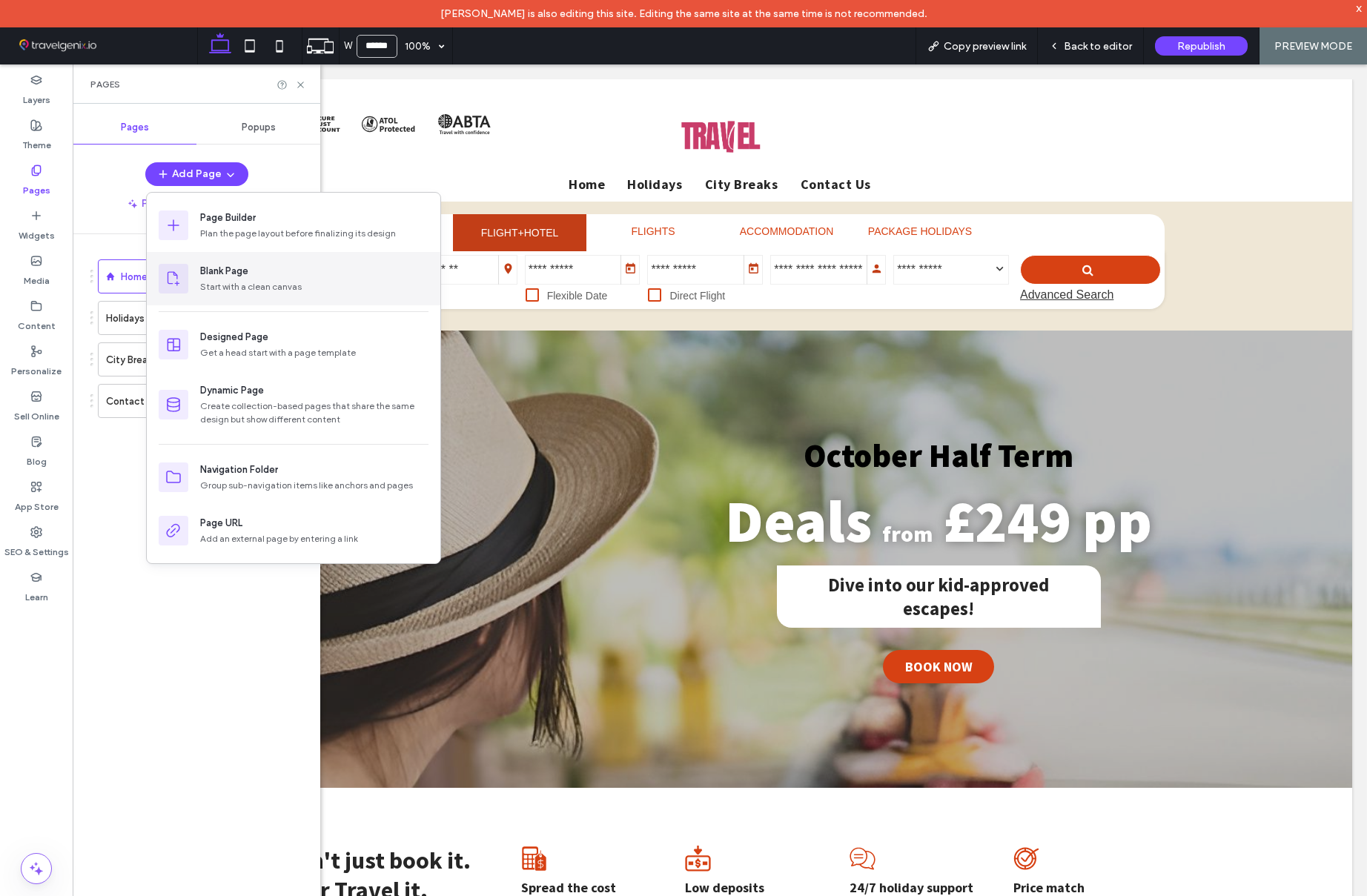
click at [246, 268] on div "Blank Page" at bounding box center [224, 271] width 48 height 15
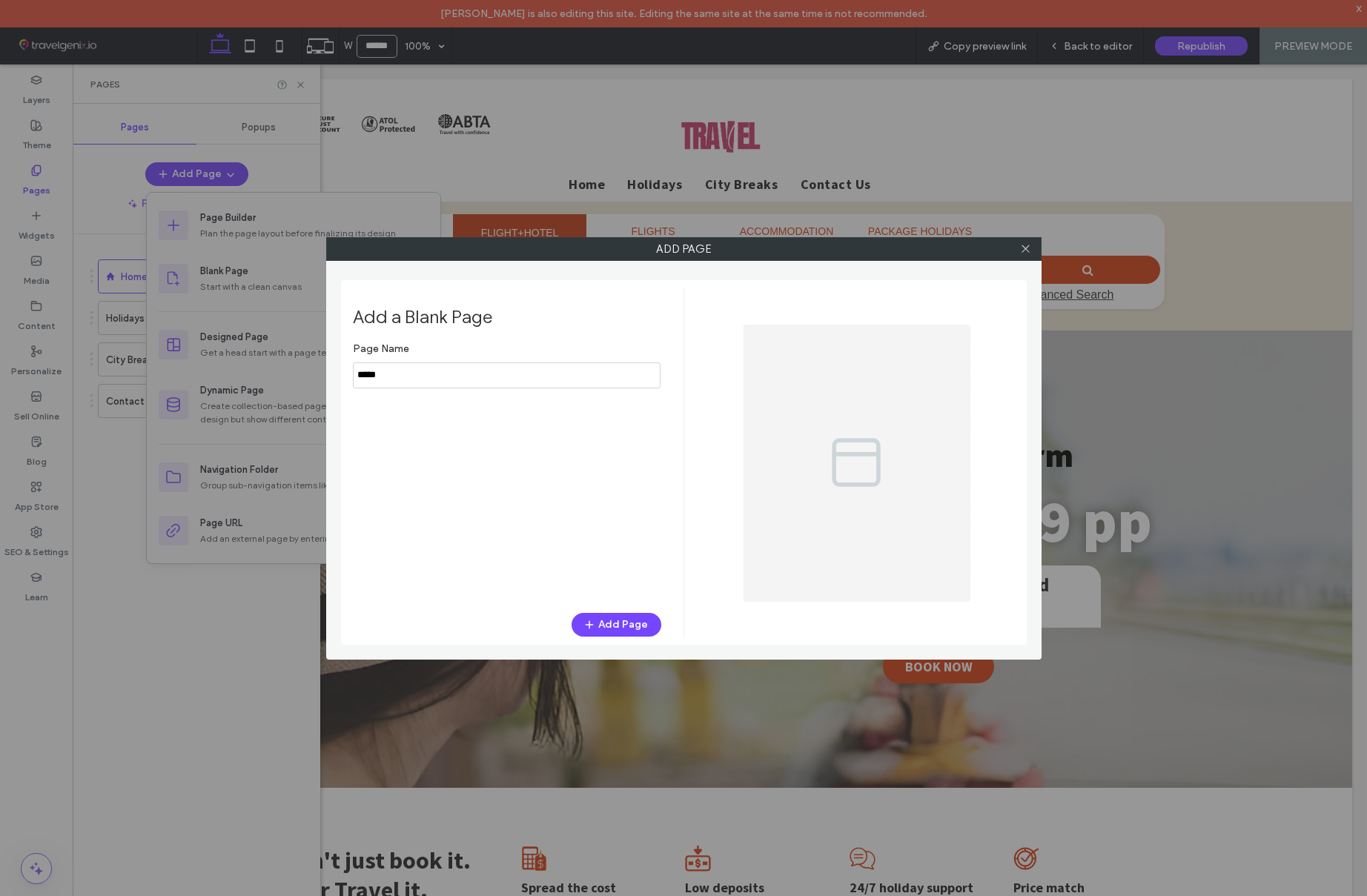
click at [401, 369] on input "notEmpty" at bounding box center [507, 375] width 307 height 26
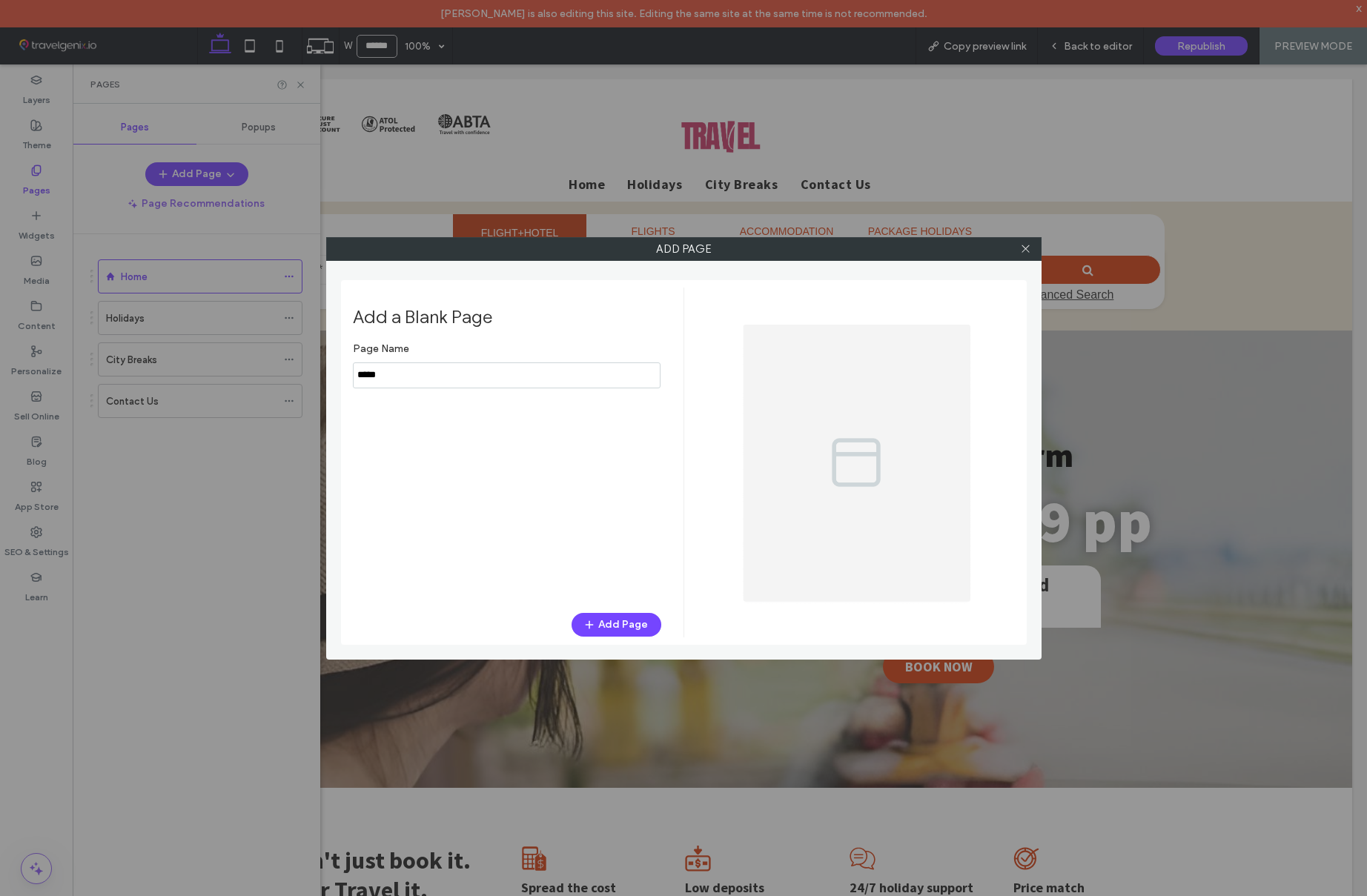
click at [402, 369] on input "notEmpty" at bounding box center [507, 375] width 307 height 26
type input "*******"
click at [619, 622] on button "Add Page" at bounding box center [616, 625] width 90 height 24
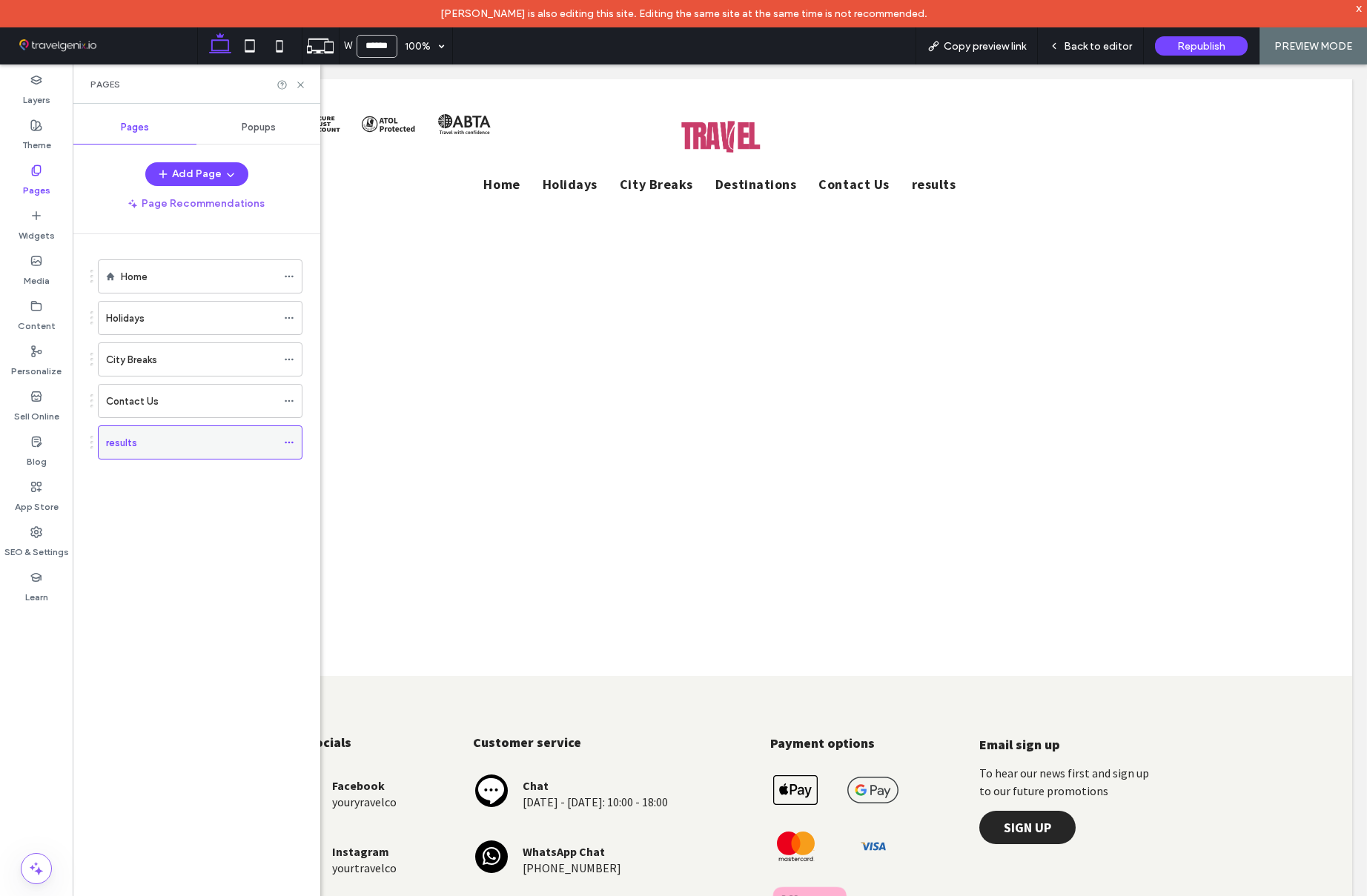
click at [288, 440] on icon at bounding box center [289, 442] width 10 height 10
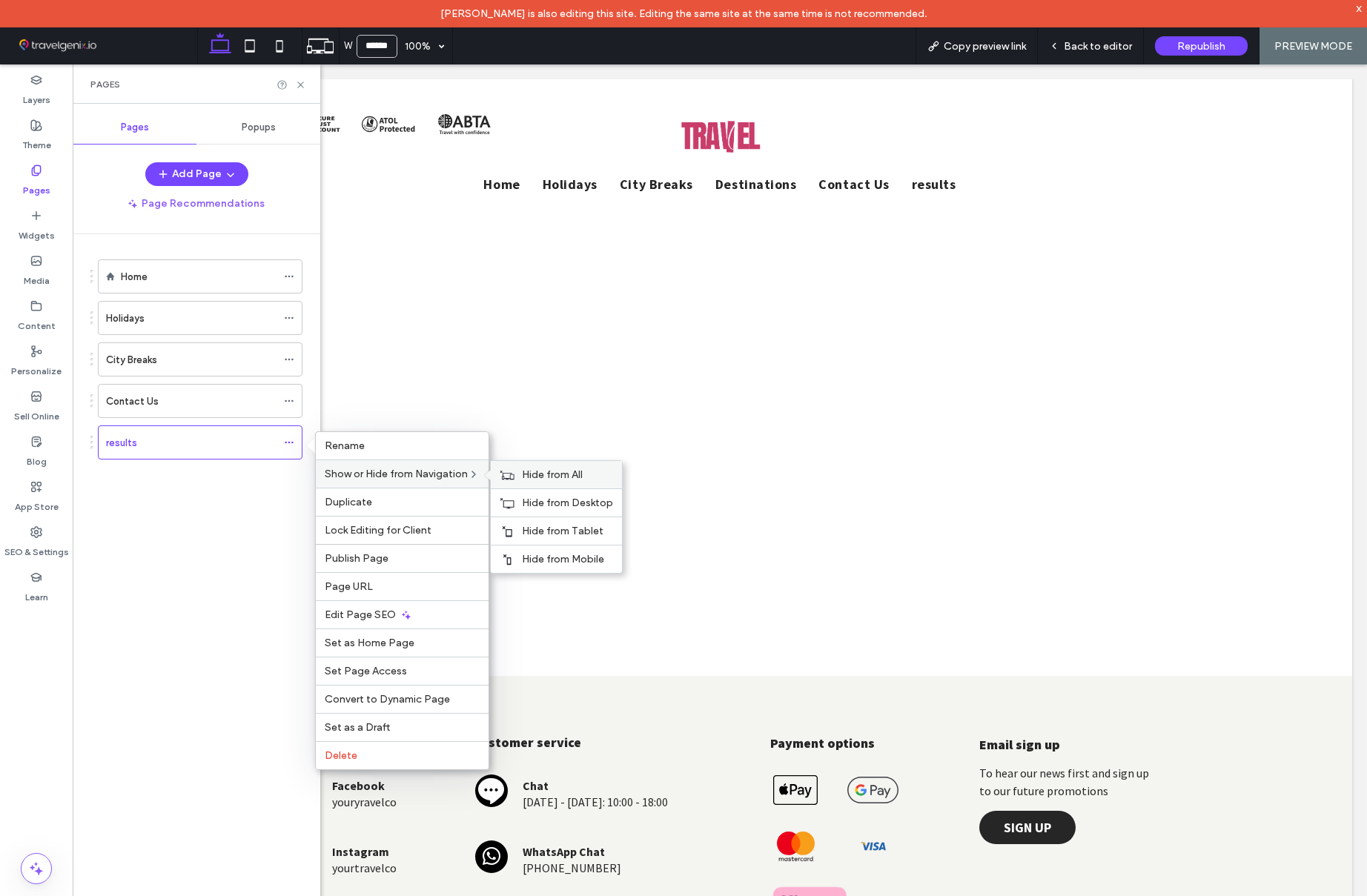
click at [544, 471] on span "Hide from All" at bounding box center [552, 475] width 61 height 13
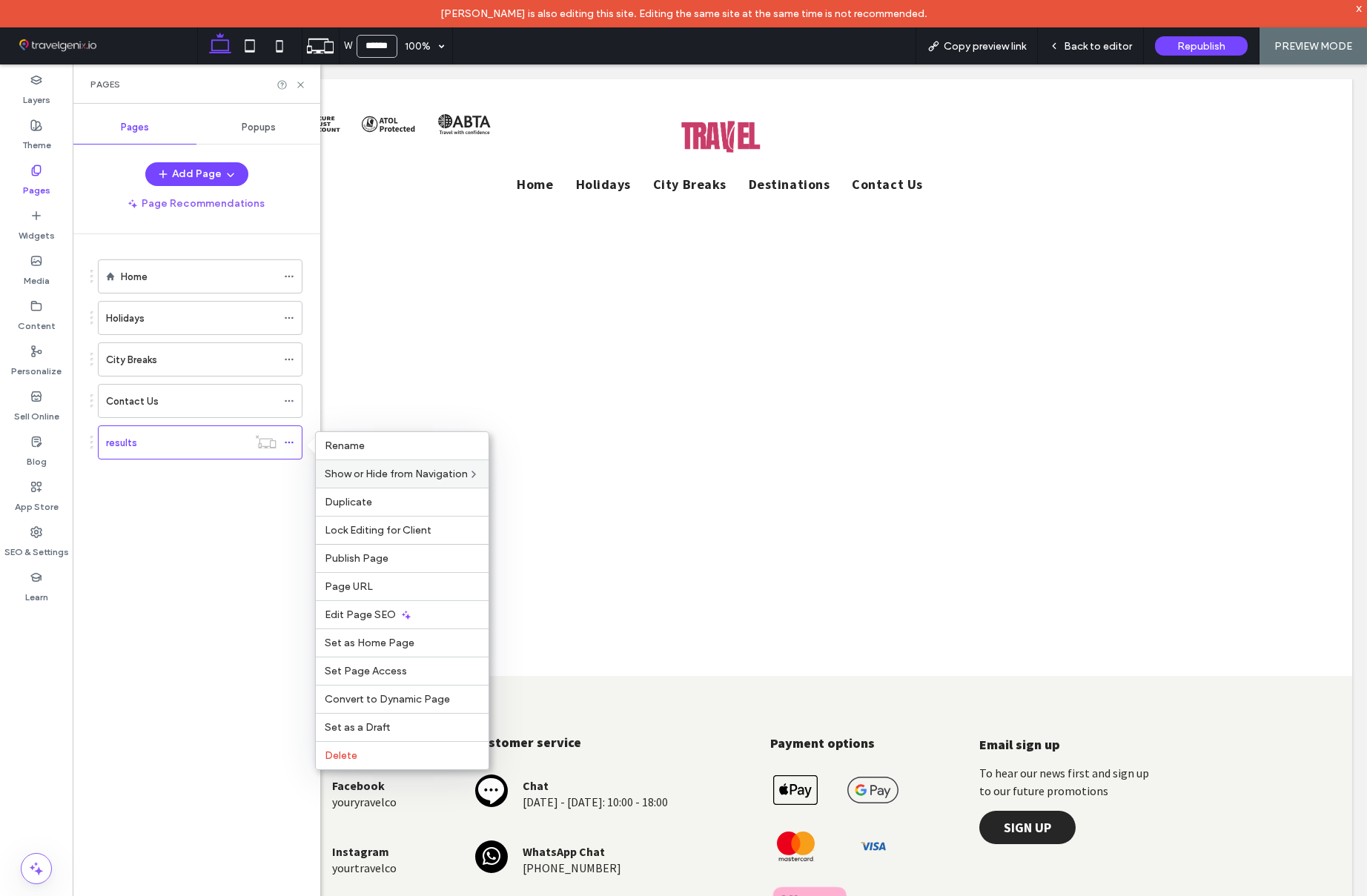
drag, startPoint x: 215, startPoint y: 498, endPoint x: 215, endPoint y: 506, distance: 8.0
click at [214, 498] on div "Home Holidays City Breaks Contact Us results" at bounding box center [205, 575] width 230 height 682
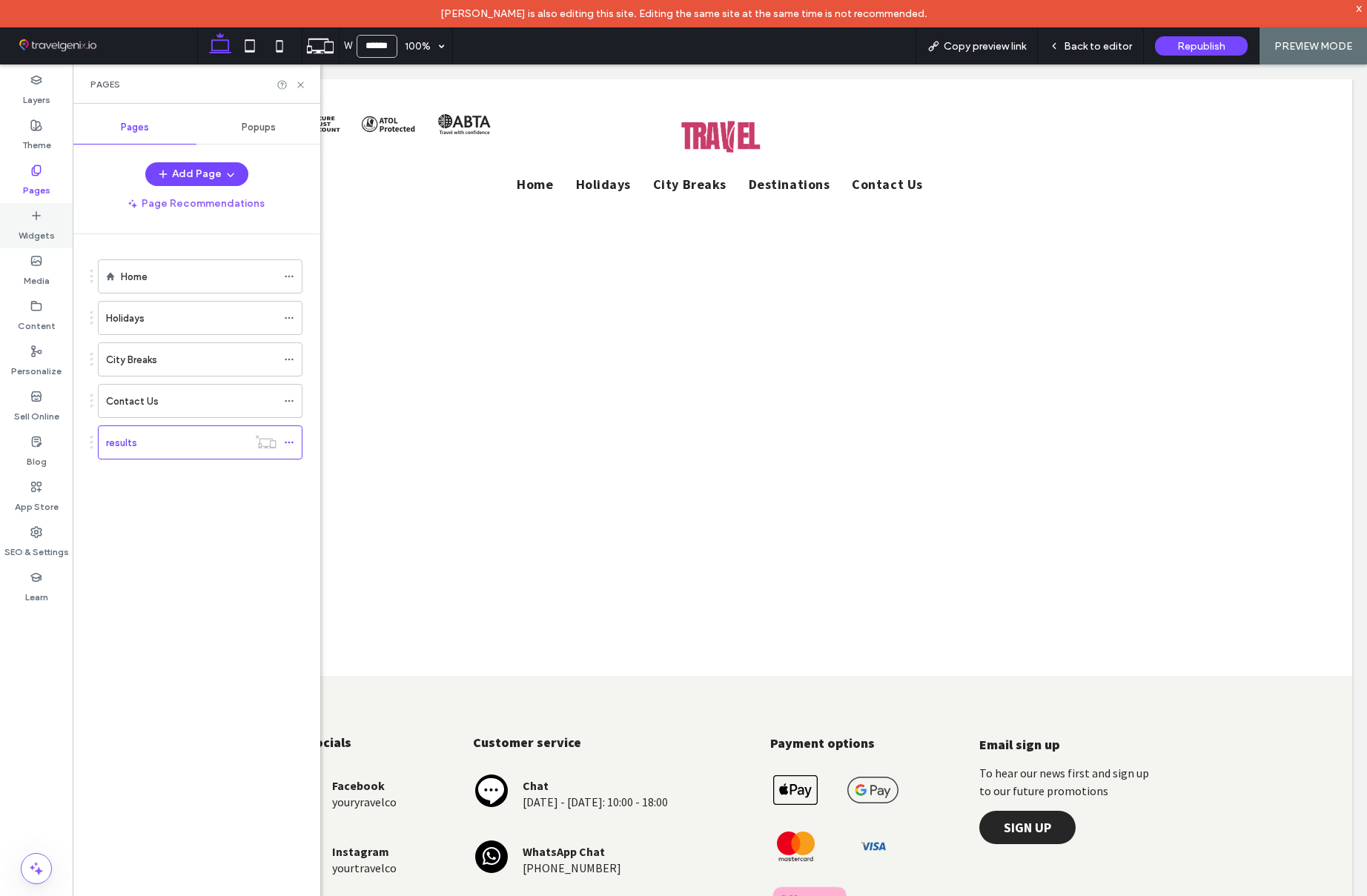
click at [30, 214] on icon at bounding box center [36, 215] width 12 height 12
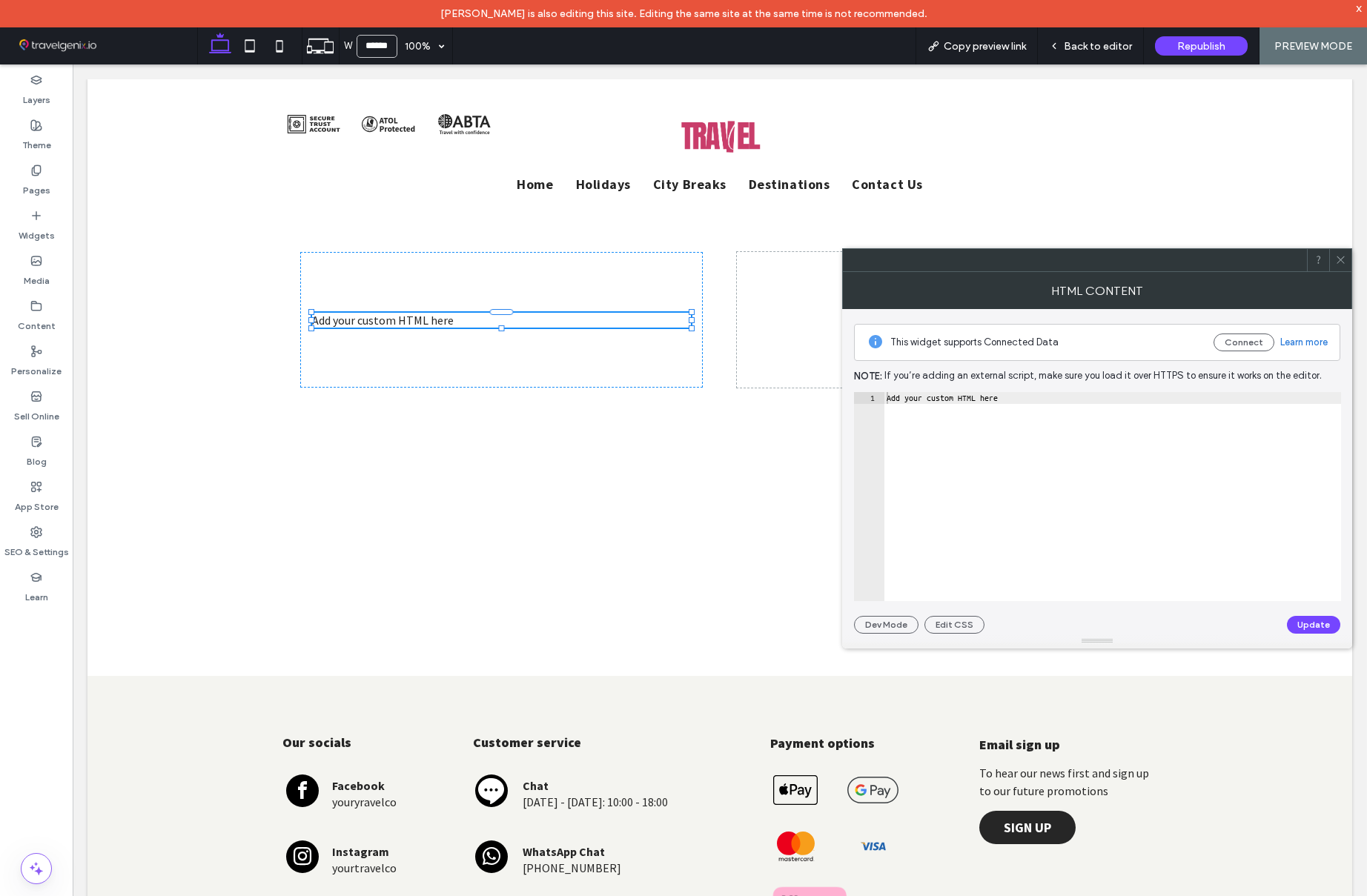
click at [950, 395] on div "Add your custom HTML here" at bounding box center [1112, 508] width 457 height 233
paste textarea "**********"
type textarea "**********"
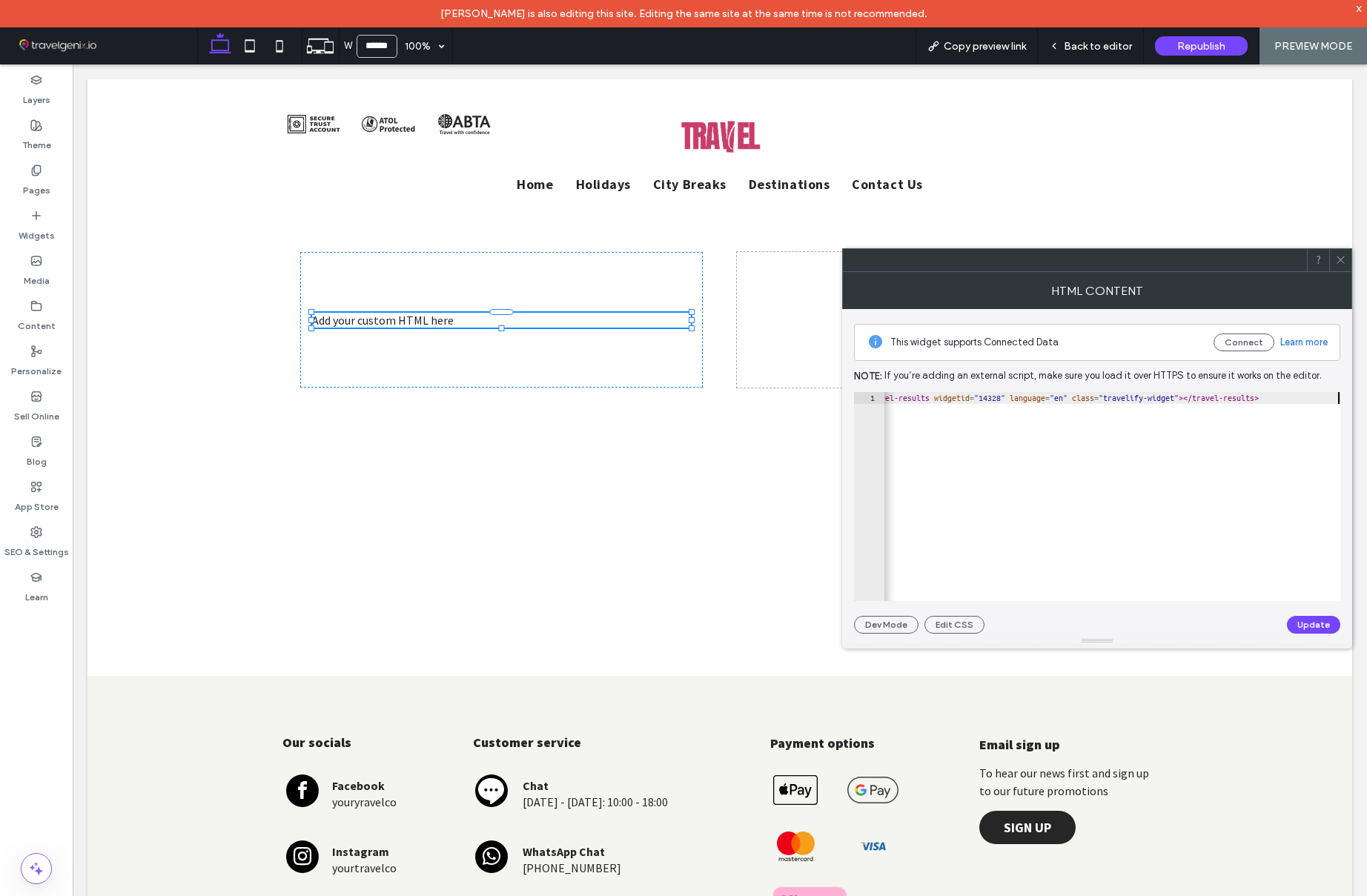
scroll to position [0, 24]
click at [1317, 623] on button "Update" at bounding box center [1314, 625] width 53 height 17
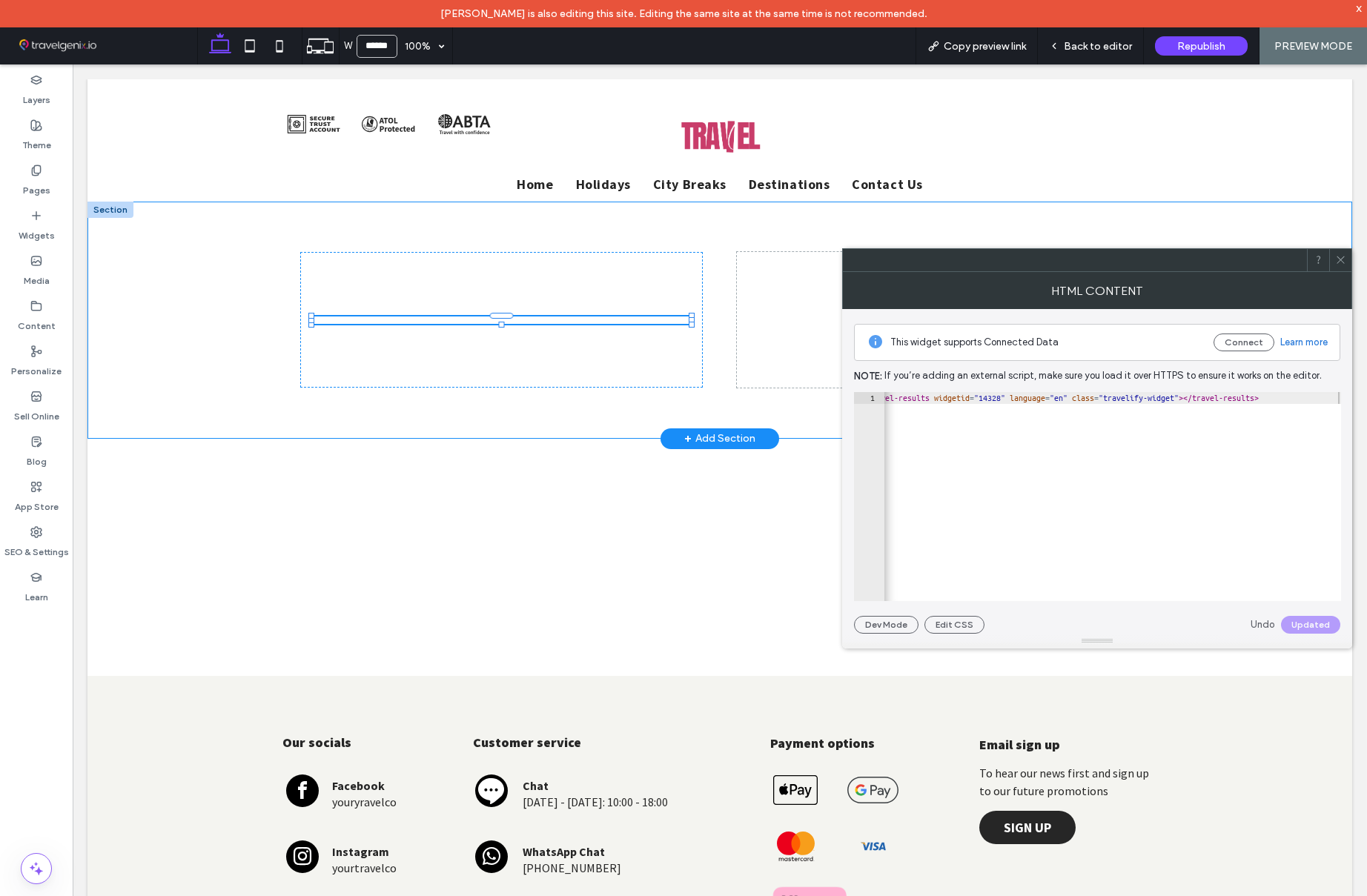
click at [809, 347] on div at bounding box center [938, 320] width 403 height 136
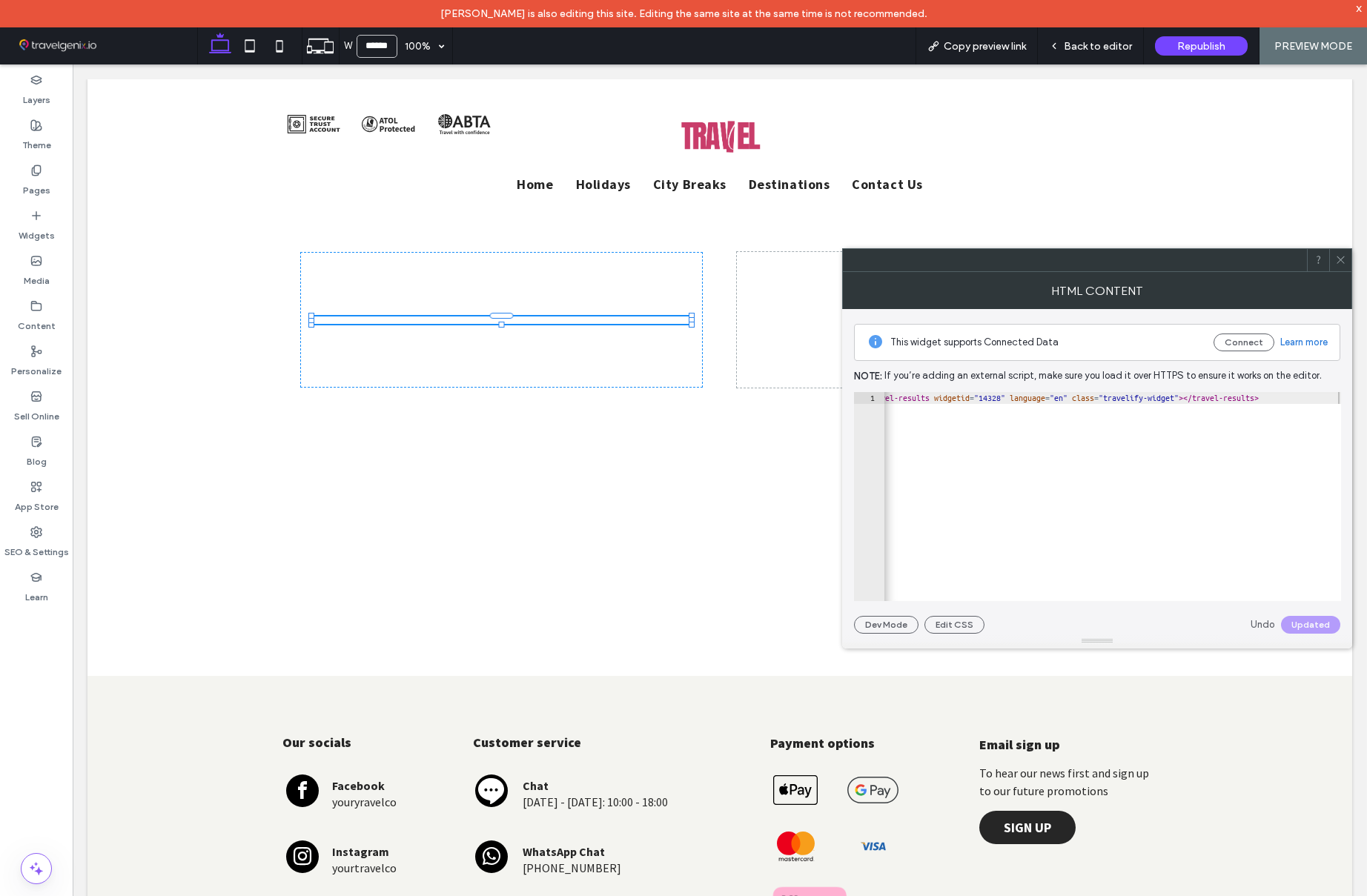
click at [1341, 263] on icon at bounding box center [1340, 259] width 11 height 11
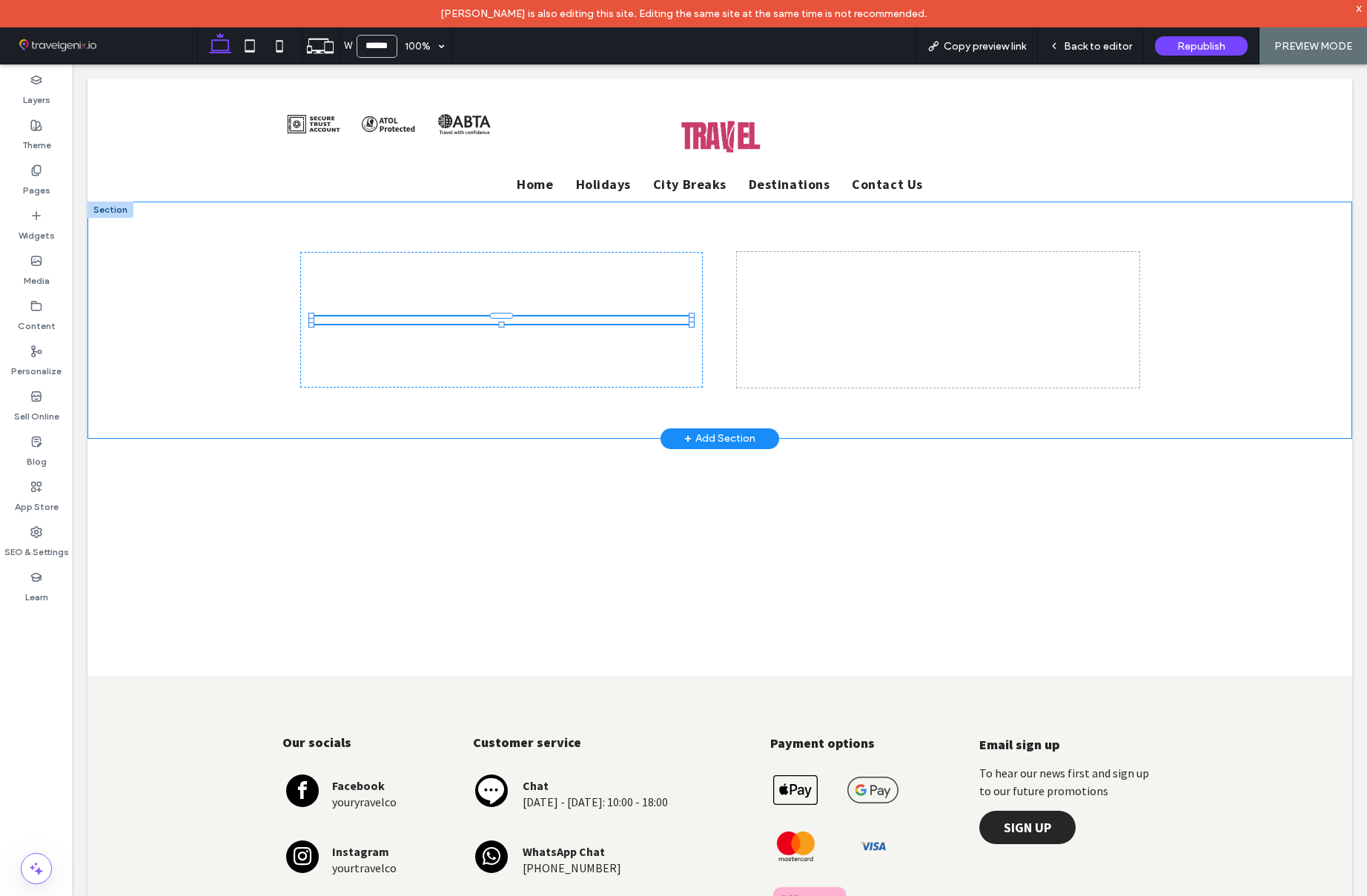
click at [902, 310] on div at bounding box center [938, 320] width 403 height 136
click at [643, 273] on div at bounding box center [501, 320] width 403 height 136
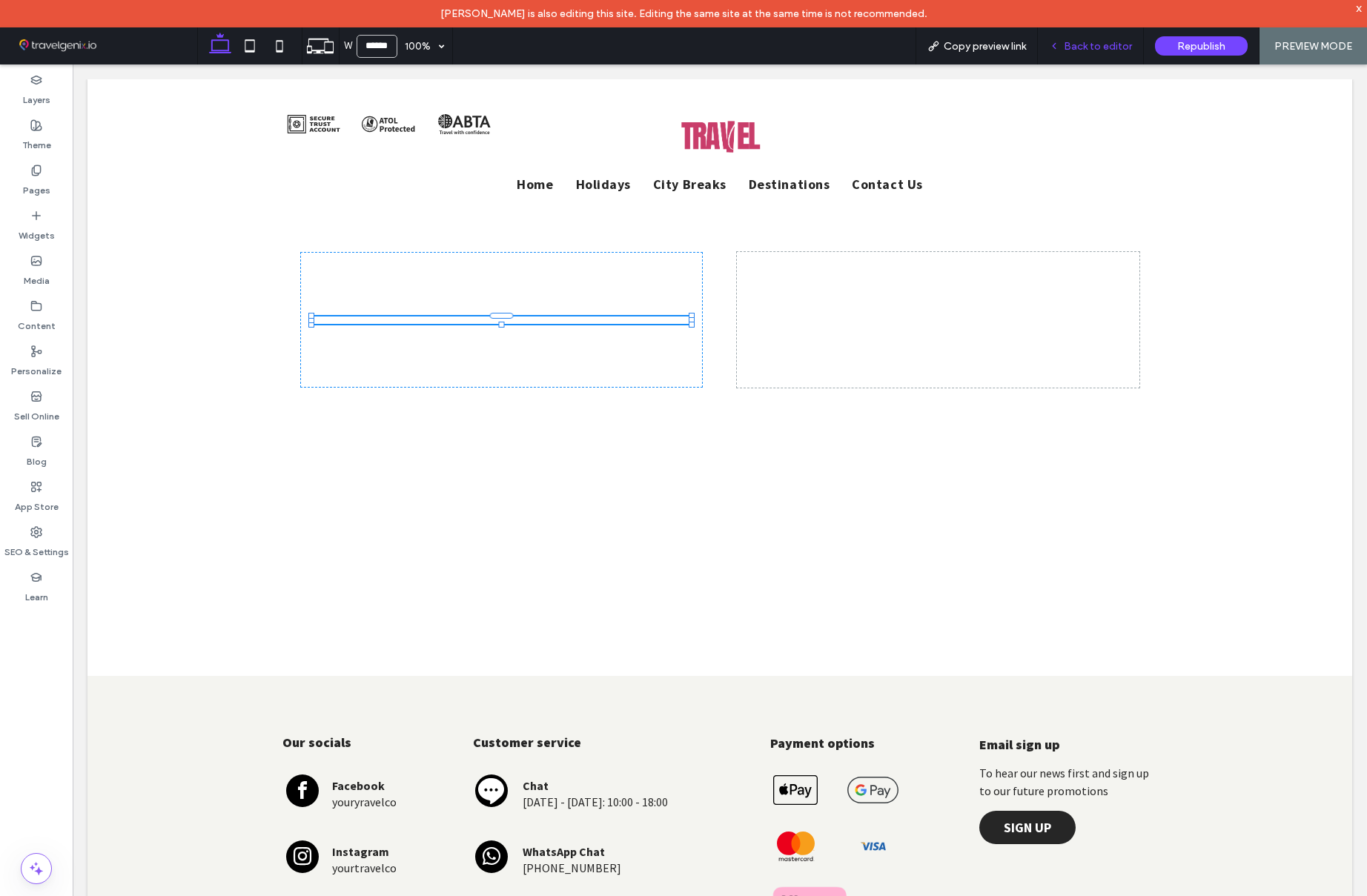
click at [1099, 49] on span "Back to editor" at bounding box center [1097, 47] width 68 height 13
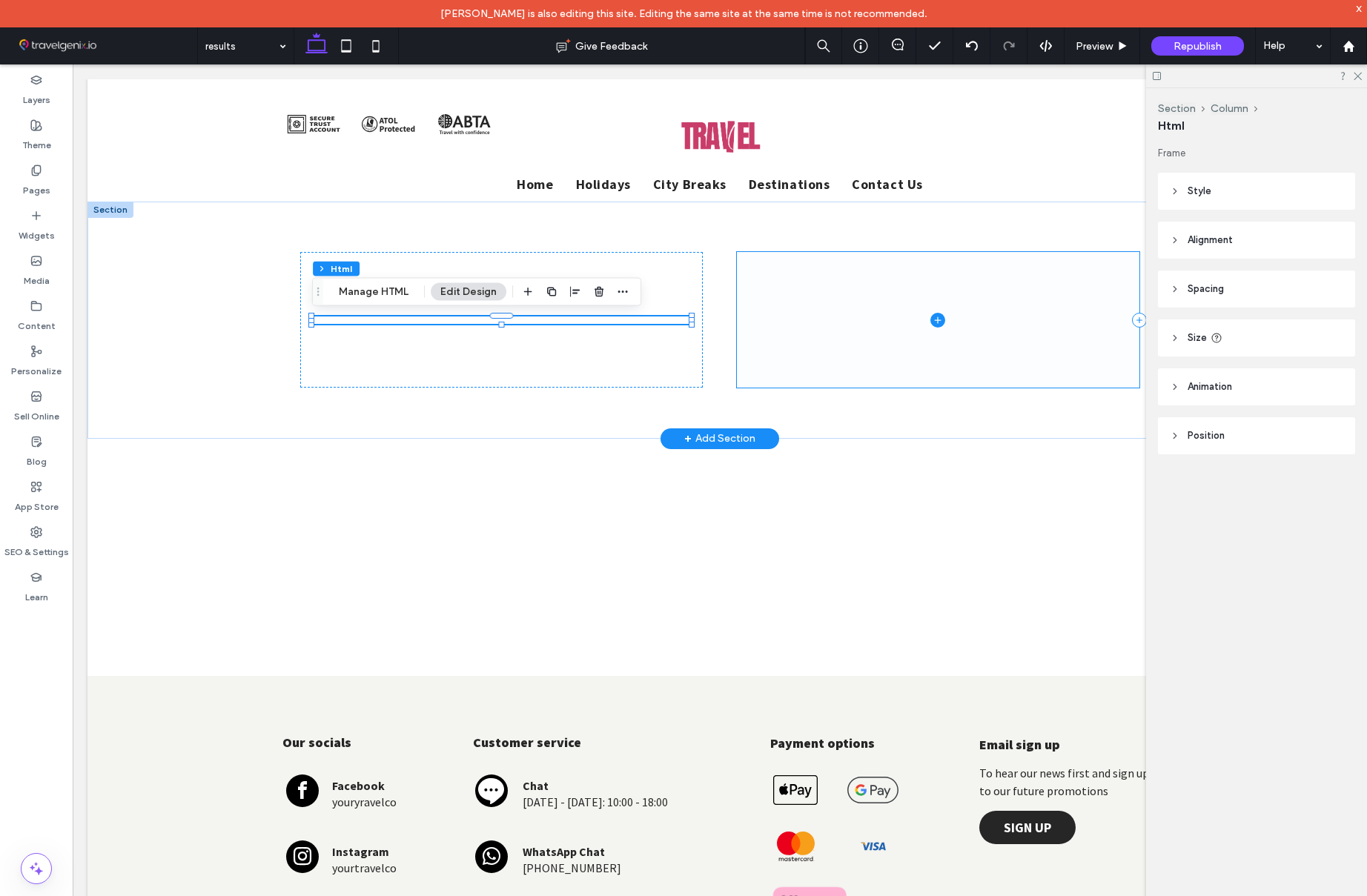
click at [845, 319] on span at bounding box center [938, 320] width 403 height 136
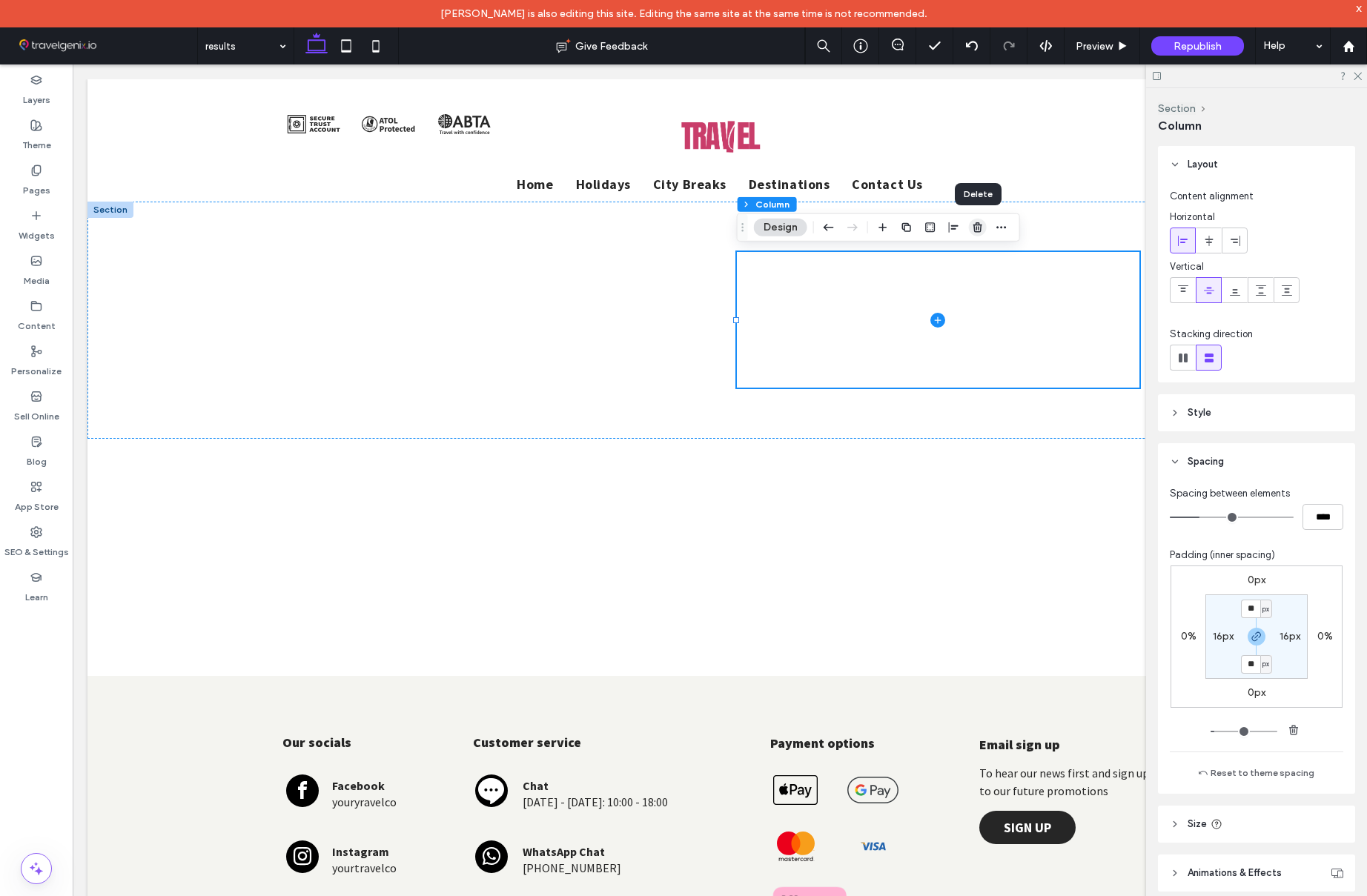
click at [979, 224] on use "button" at bounding box center [978, 227] width 9 height 9
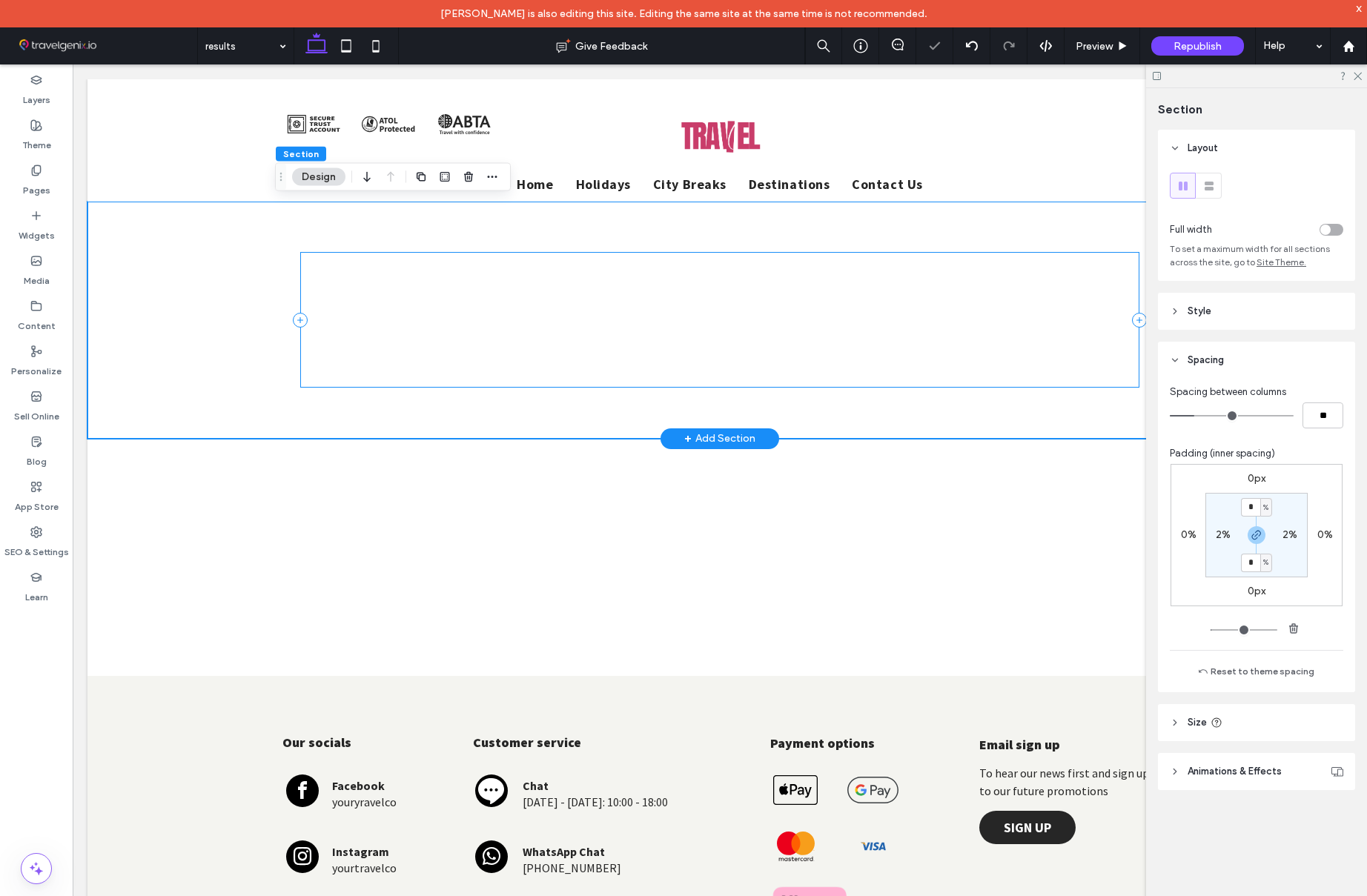
click at [592, 293] on div at bounding box center [719, 320] width 839 height 136
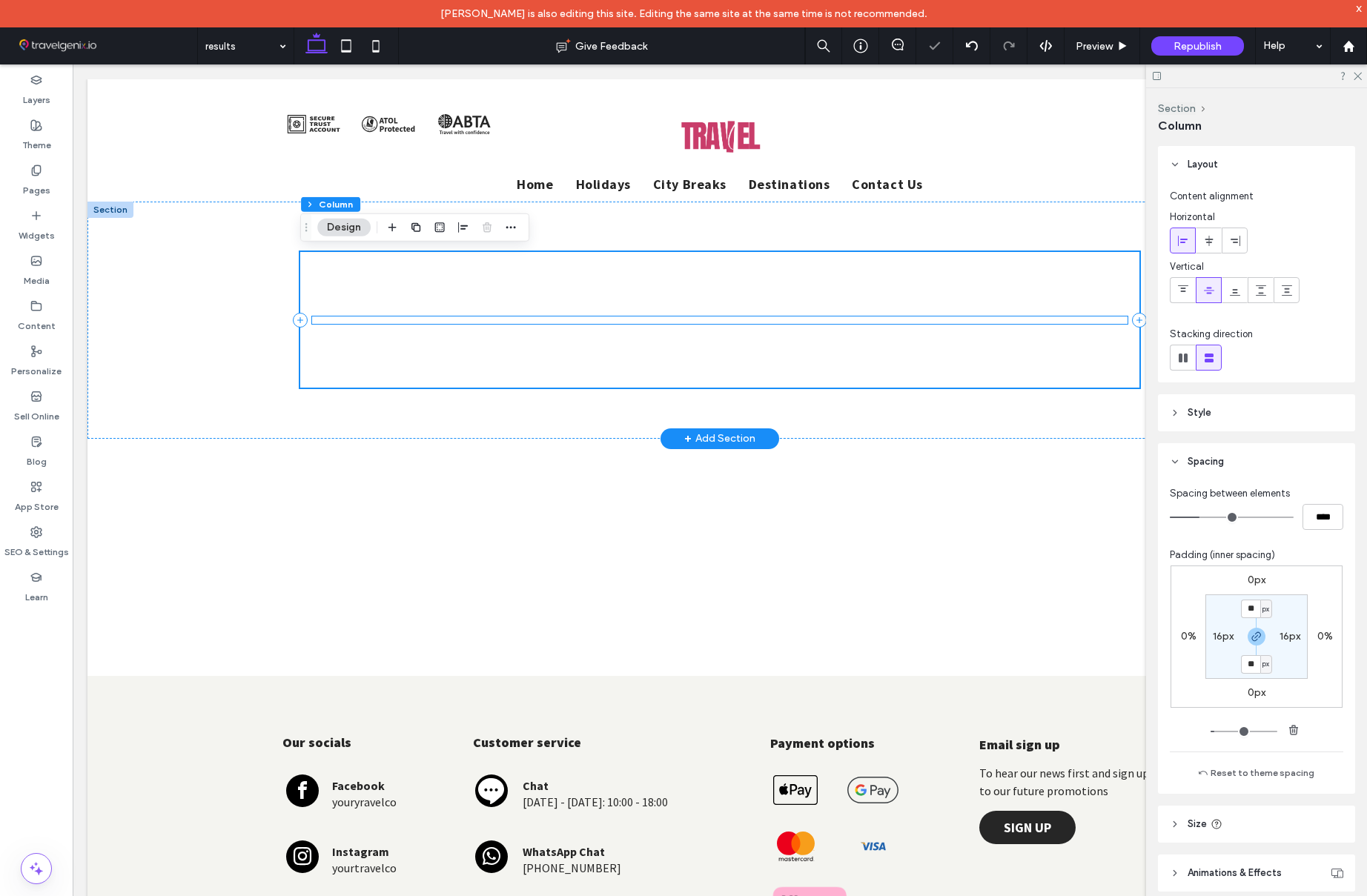
click at [660, 322] on div at bounding box center [719, 320] width 815 height 7
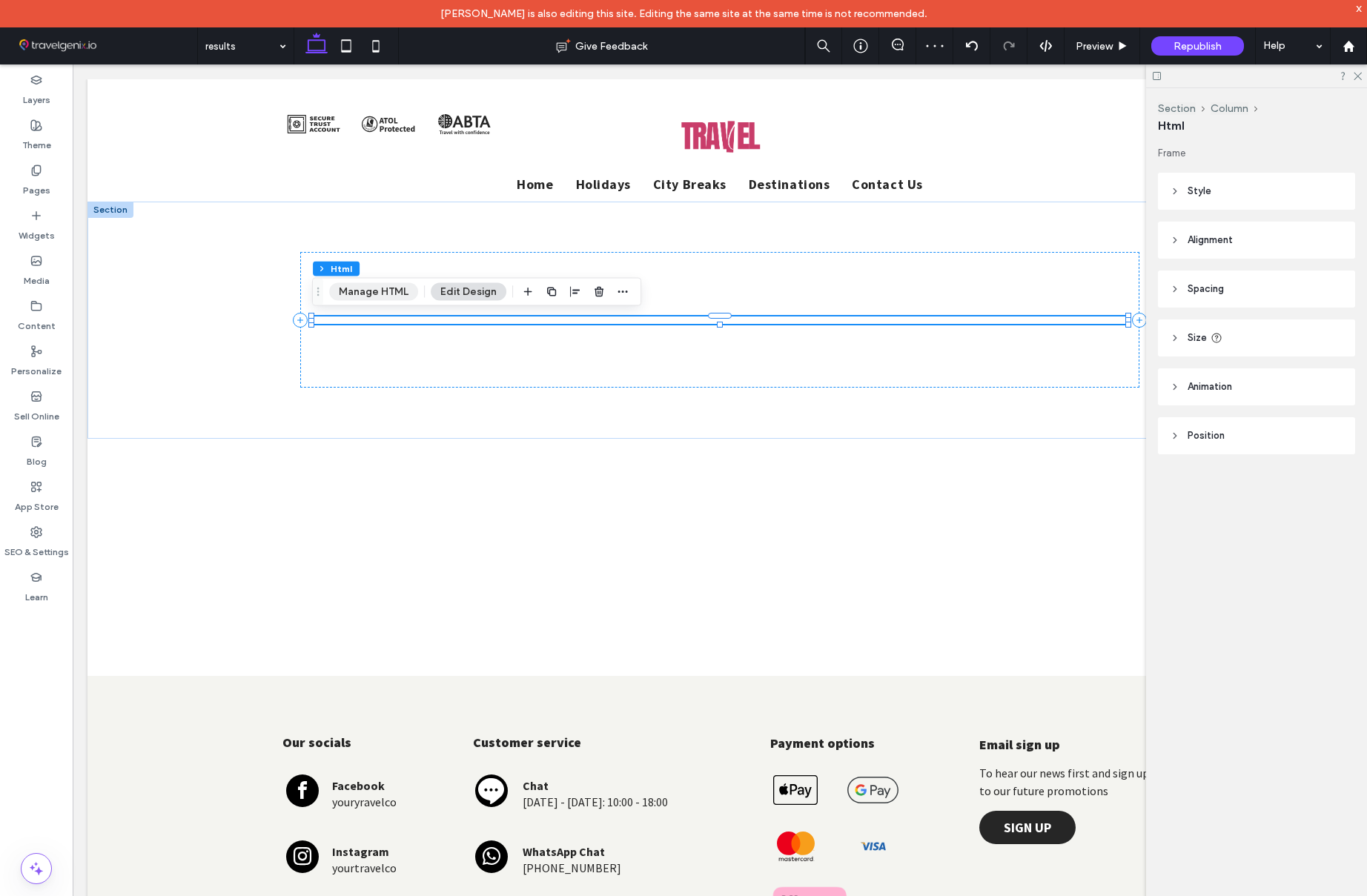
click at [391, 293] on button "Manage HTML" at bounding box center [373, 292] width 89 height 17
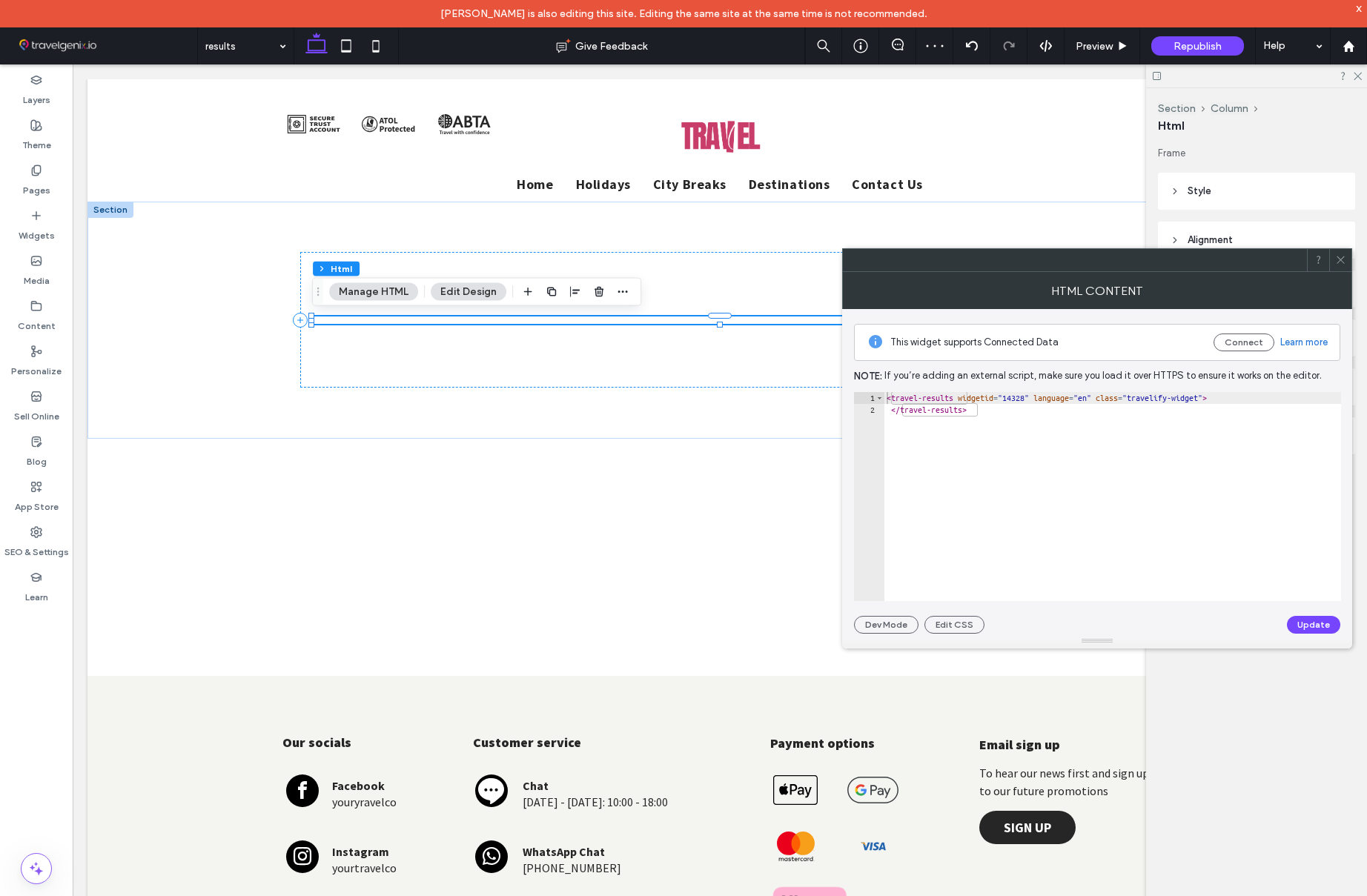
click at [1338, 257] on icon at bounding box center [1340, 259] width 11 height 11
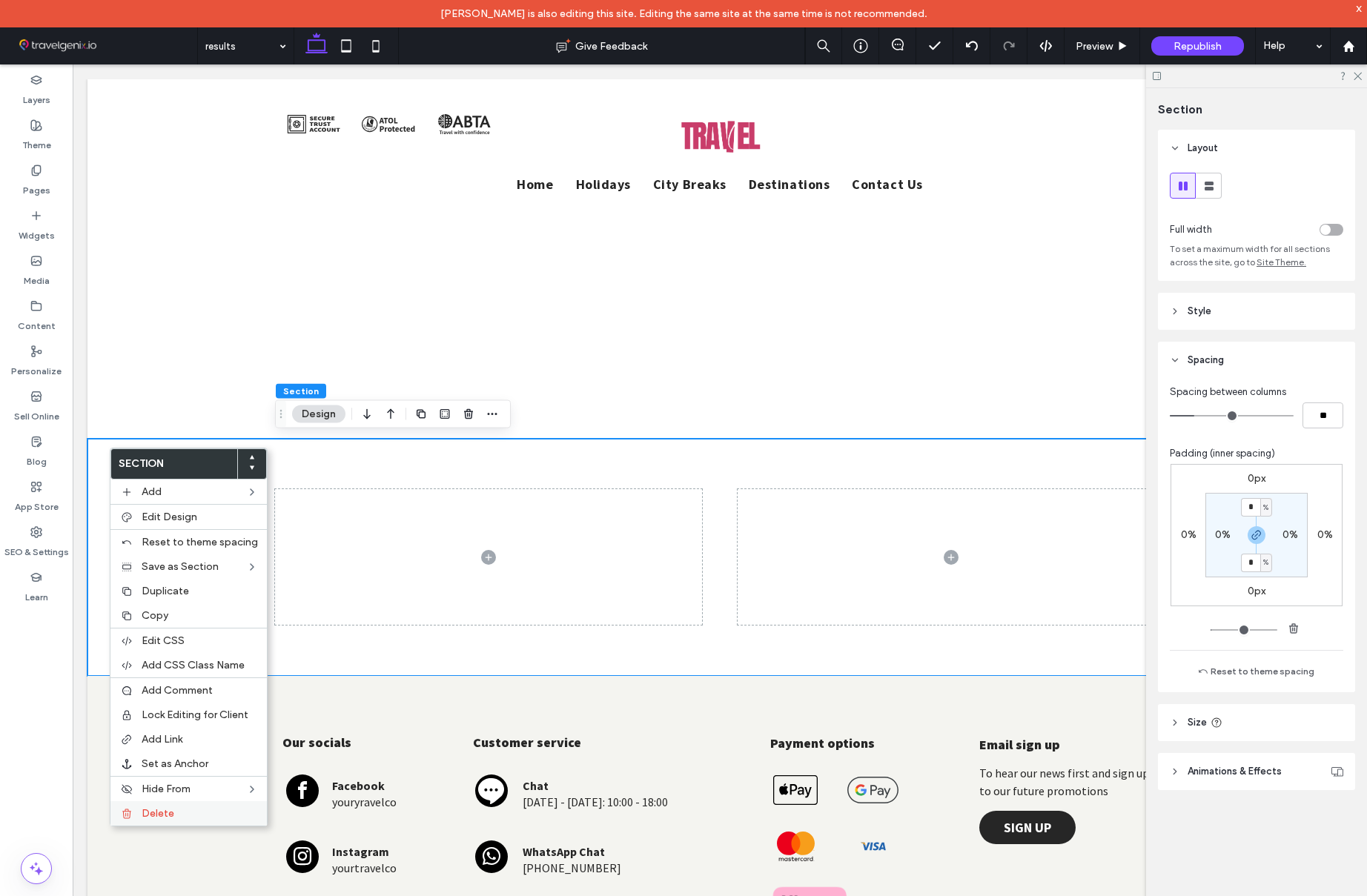
click at [213, 808] on label "Delete" at bounding box center [200, 814] width 117 height 13
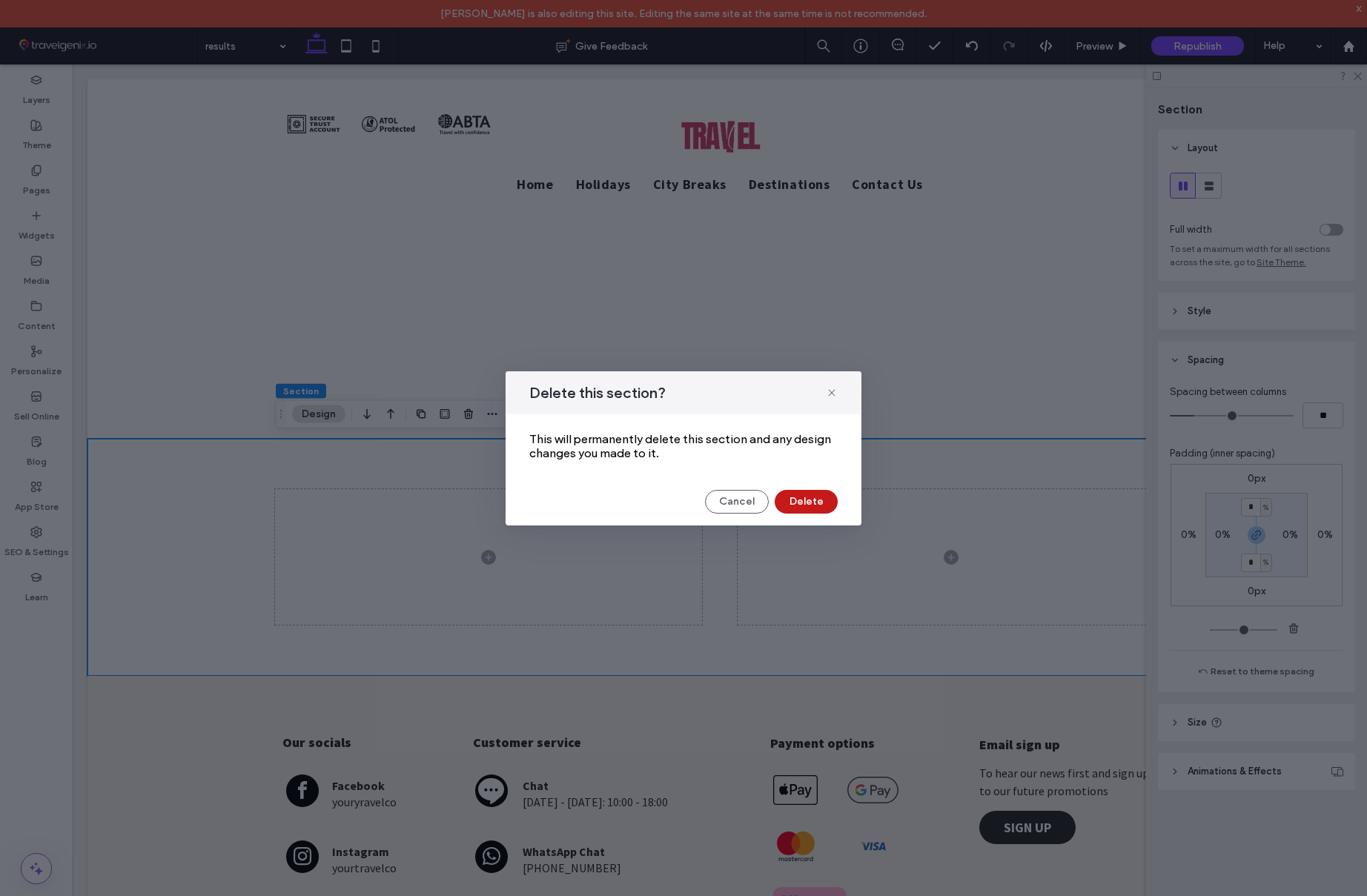
click at [809, 499] on button "Delete" at bounding box center [806, 502] width 63 height 24
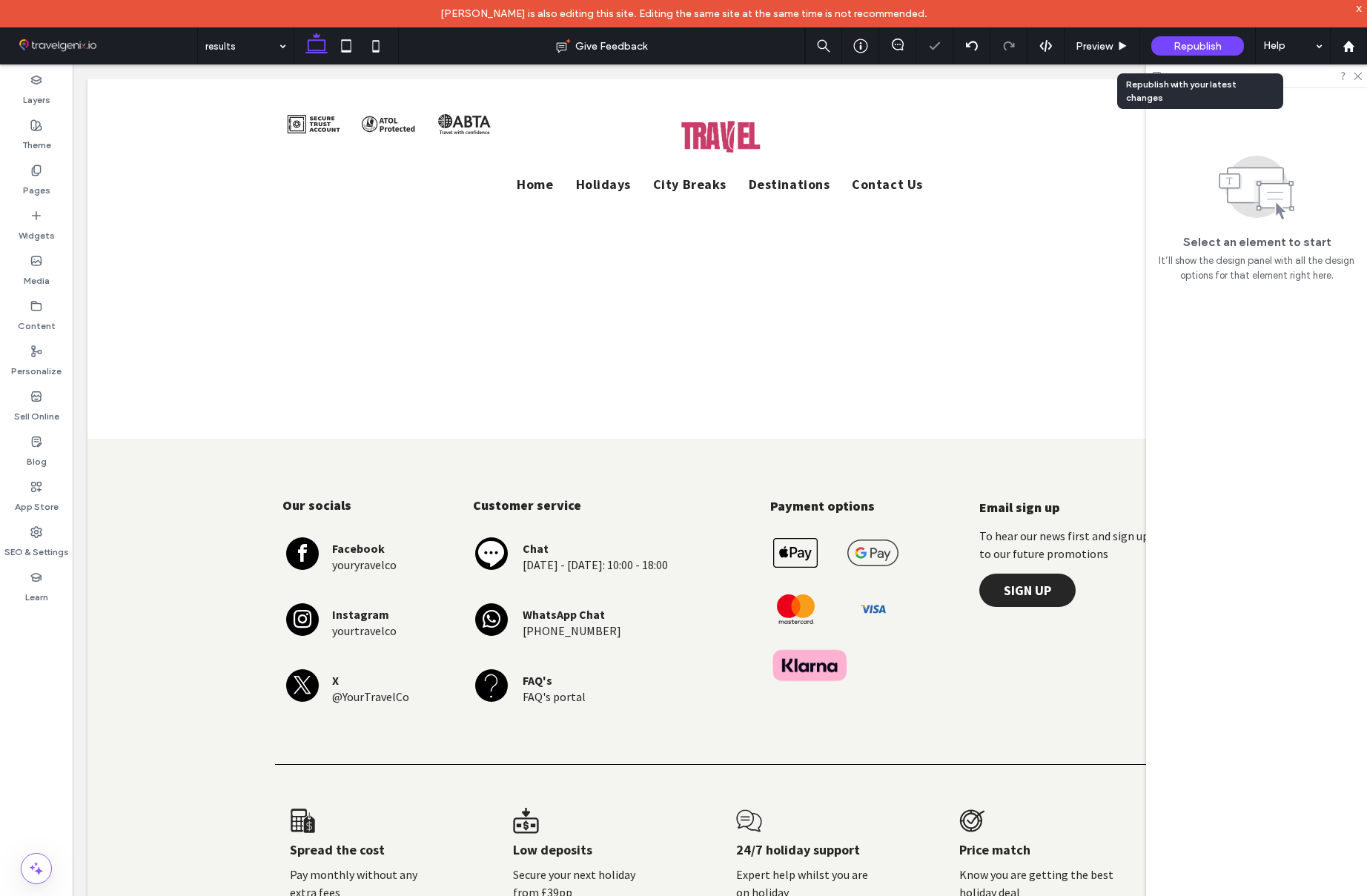
click at [1212, 50] on span "Republish" at bounding box center [1198, 47] width 48 height 13
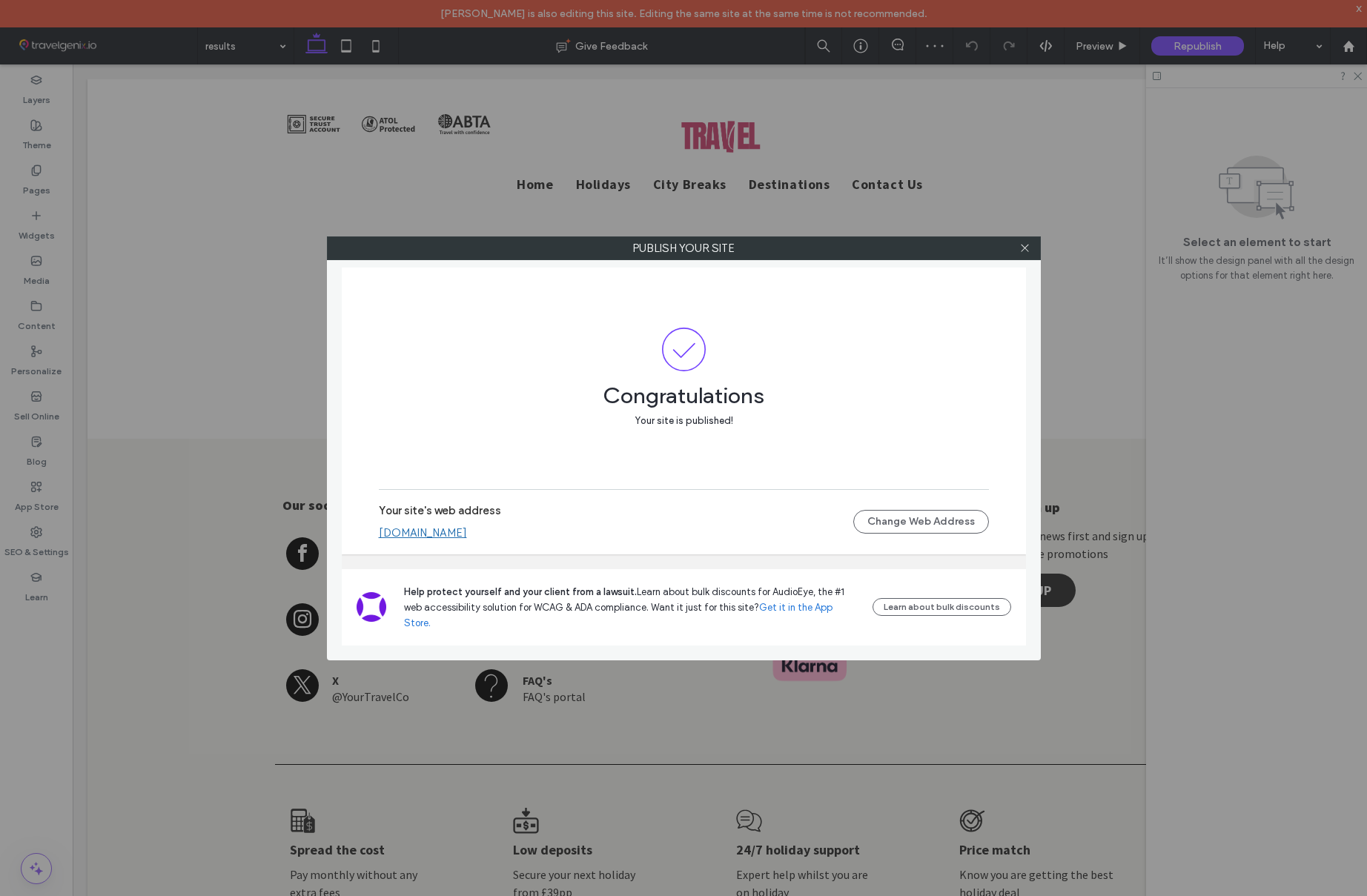
click at [467, 540] on link "[DOMAIN_NAME]" at bounding box center [423, 533] width 88 height 14
drag, startPoint x: 305, startPoint y: 243, endPoint x: 266, endPoint y: 236, distance: 39.6
click at [305, 242] on div "Publish your site Congratulations Your site is published! Your site's web addre…" at bounding box center [684, 448] width 1367 height 896
drag, startPoint x: 30, startPoint y: 135, endPoint x: 145, endPoint y: 153, distance: 116.4
click at [36, 135] on div "Publish your site Congratulations Your site is published! Your site's web addre…" at bounding box center [684, 448] width 1367 height 896
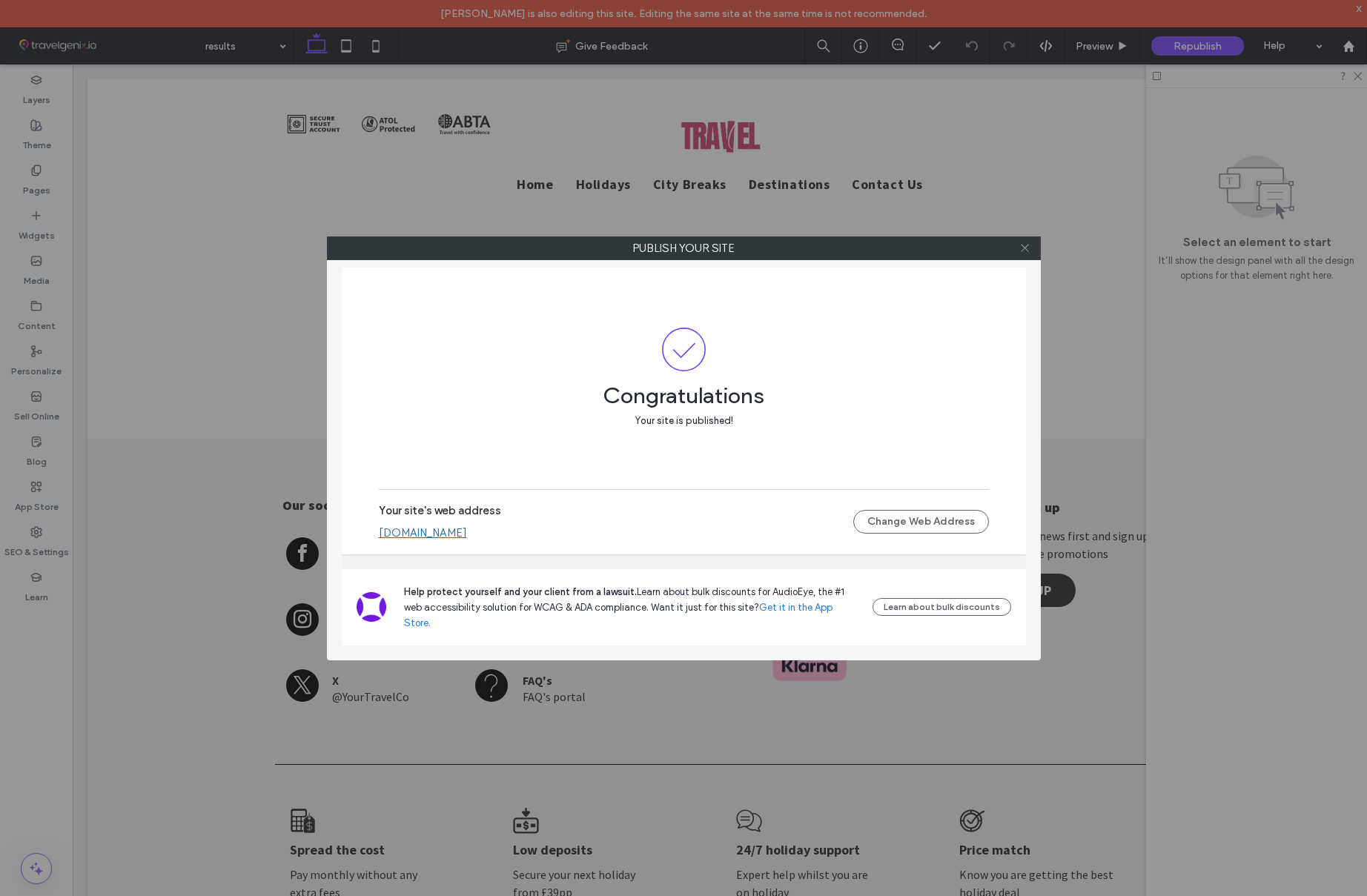
click at [1022, 247] on icon at bounding box center [1025, 248] width 11 height 11
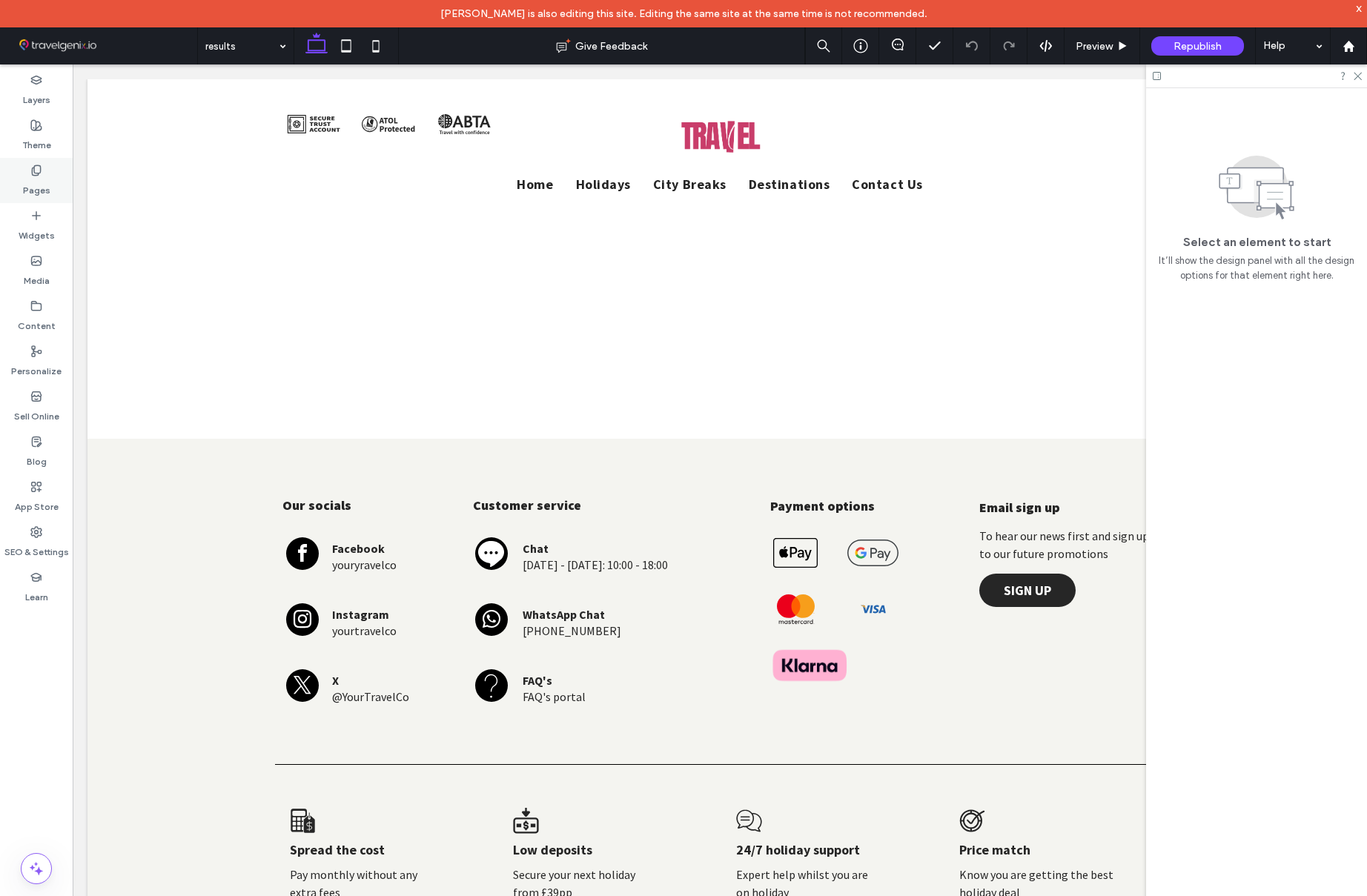
click at [26, 174] on div "Pages" at bounding box center [36, 180] width 73 height 45
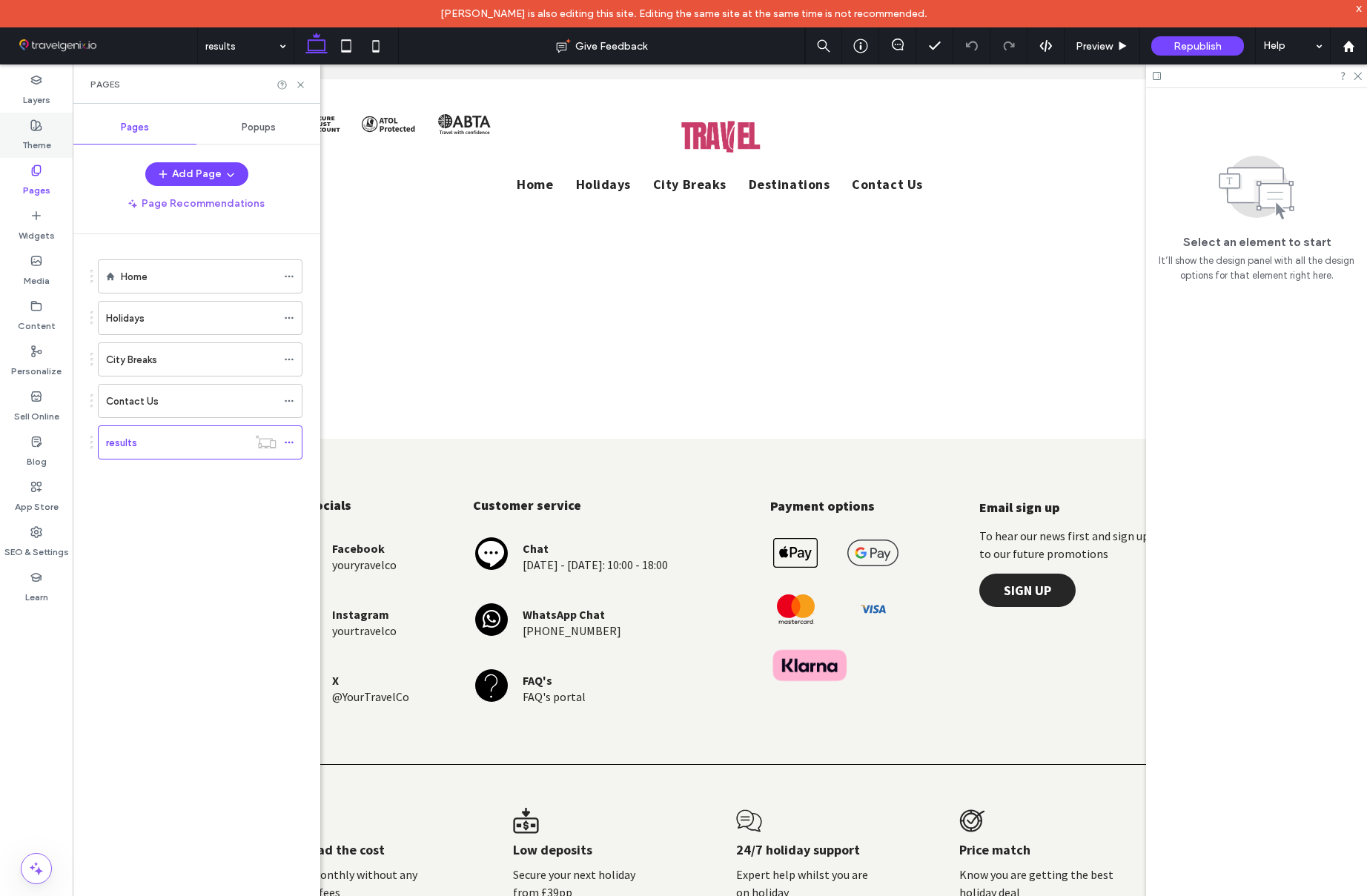
click at [48, 142] on label "Theme" at bounding box center [36, 142] width 29 height 21
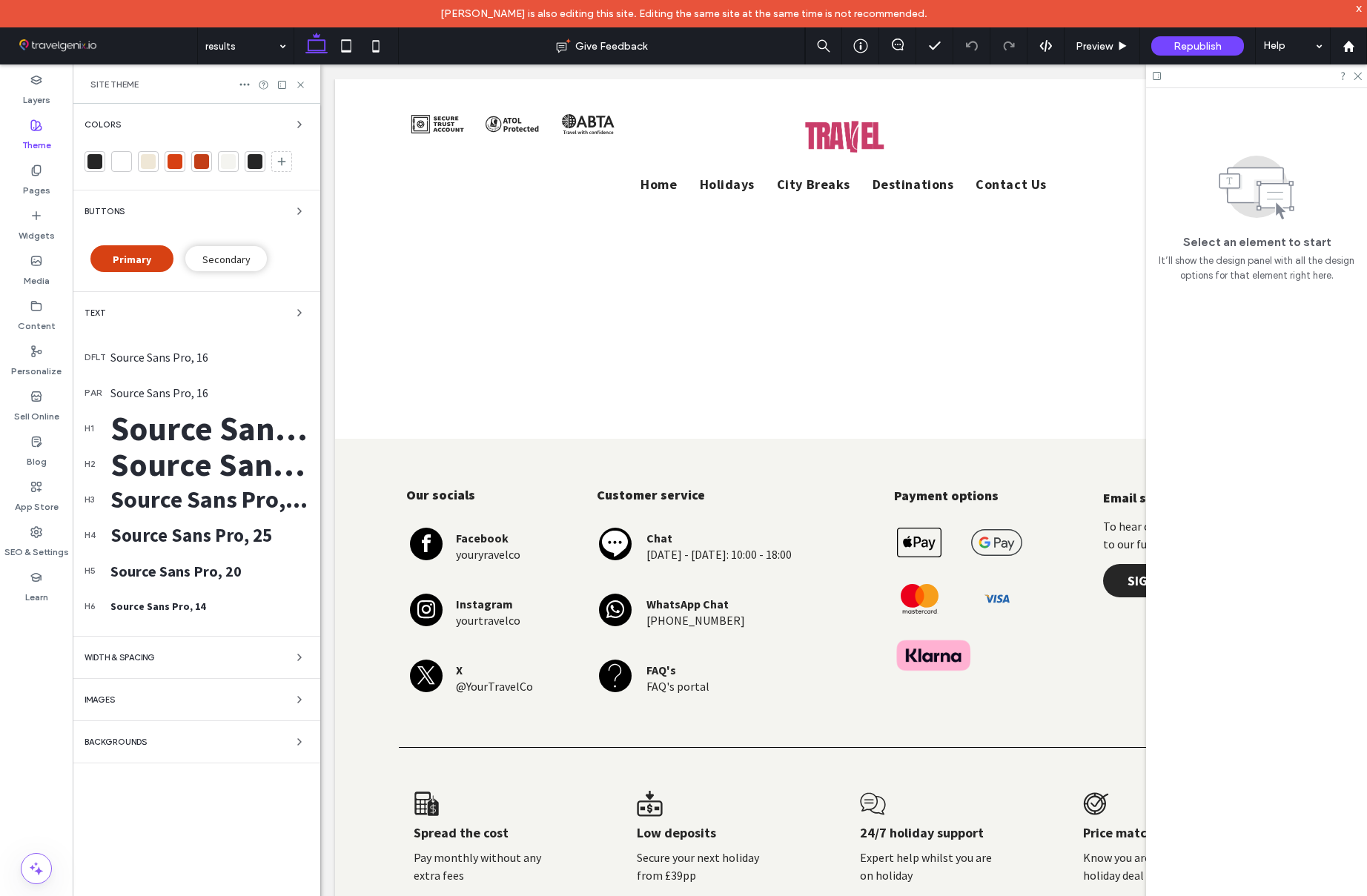
click at [204, 657] on div "WIDTH & SPACING" at bounding box center [196, 657] width 224 height 17
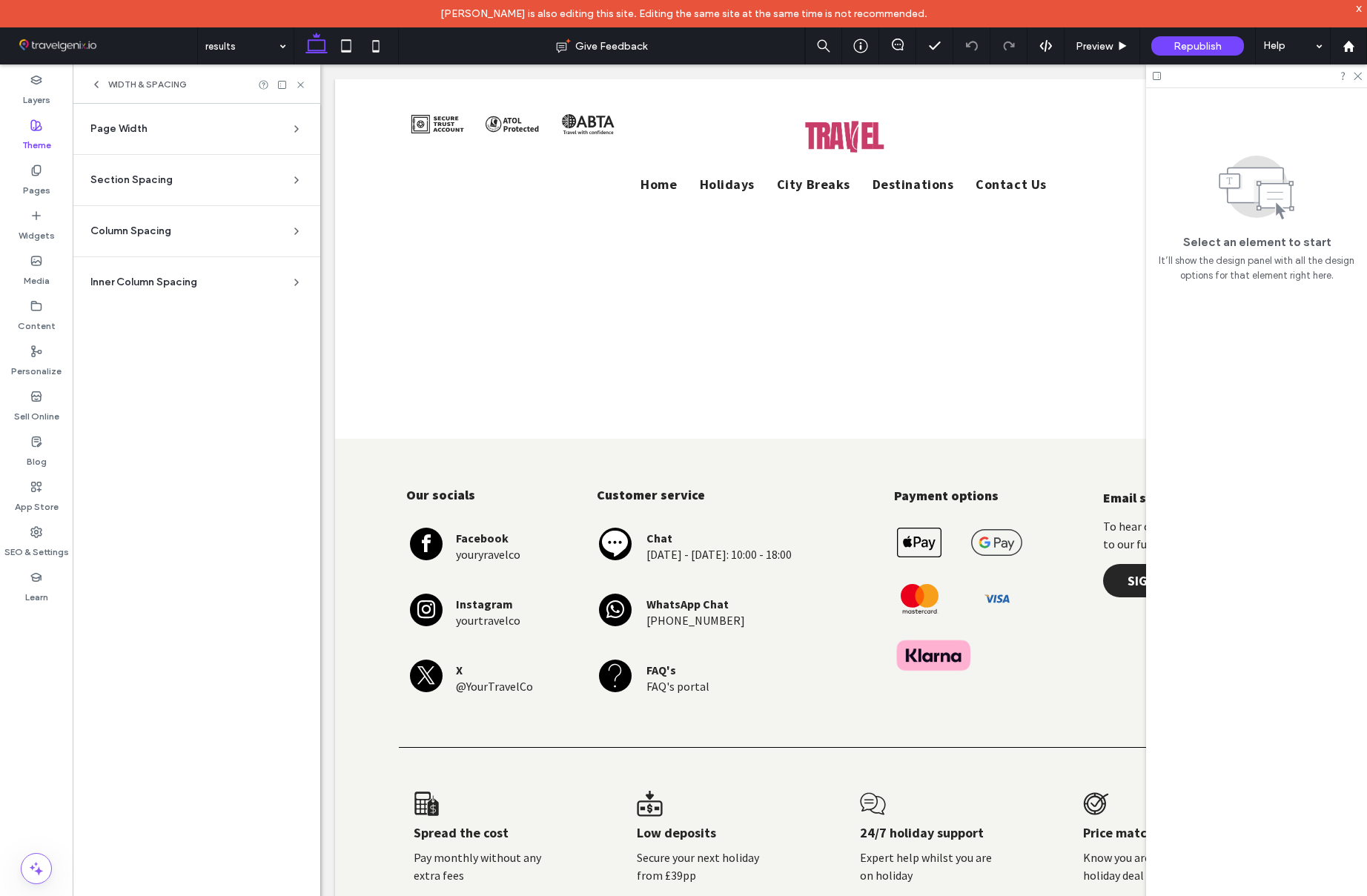
click at [179, 144] on section "Page Width Set the max width for all site sections that aren’t set to full widt…" at bounding box center [196, 135] width 224 height 39
click at [187, 132] on div "Page Width" at bounding box center [190, 129] width 201 height 15
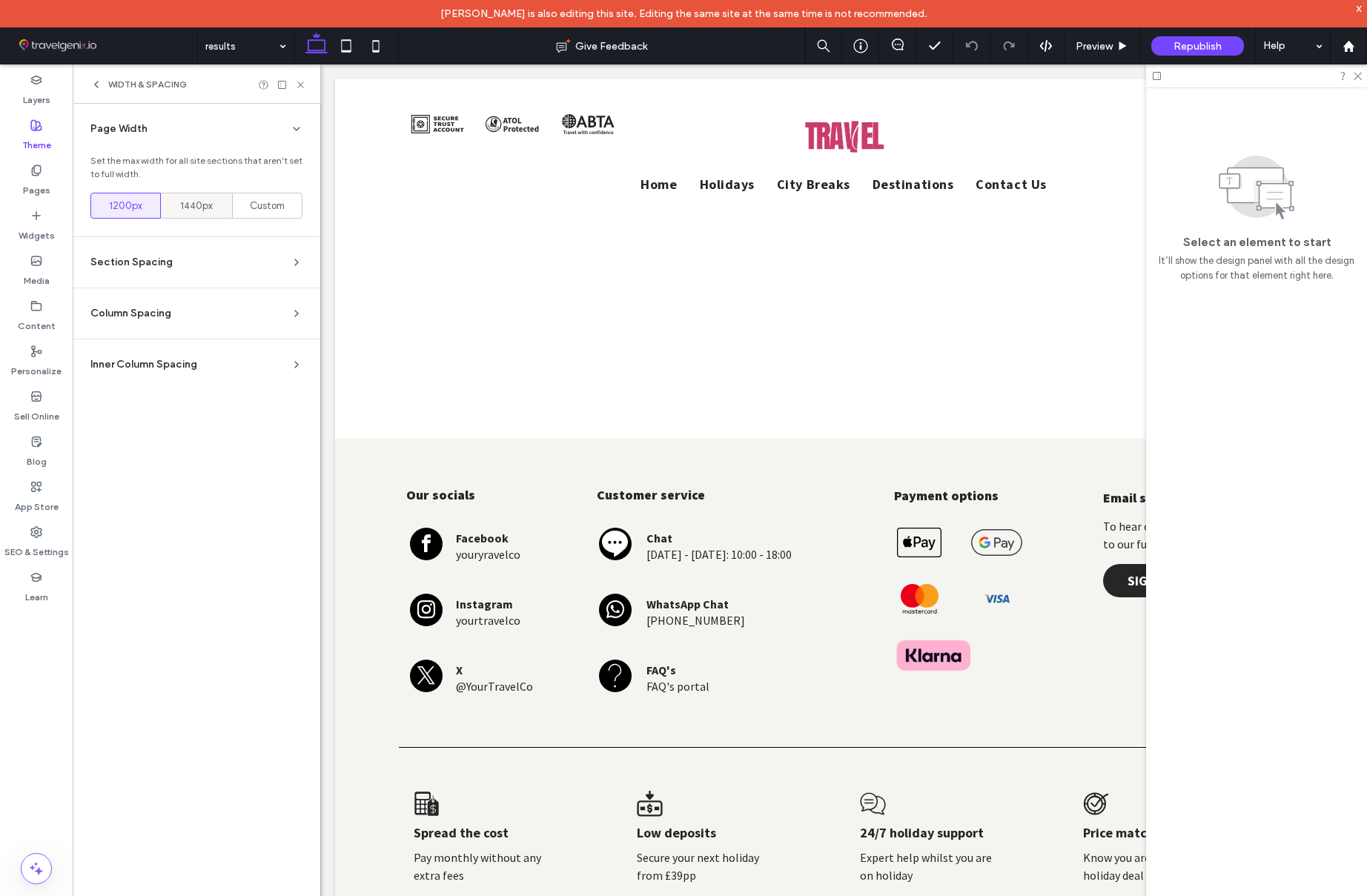
click at [198, 199] on span "1440px" at bounding box center [196, 206] width 32 height 15
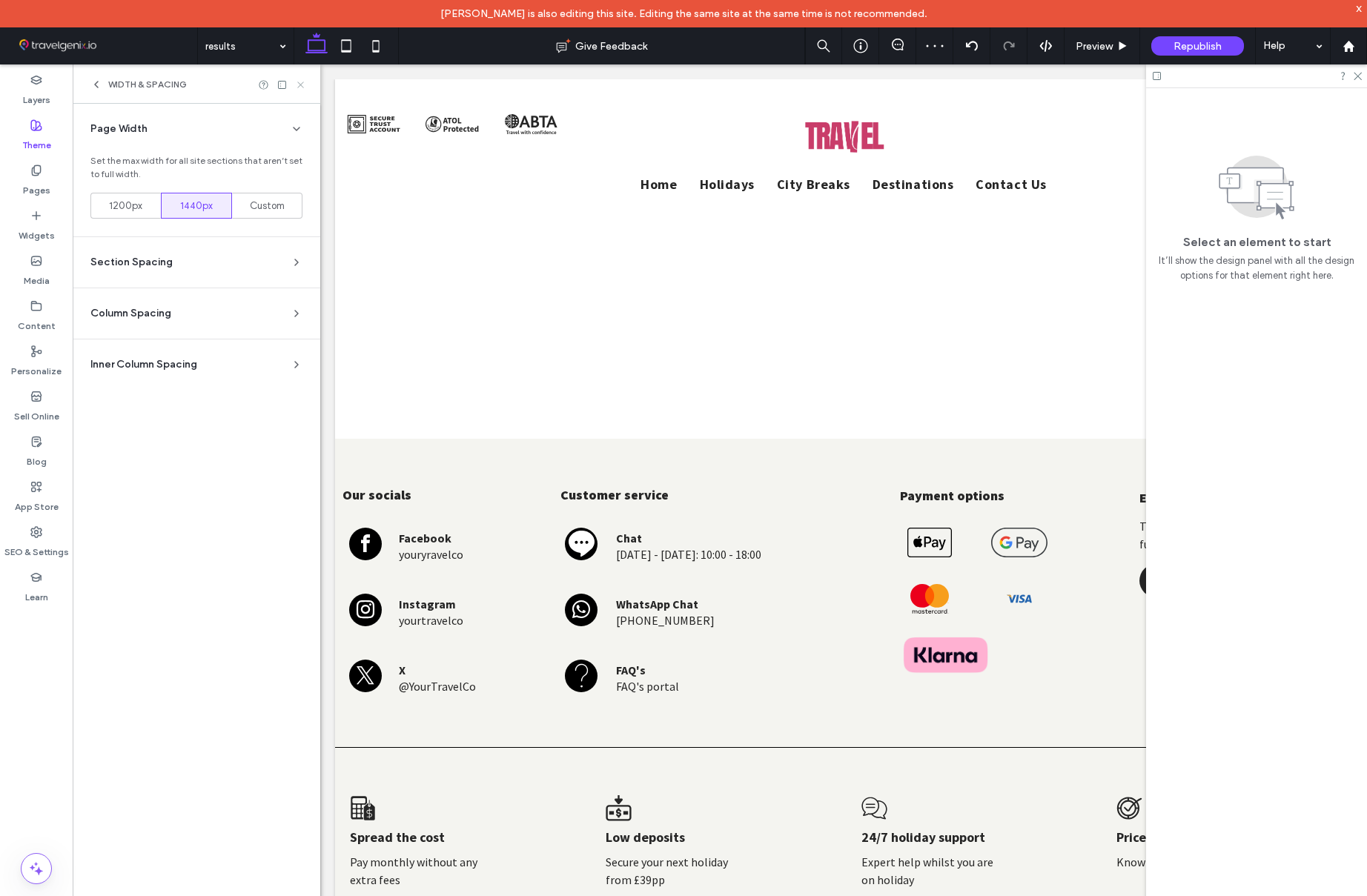
click at [300, 82] on icon at bounding box center [301, 85] width 11 height 11
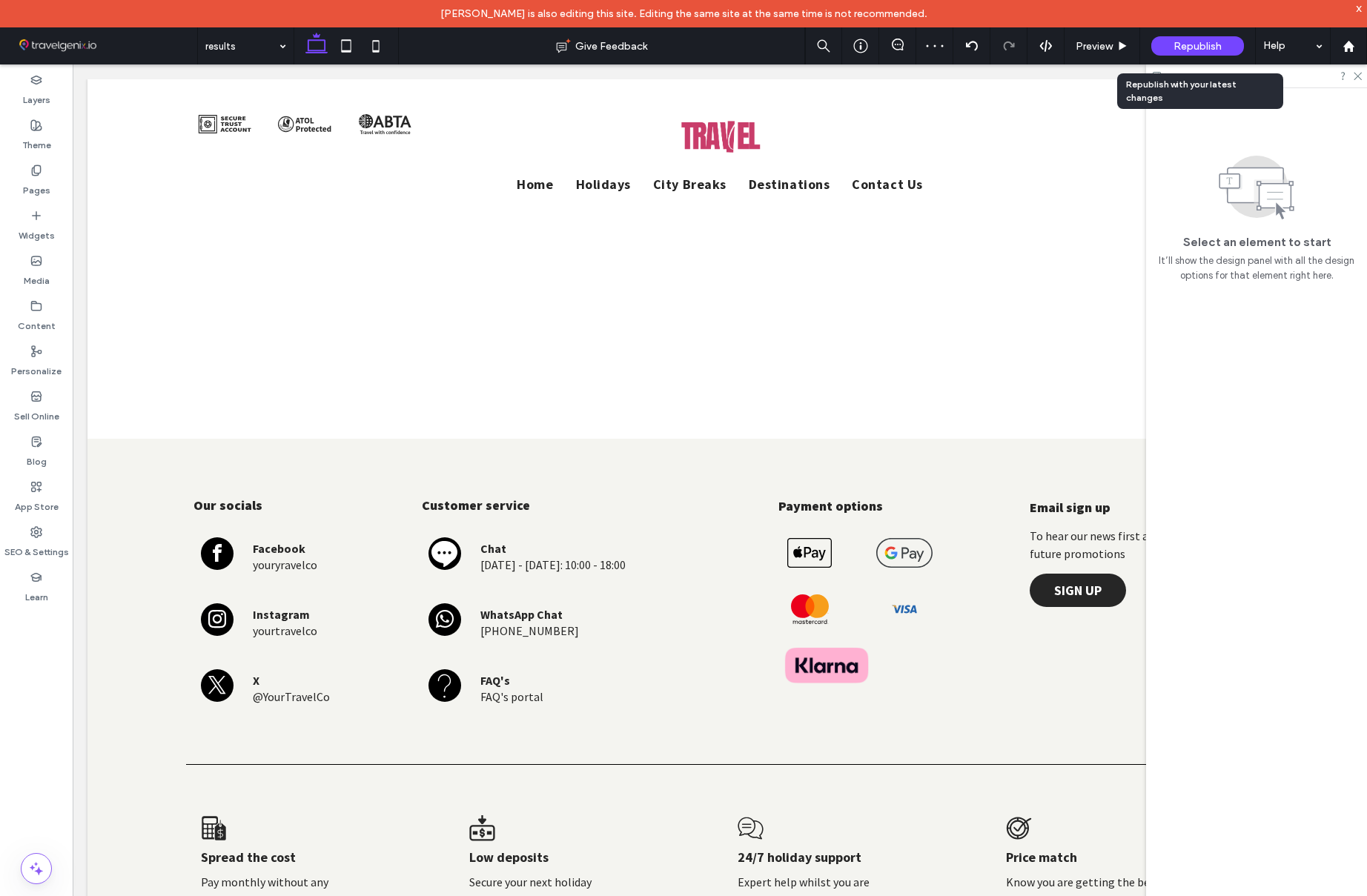
click at [1184, 44] on span "Republish" at bounding box center [1198, 47] width 48 height 13
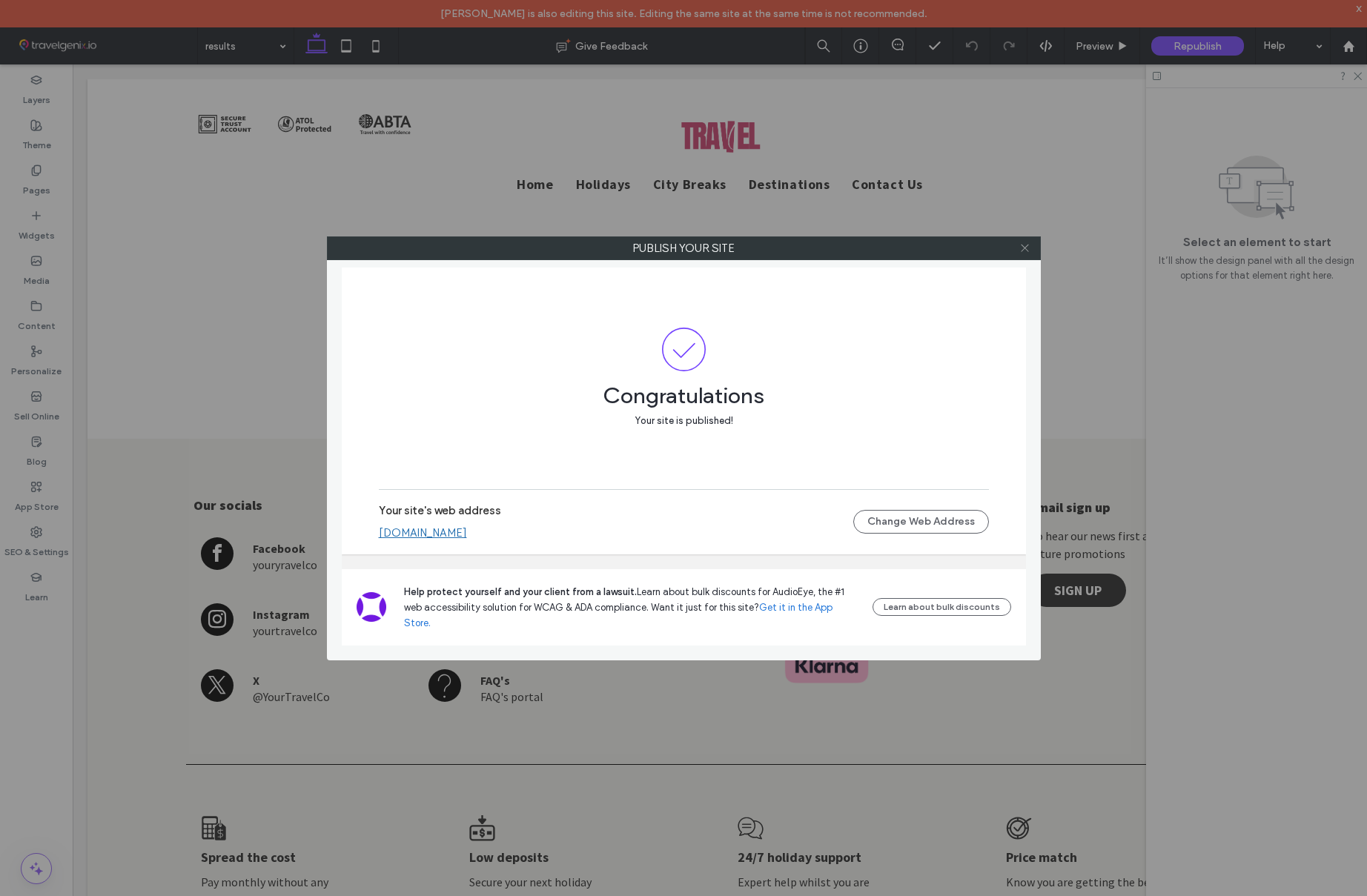
click at [1025, 252] on icon at bounding box center [1025, 248] width 11 height 11
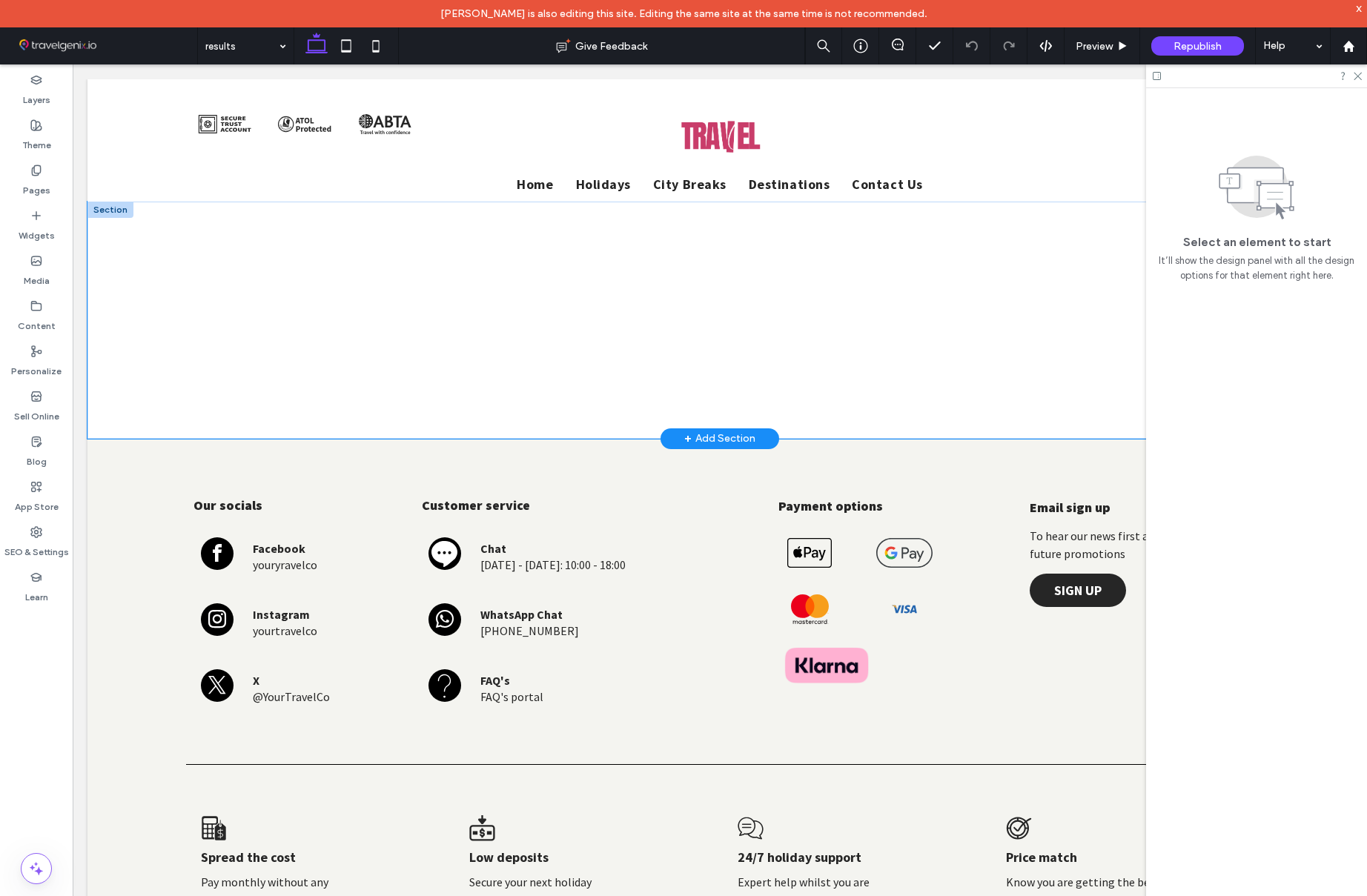
click at [955, 227] on div at bounding box center [719, 320] width 1067 height 237
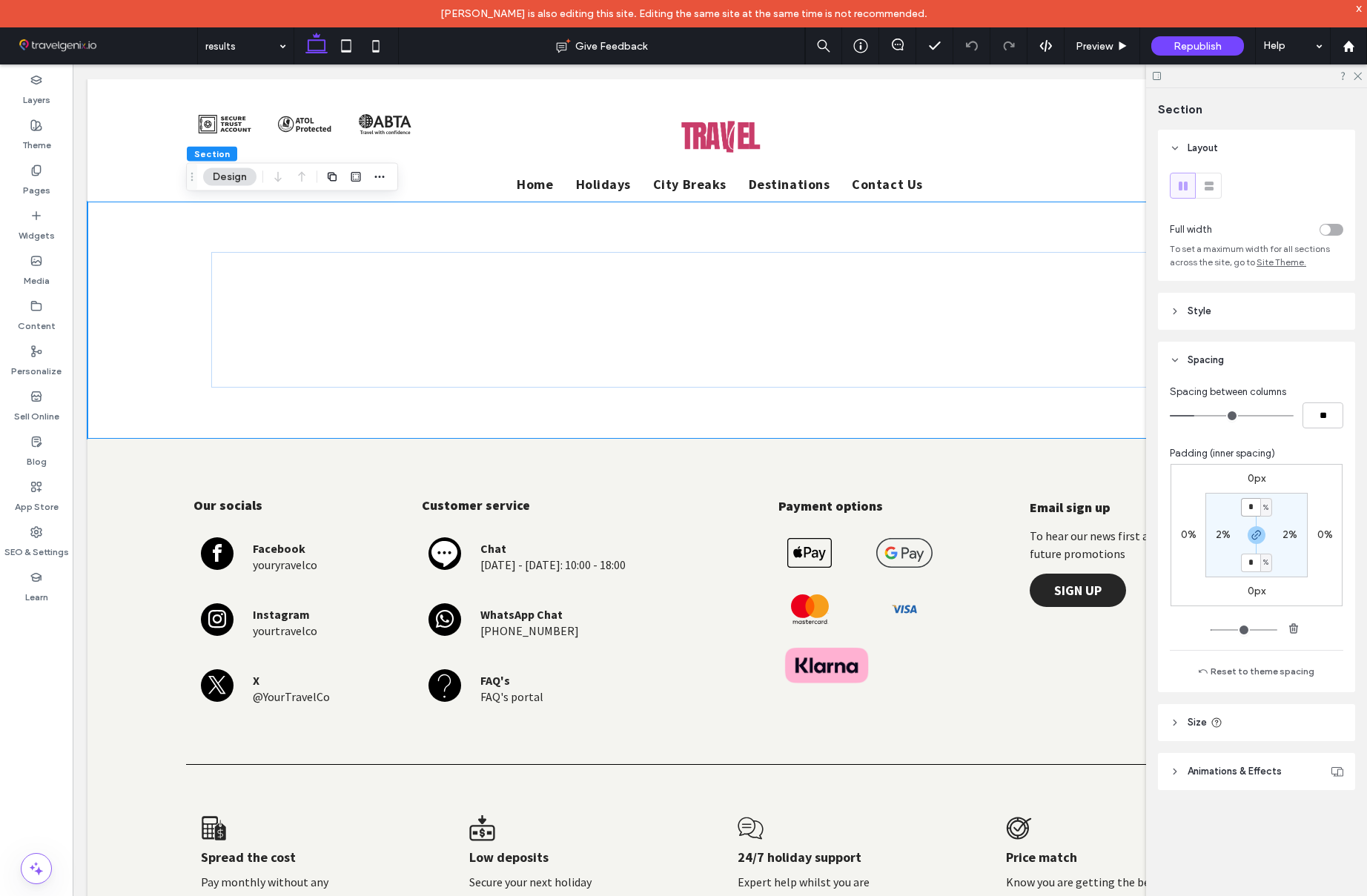
click at [1255, 507] on input "*" at bounding box center [1250, 508] width 19 height 18
type input "*"
drag, startPoint x: 1301, startPoint y: 511, endPoint x: 1246, endPoint y: 529, distance: 57.9
click at [1301, 511] on section "* % 2% * % 2%" at bounding box center [1256, 535] width 102 height 85
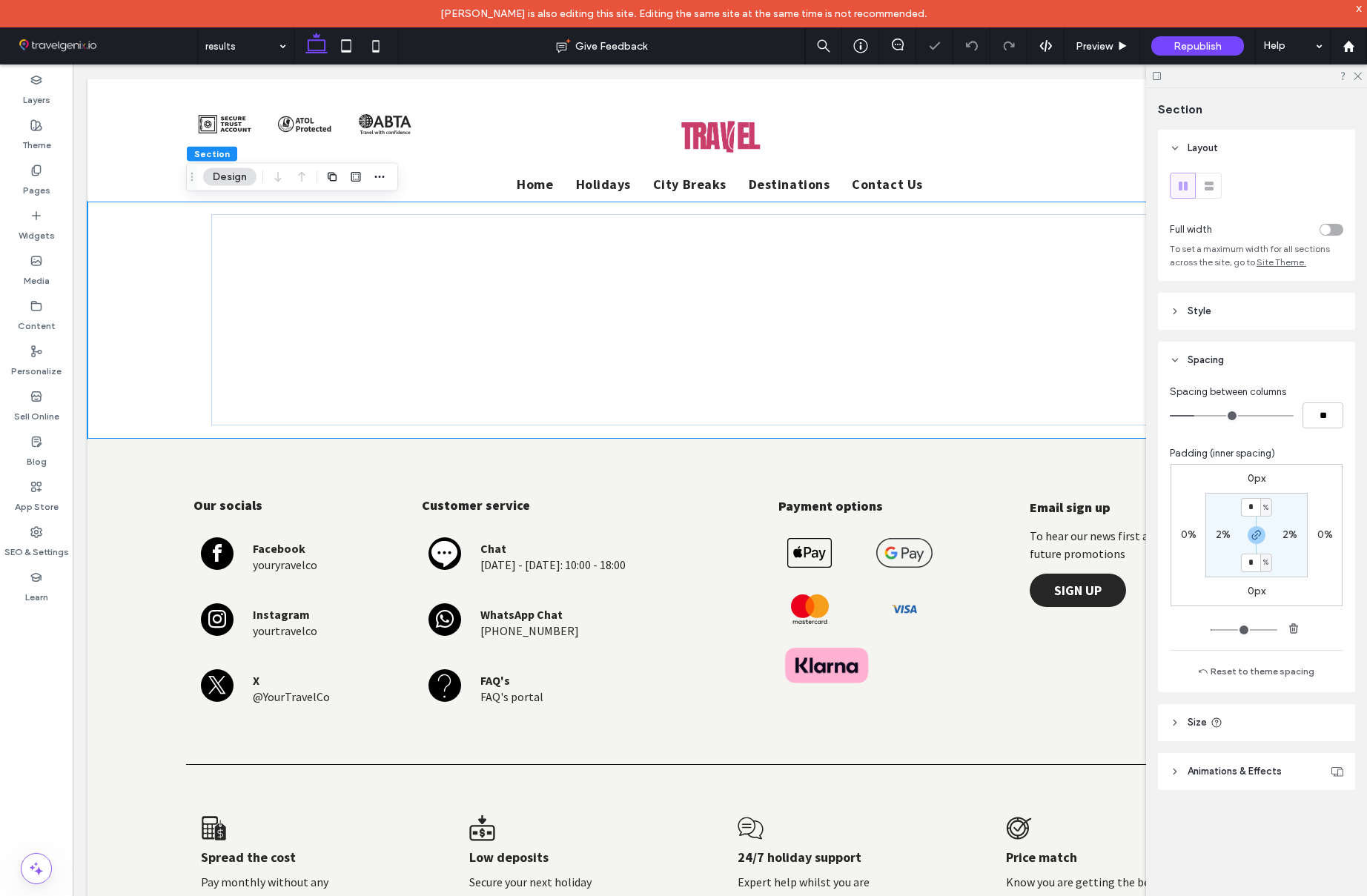
drag, startPoint x: 1223, startPoint y: 537, endPoint x: 1224, endPoint y: 546, distance: 9.1
click at [1223, 537] on label "2%" at bounding box center [1223, 535] width 15 height 13
type input "*"
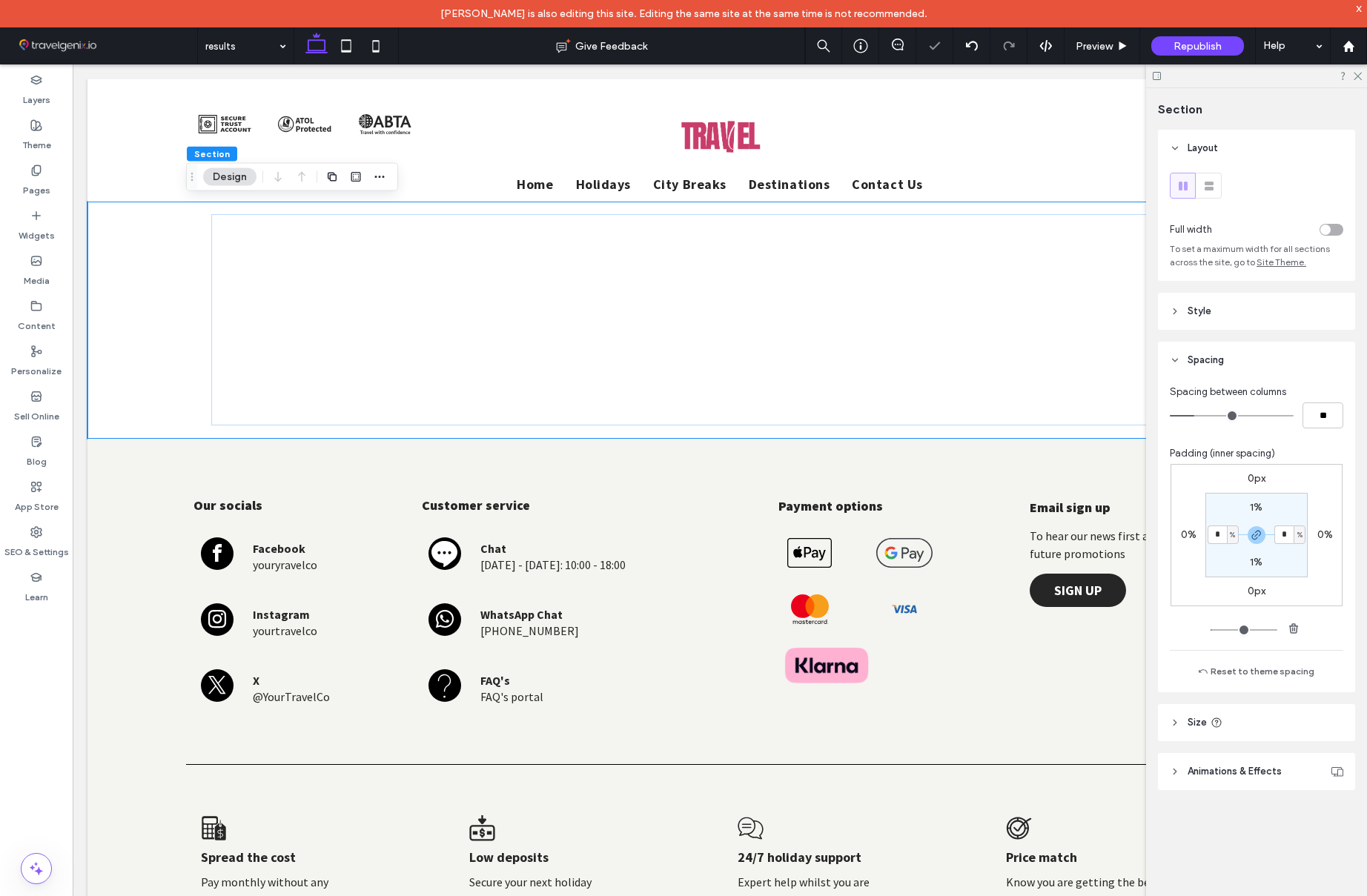
type input "*"
click at [1224, 549] on section "1% * % 1% * %" at bounding box center [1256, 535] width 102 height 85
drag, startPoint x: 1203, startPoint y: 45, endPoint x: 888, endPoint y: 7, distance: 317.3
click at [1203, 45] on span "Republish" at bounding box center [1198, 47] width 48 height 13
